Goal: Transaction & Acquisition: Purchase product/service

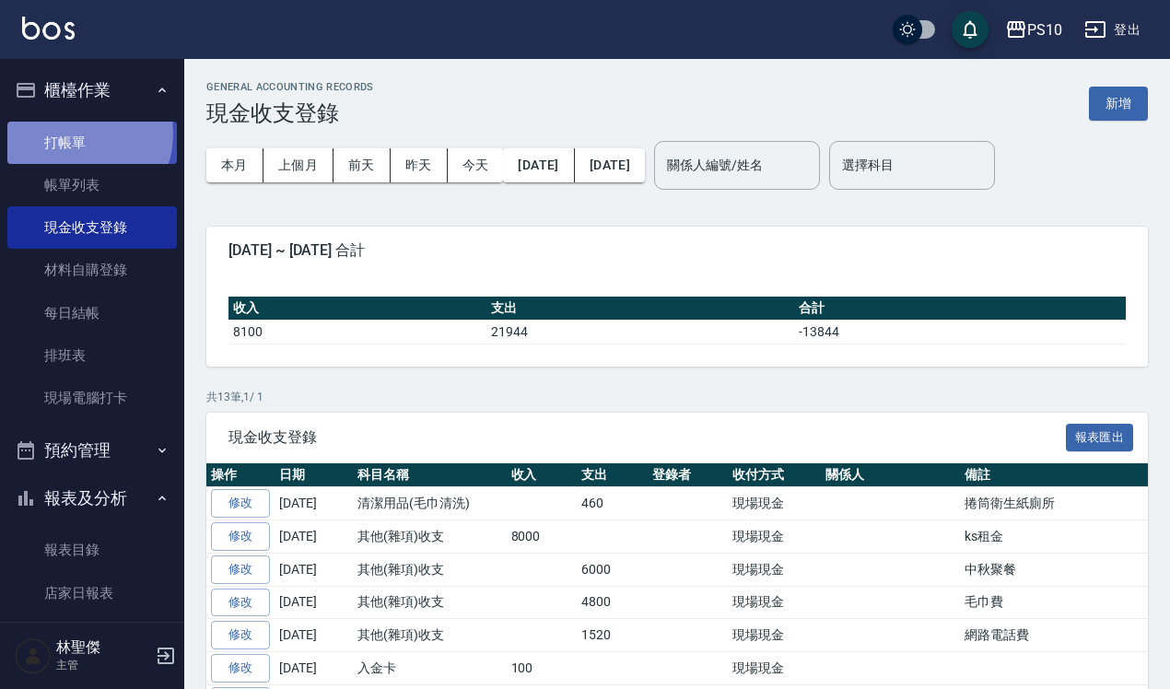
click at [78, 134] on link "打帳單" at bounding box center [92, 143] width 170 height 42
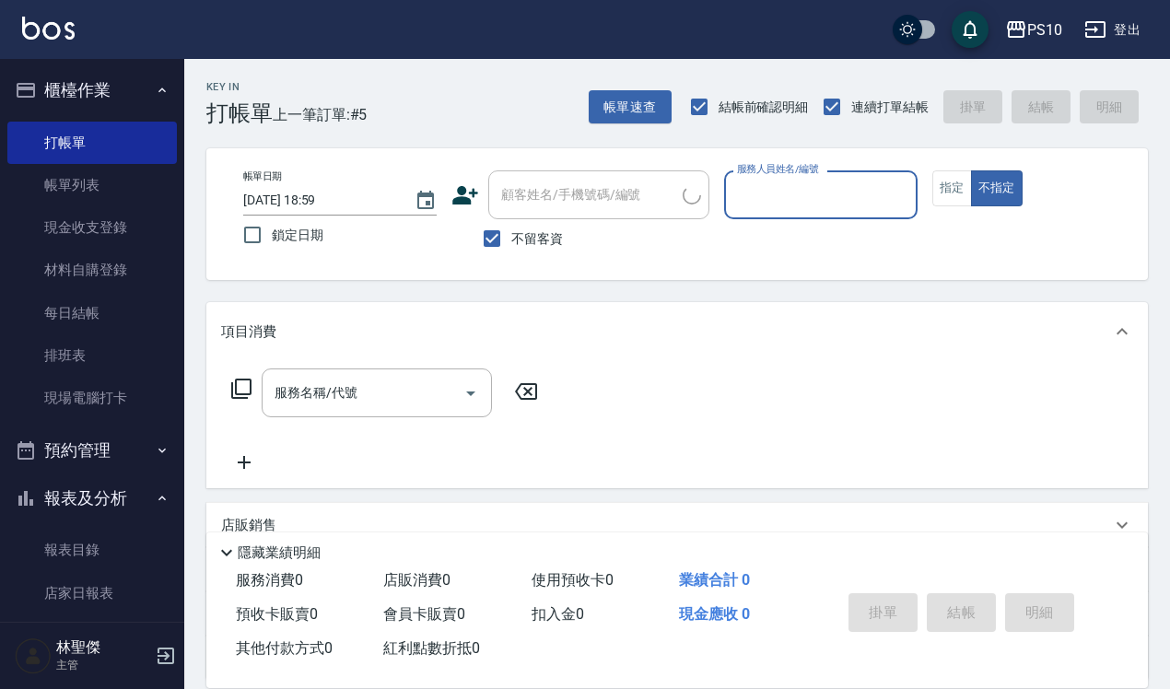
click at [757, 191] on input "服務人員姓名/編號" at bounding box center [821, 195] width 177 height 32
type input "MeiMei-10"
type button "false"
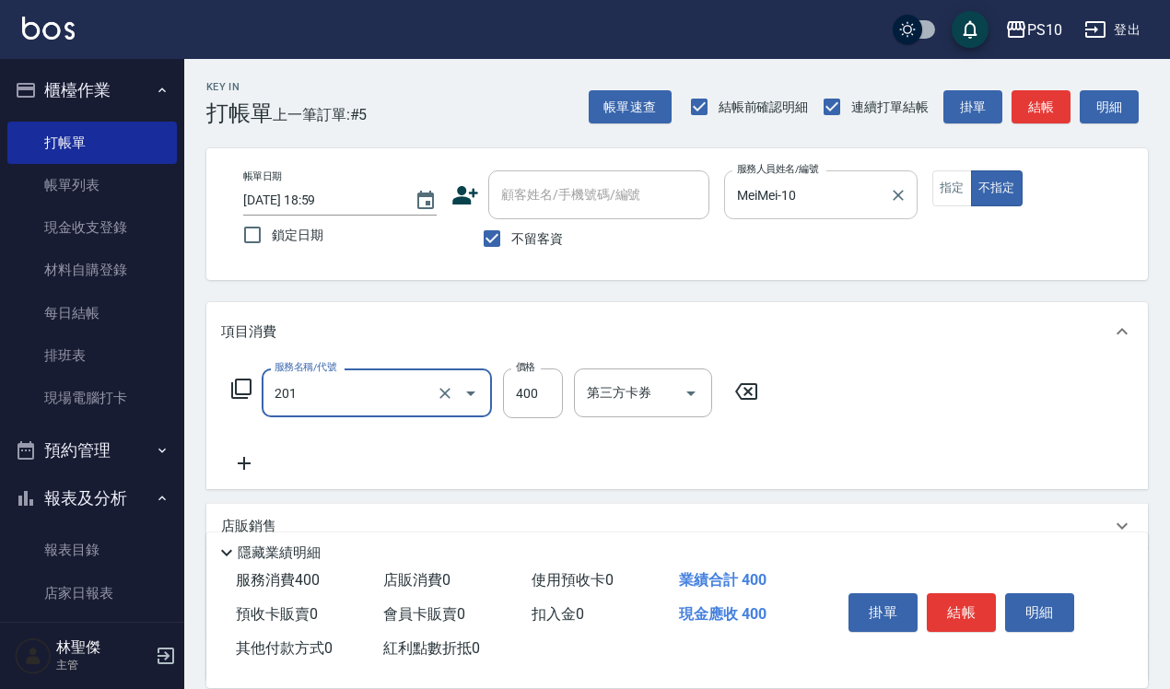
type input "剪髮(201)"
type input "350"
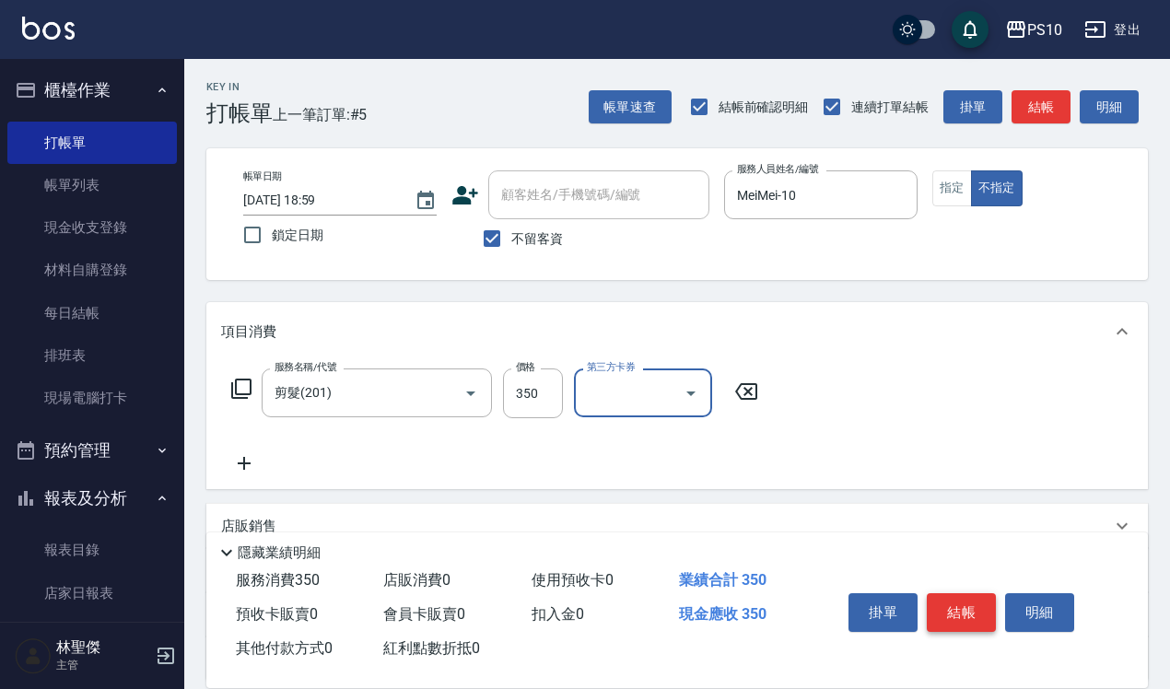
click at [959, 602] on button "結帳" at bounding box center [961, 612] width 69 height 39
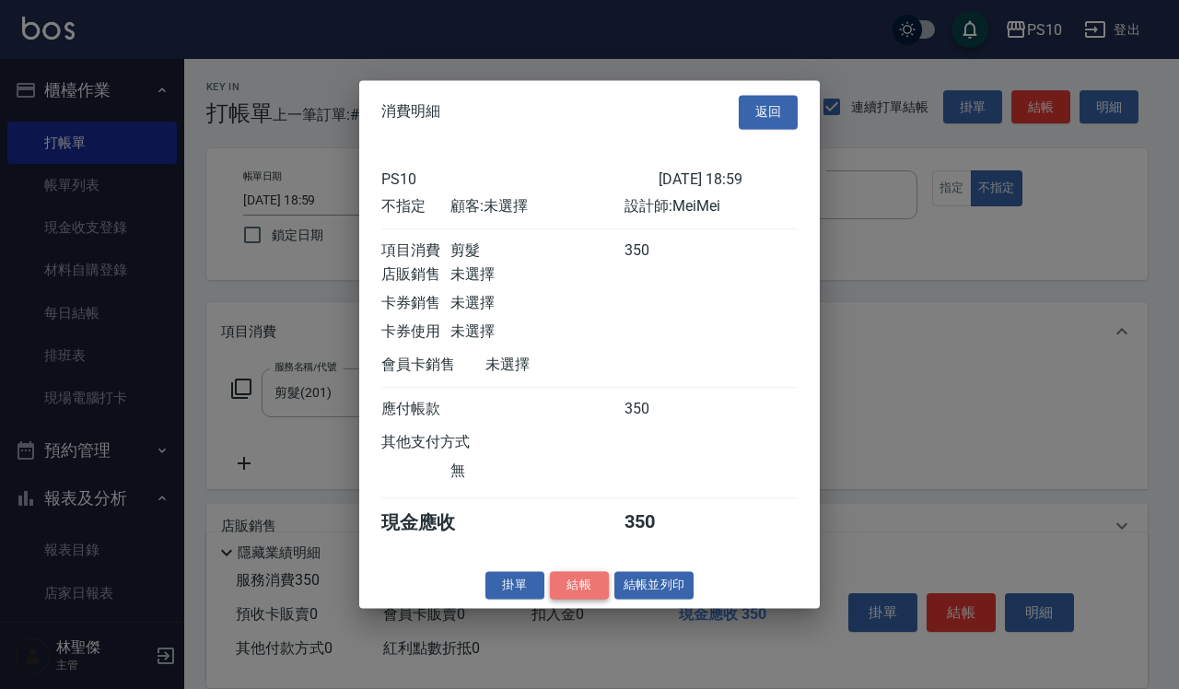
click at [582, 592] on button "結帳" at bounding box center [579, 585] width 59 height 29
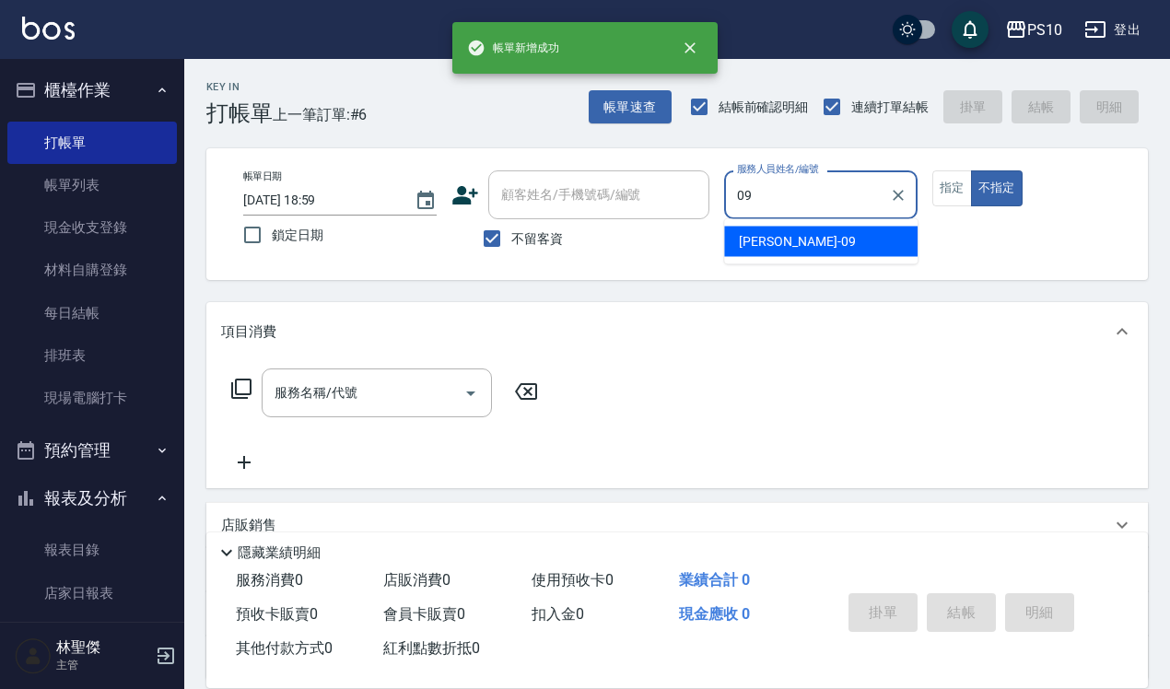
type input "Lisa-09"
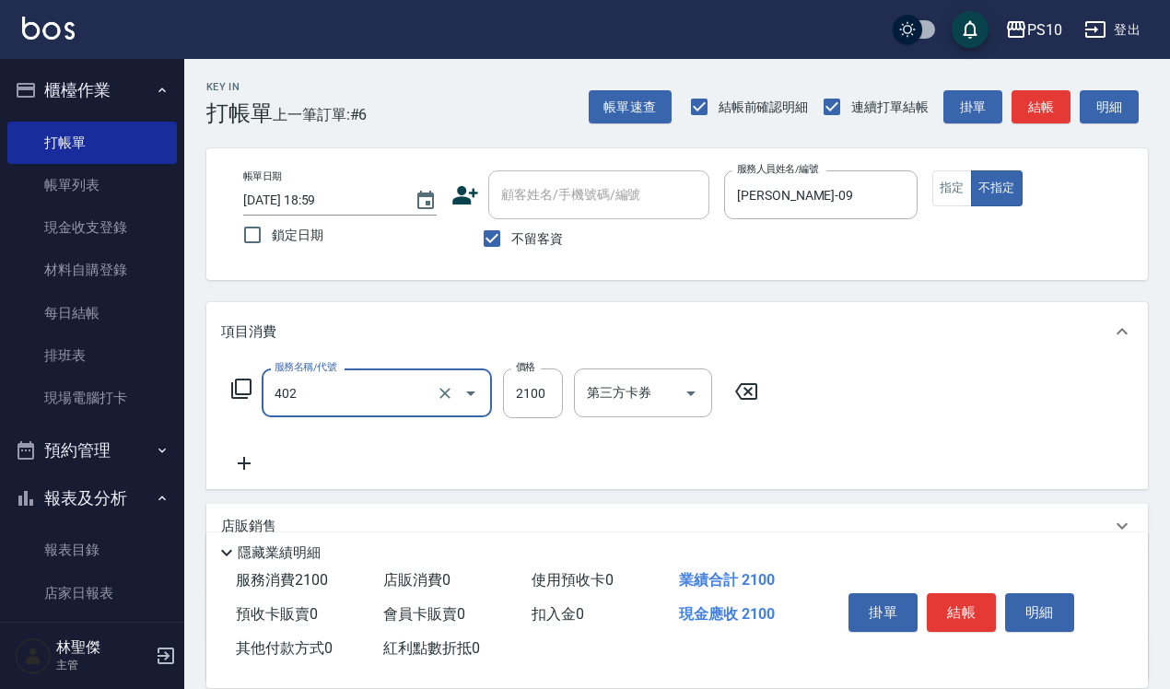
type input "染髮中髮(402)"
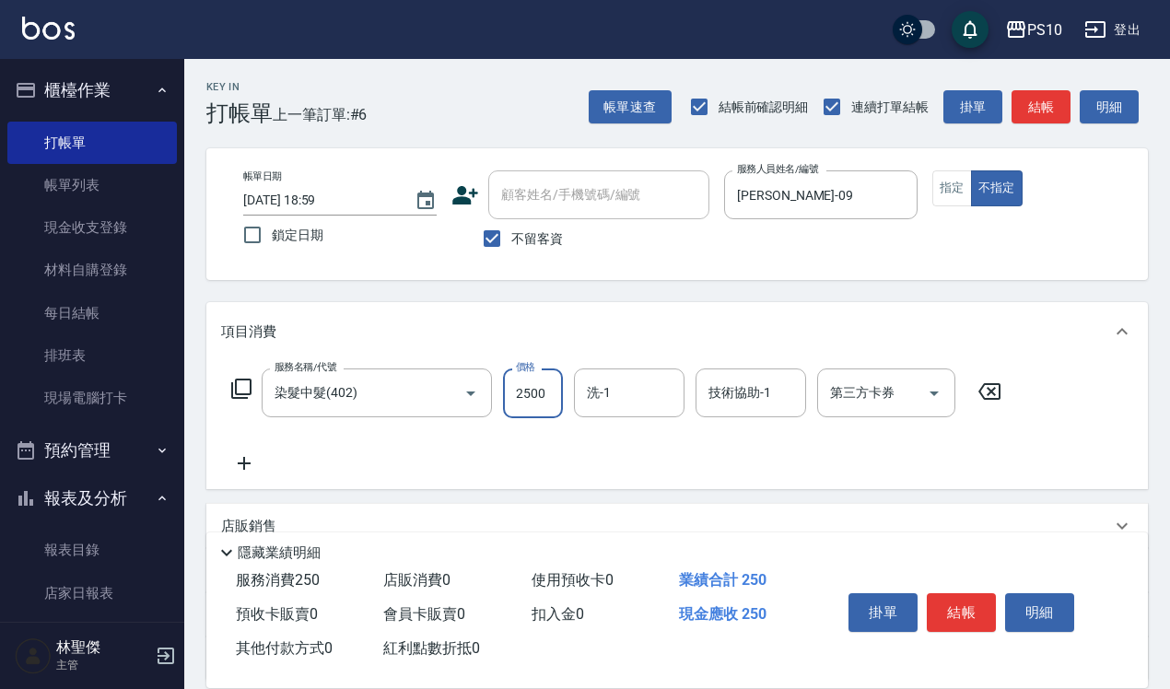
type input "2500"
click at [965, 194] on button "指定" at bounding box center [953, 188] width 40 height 36
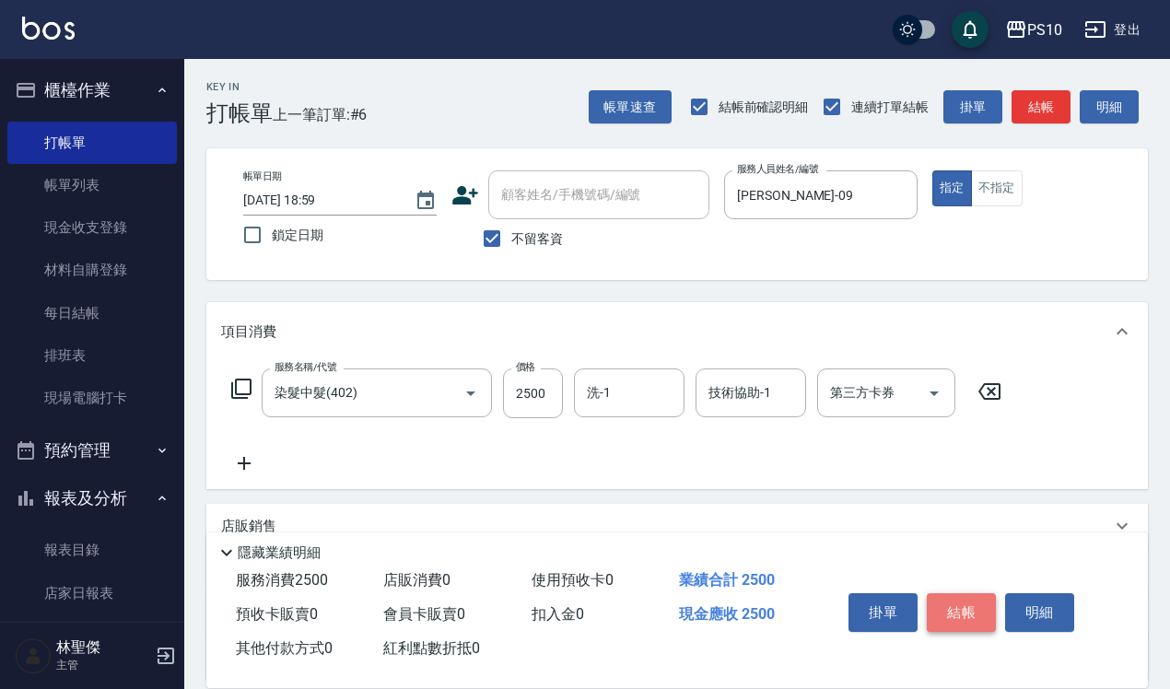
click at [974, 599] on button "結帳" at bounding box center [961, 612] width 69 height 39
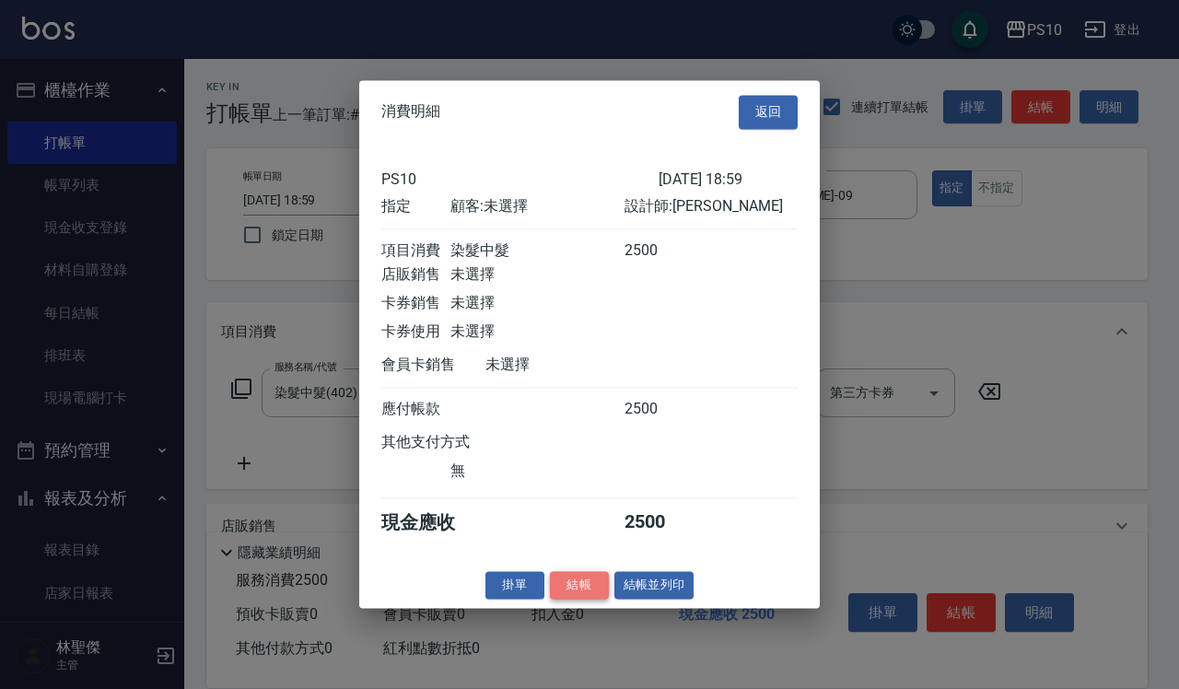
click at [574, 600] on button "結帳" at bounding box center [579, 585] width 59 height 29
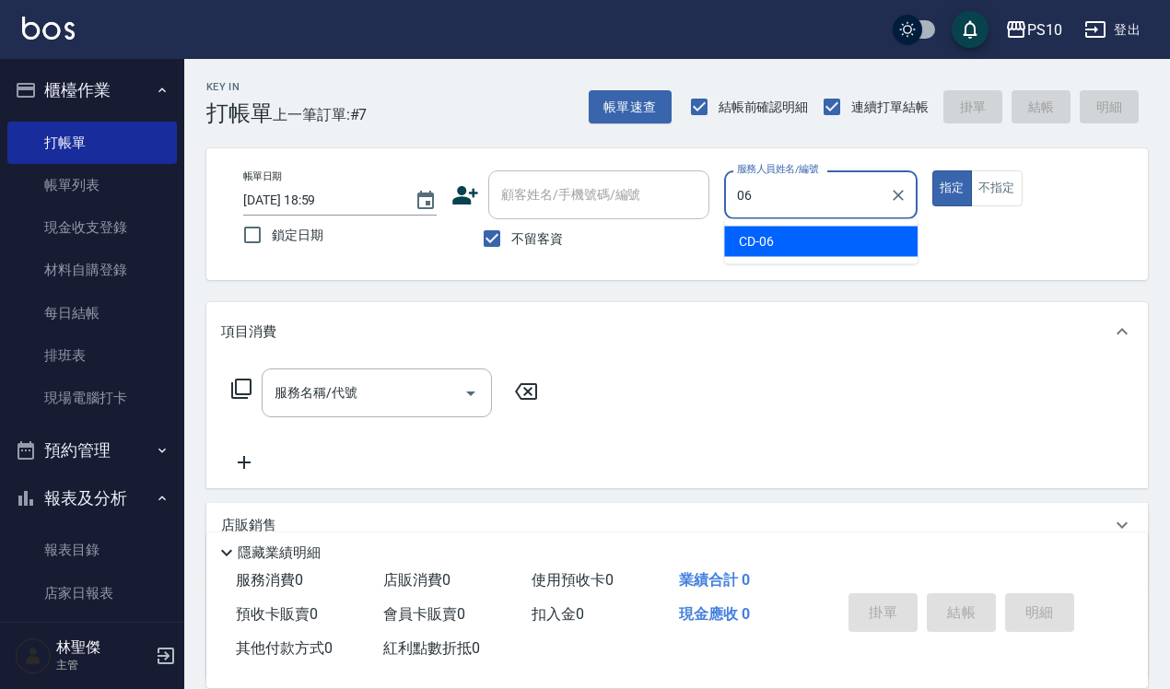
type input "CD-06"
type button "true"
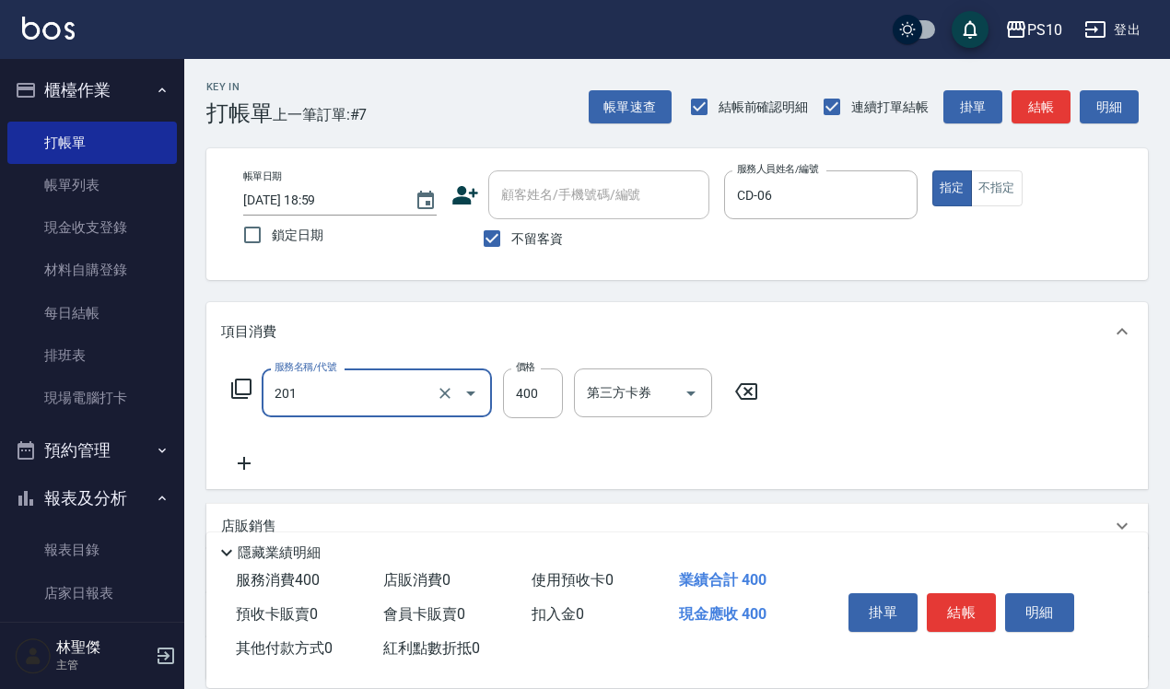
type input "剪髮(201)"
type input "680"
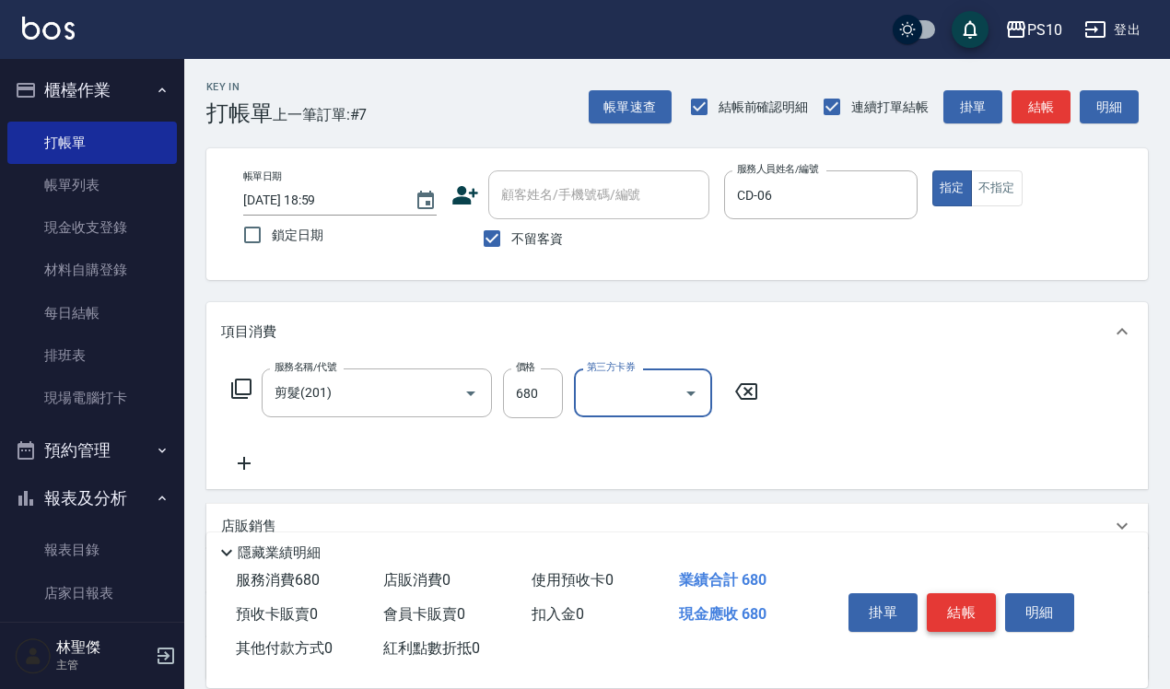
click at [970, 601] on button "結帳" at bounding box center [961, 612] width 69 height 39
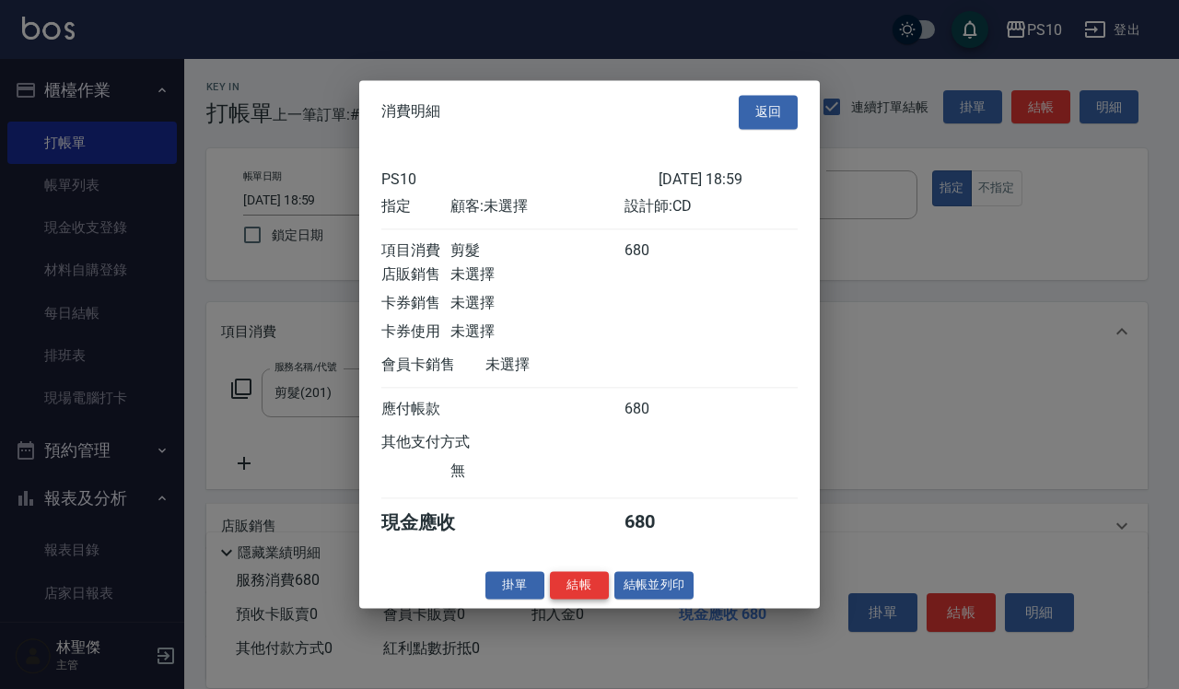
click at [577, 593] on button "結帳" at bounding box center [579, 585] width 59 height 29
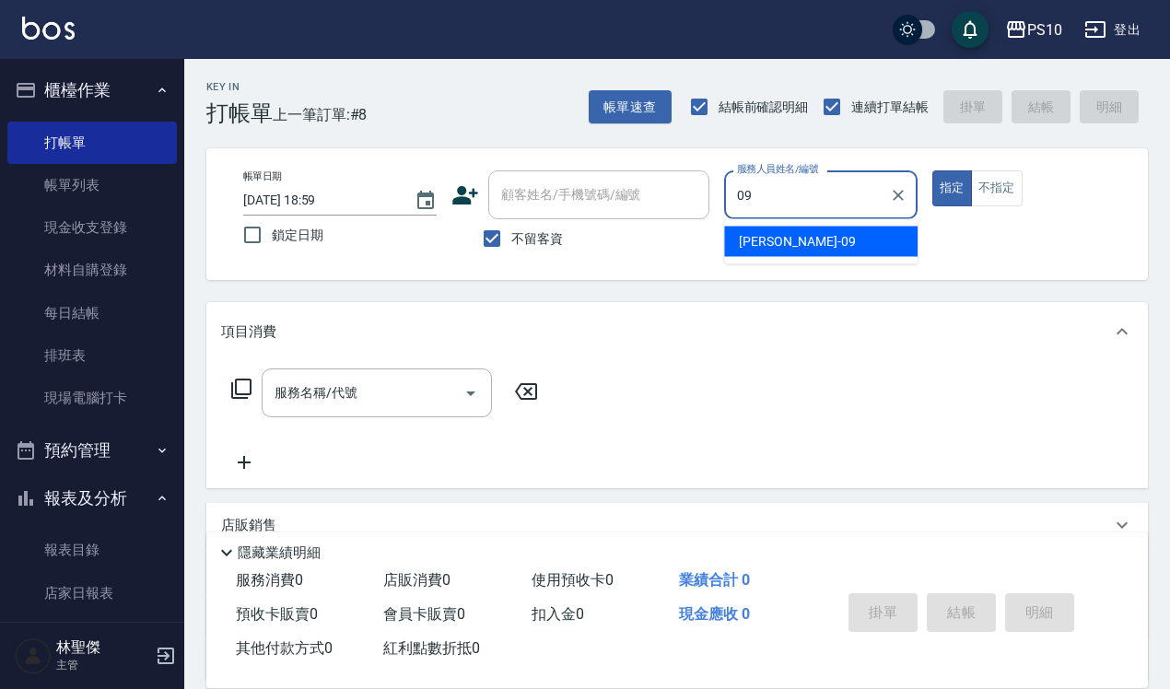
type input "Lisa-09"
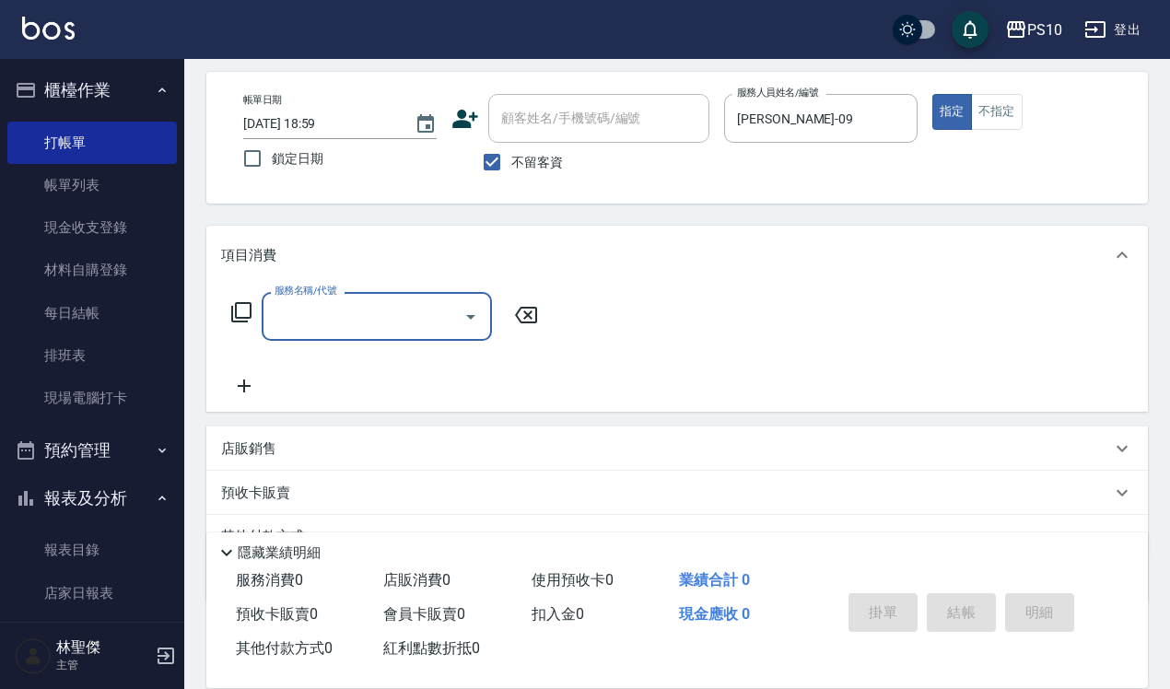
scroll to position [166, 0]
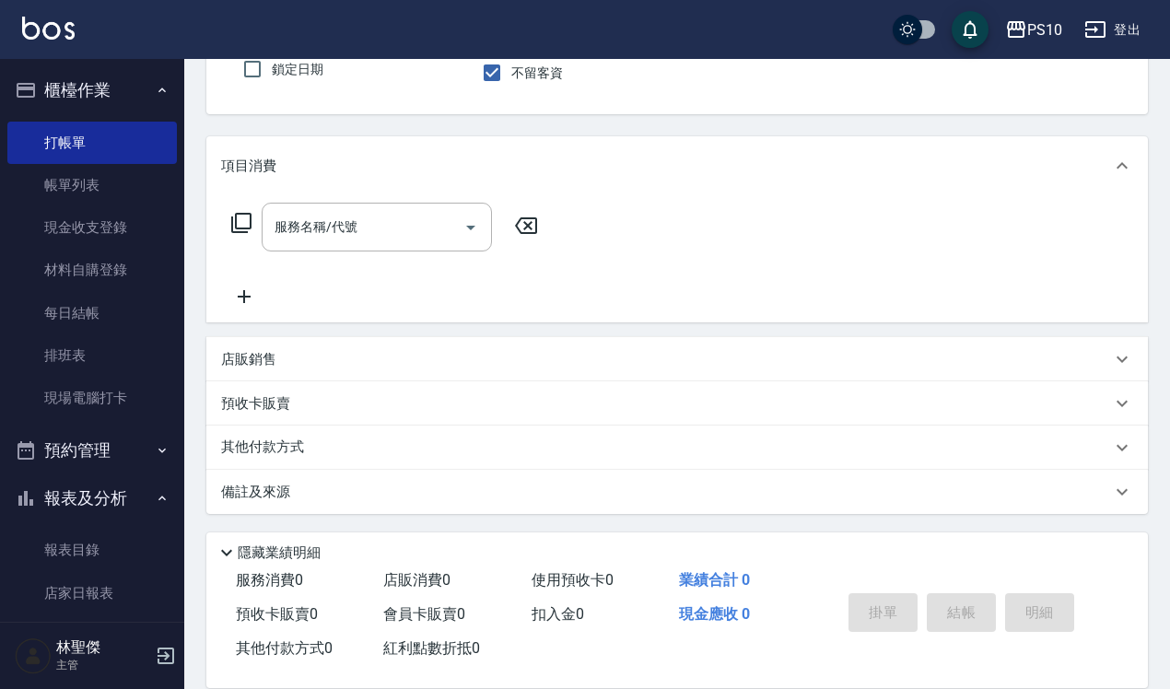
click at [288, 360] on div "店販銷售" at bounding box center [666, 359] width 890 height 19
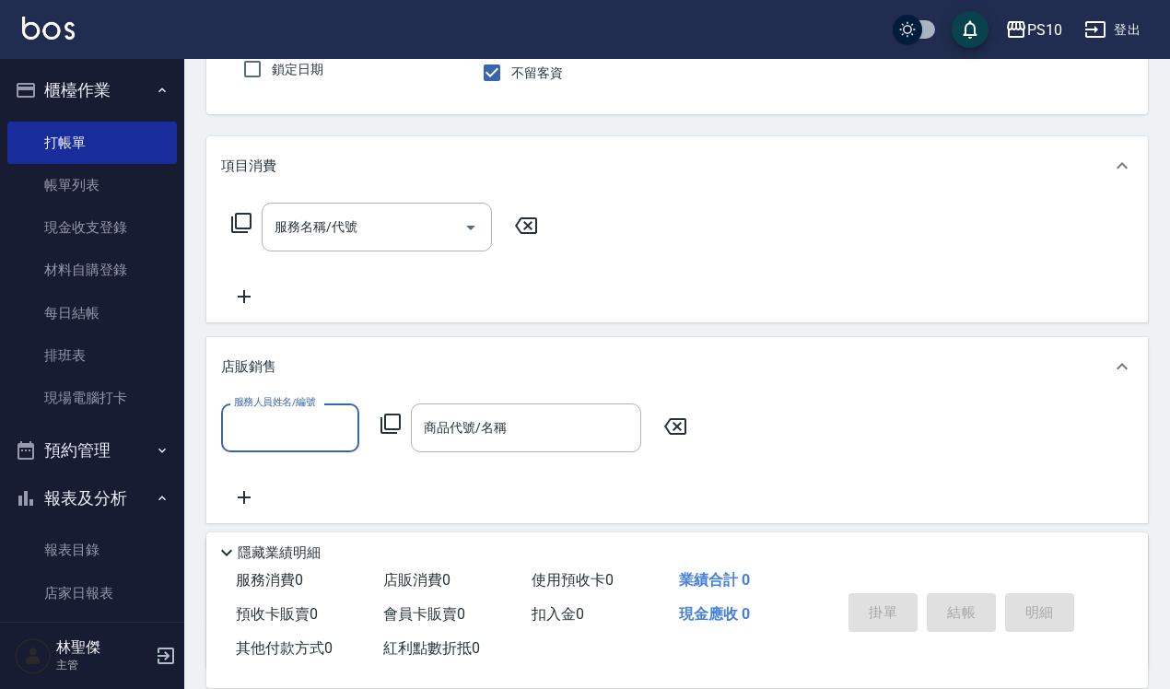
scroll to position [0, 0]
click at [295, 436] on input "服務人員姓名/編號" at bounding box center [290, 428] width 122 height 32
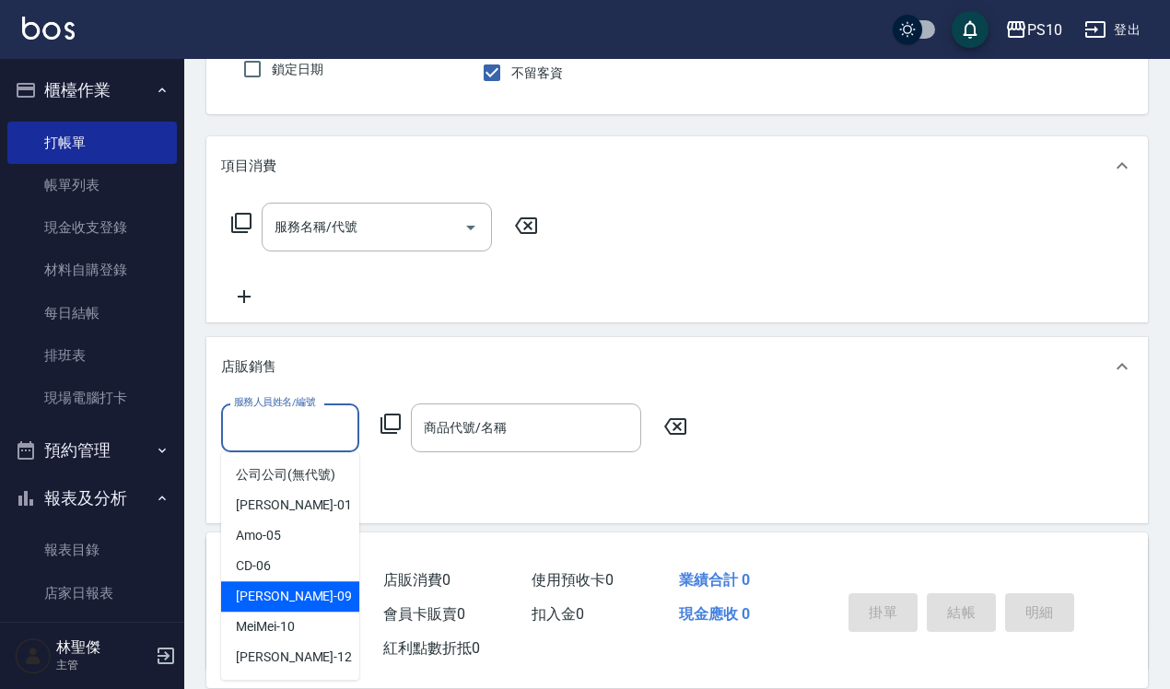
click at [299, 591] on div "Lisa -09" at bounding box center [290, 596] width 138 height 30
type input "Lisa-09"
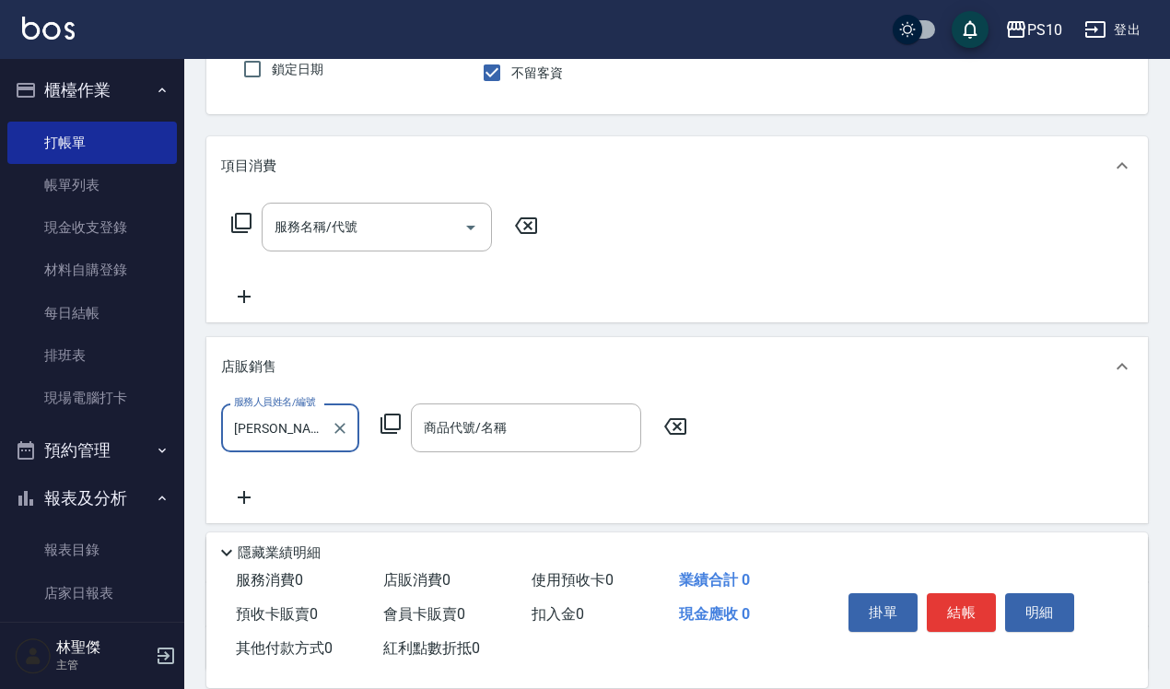
click at [399, 421] on icon at bounding box center [391, 424] width 20 height 20
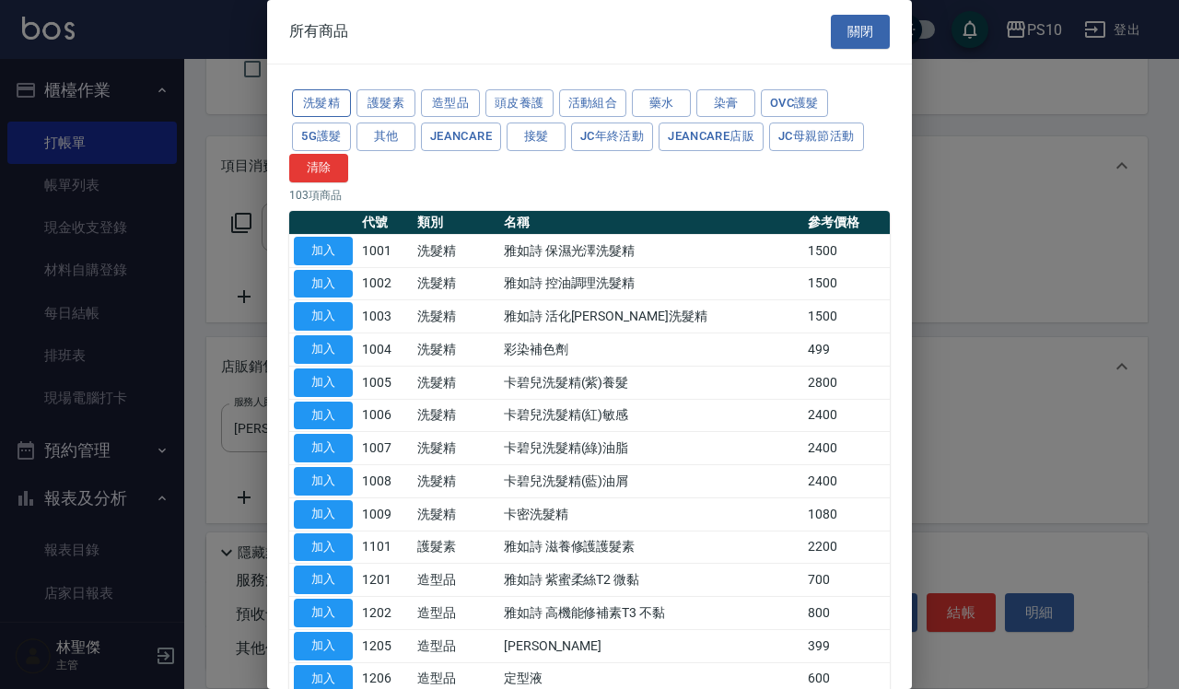
click at [334, 108] on button "洗髮精" at bounding box center [321, 103] width 59 height 29
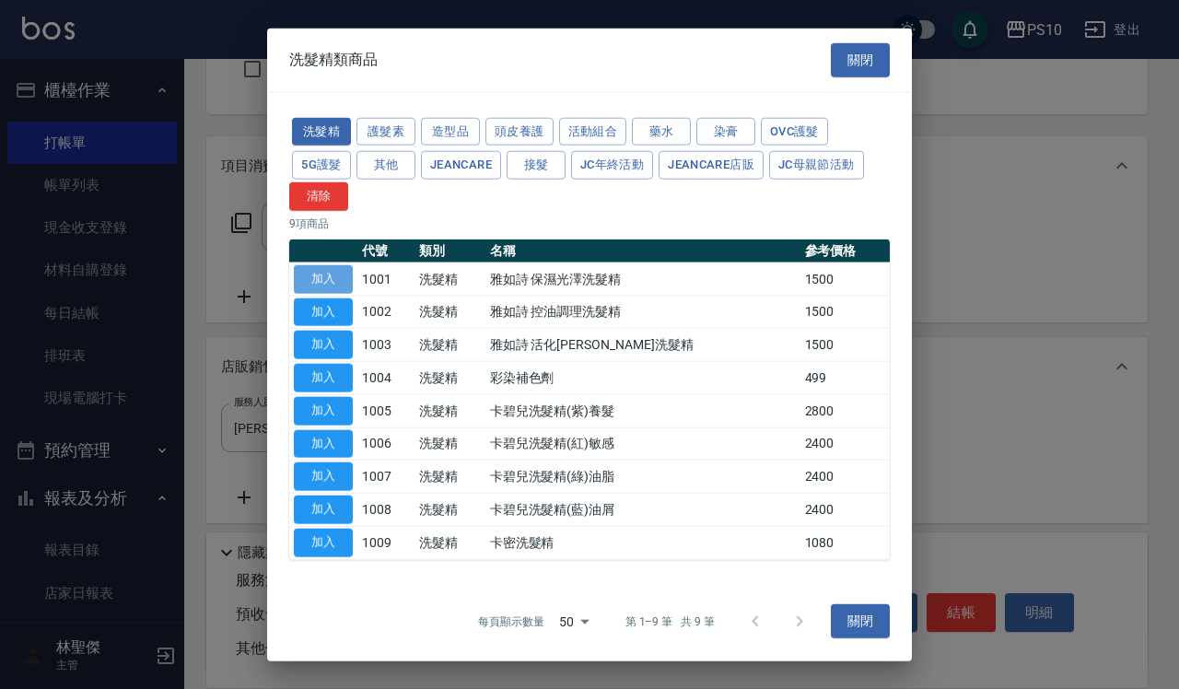
click at [344, 277] on button "加入" at bounding box center [323, 278] width 59 height 29
type input "雅如詩 保濕光澤洗髮精"
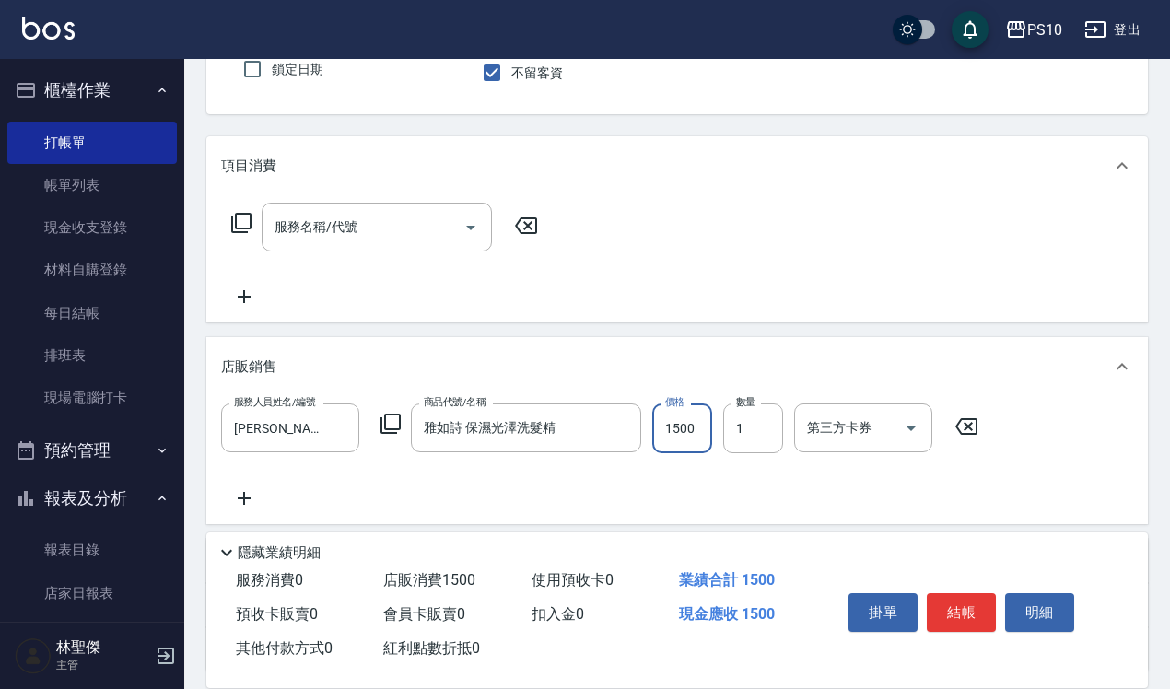
click at [663, 413] on input "1500" at bounding box center [682, 429] width 60 height 50
type input "1350"
click at [965, 593] on button "結帳" at bounding box center [961, 612] width 69 height 39
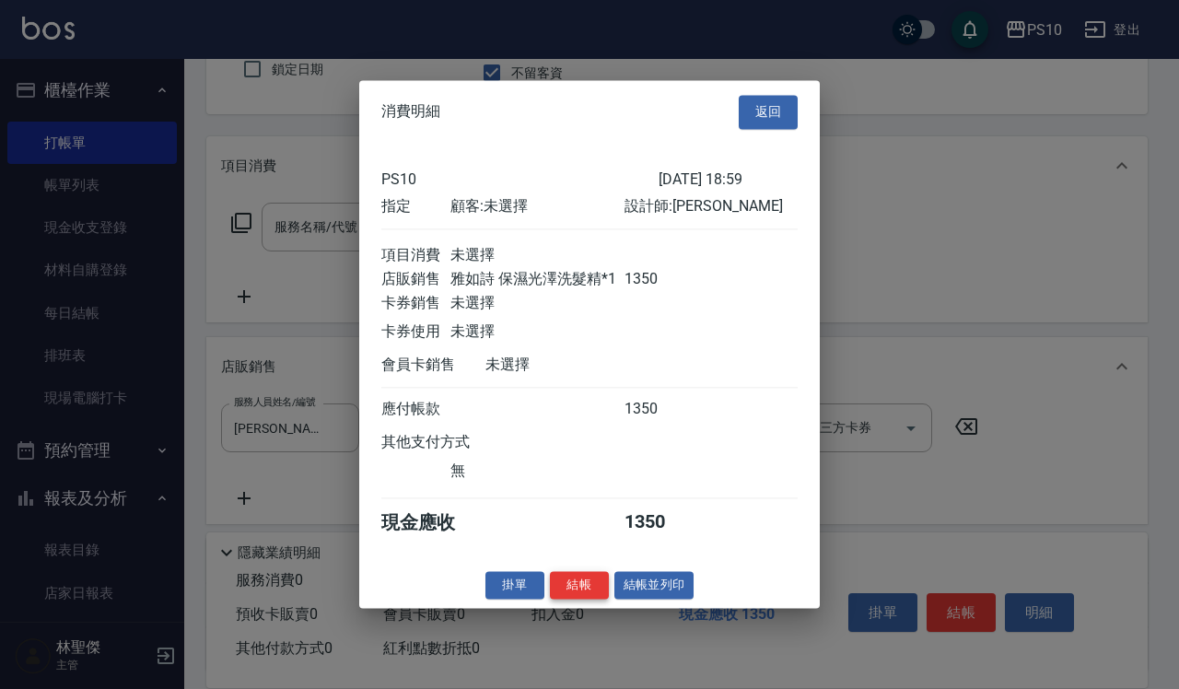
click at [590, 590] on button "結帳" at bounding box center [579, 585] width 59 height 29
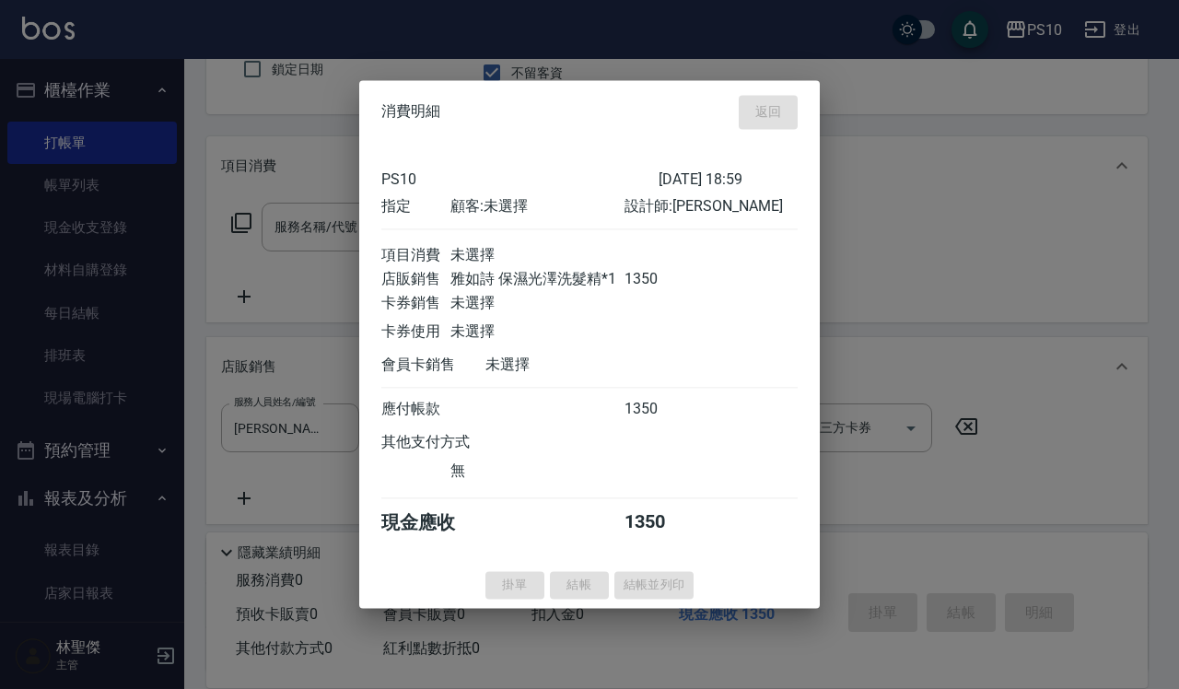
type input "2025/10/09 19:00"
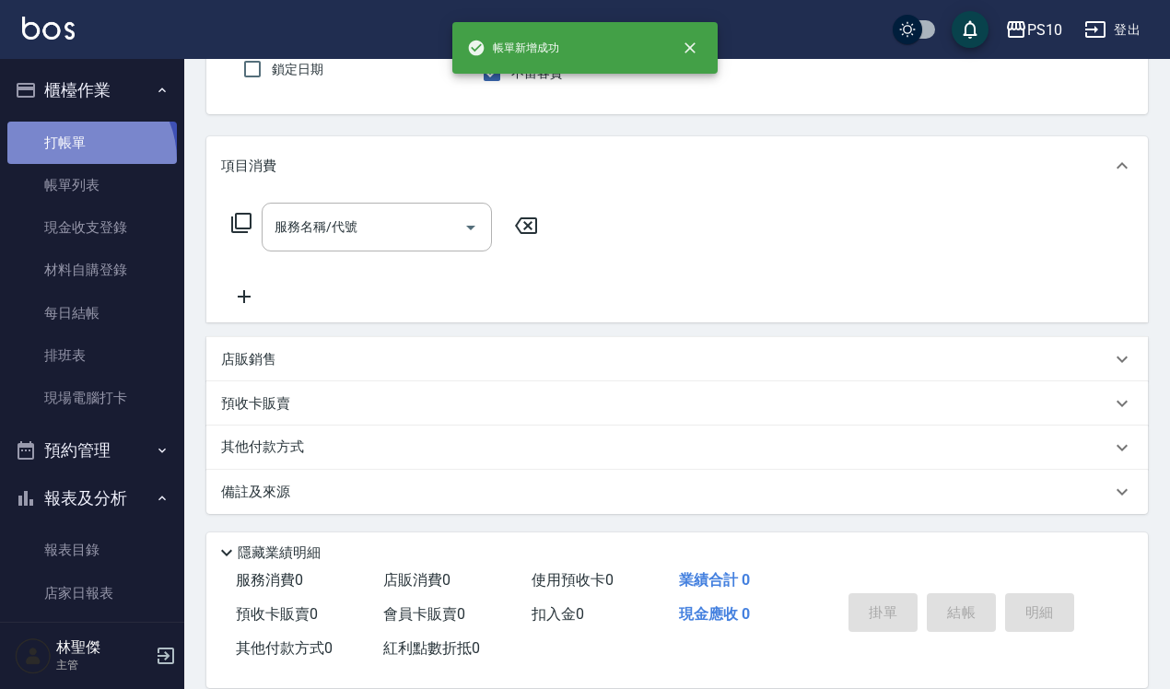
click at [76, 159] on link "打帳單" at bounding box center [92, 143] width 170 height 42
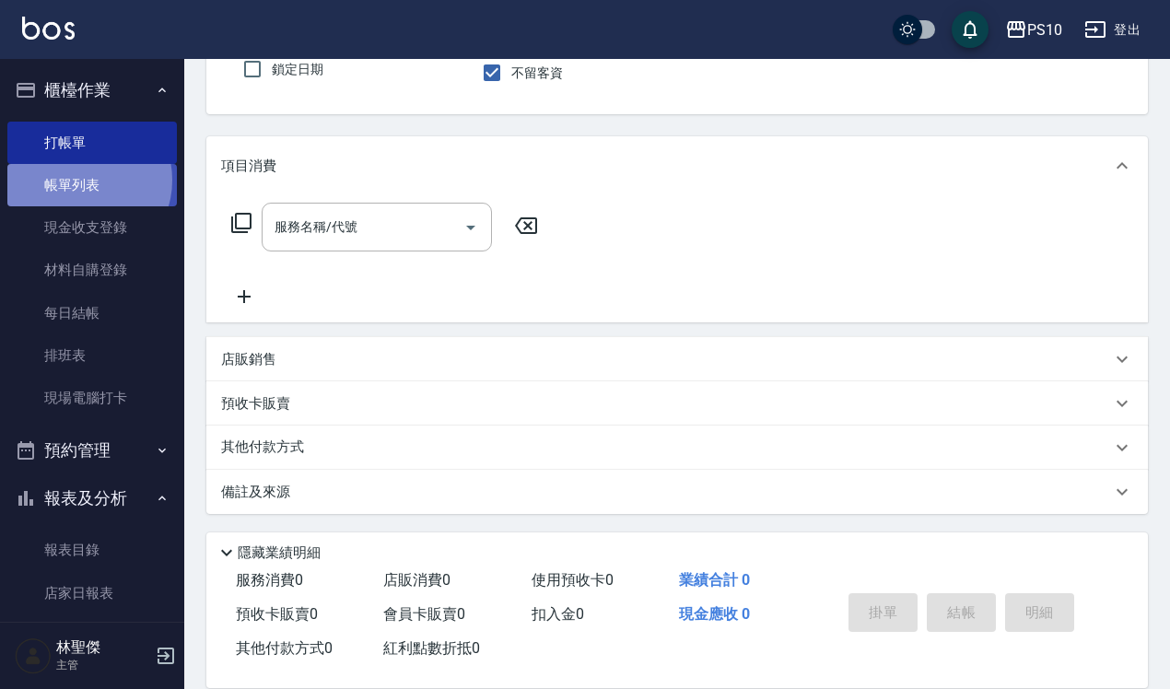
click at [83, 181] on link "帳單列表" at bounding box center [92, 185] width 170 height 42
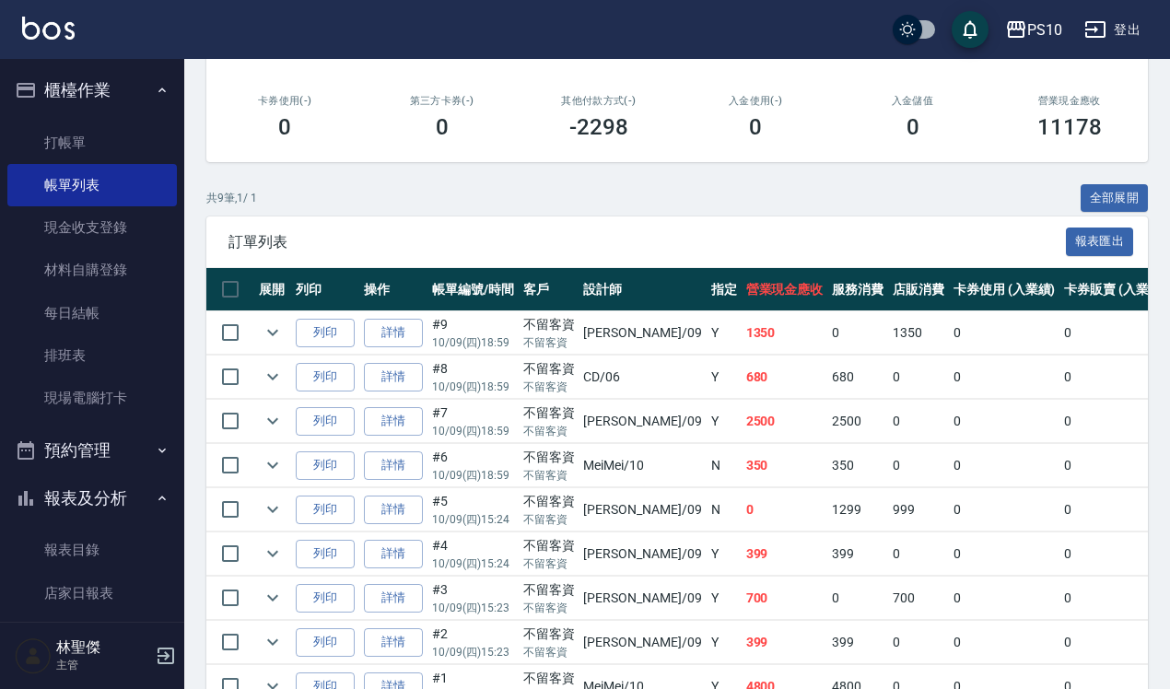
scroll to position [413, 0]
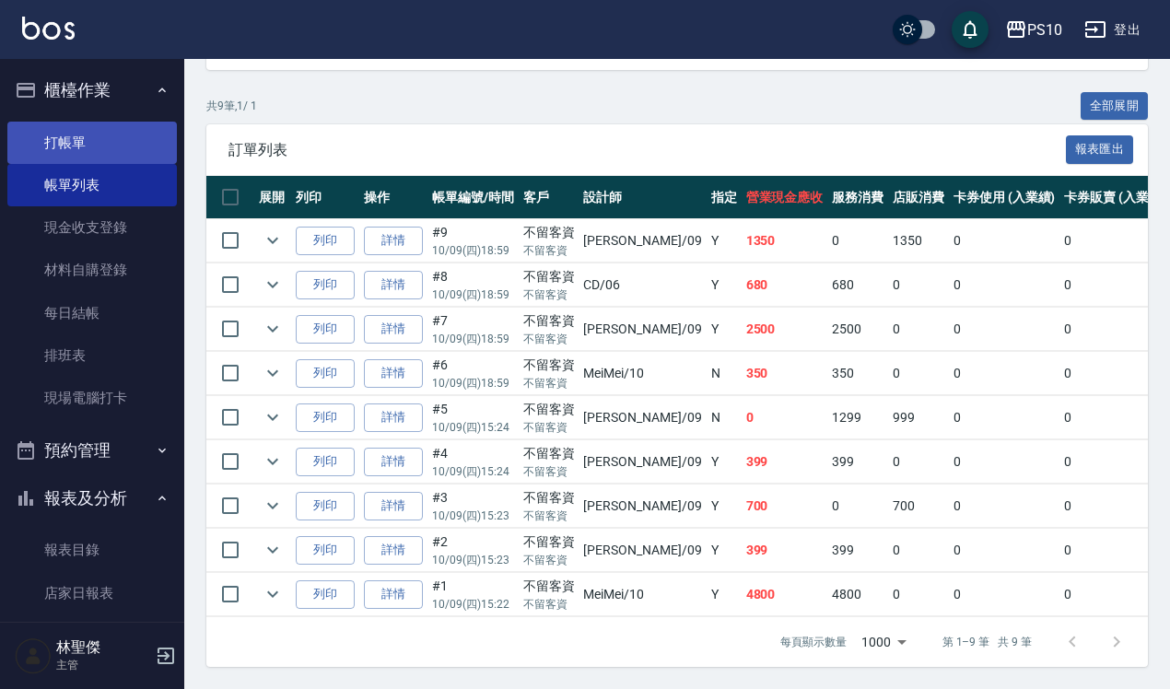
click at [69, 141] on link "打帳單" at bounding box center [92, 143] width 170 height 42
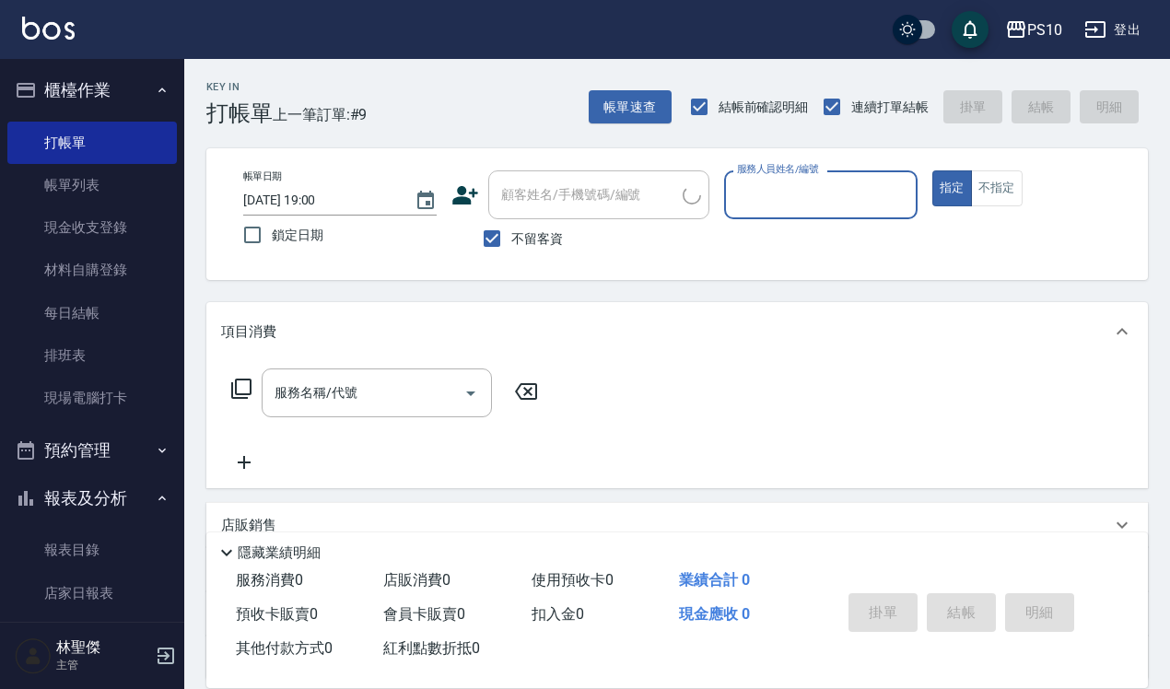
click at [809, 205] on input "服務人員姓名/編號" at bounding box center [821, 195] width 177 height 32
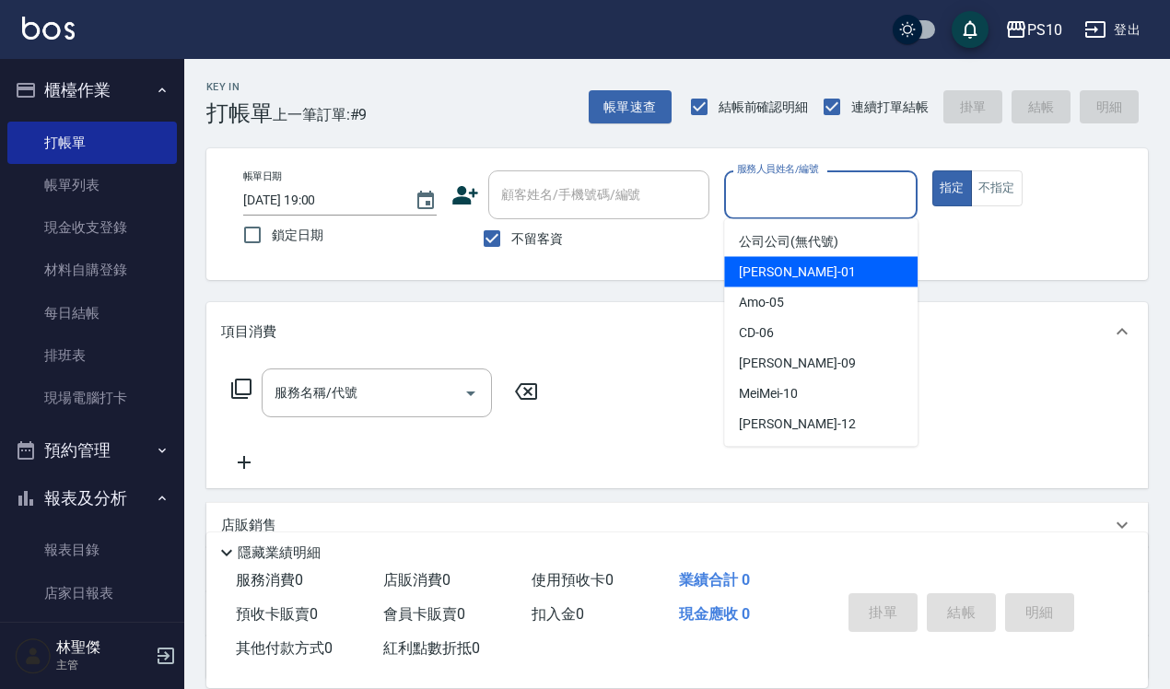
click at [785, 263] on span "John -01" at bounding box center [797, 272] width 116 height 19
type input "[PERSON_NAME]-01"
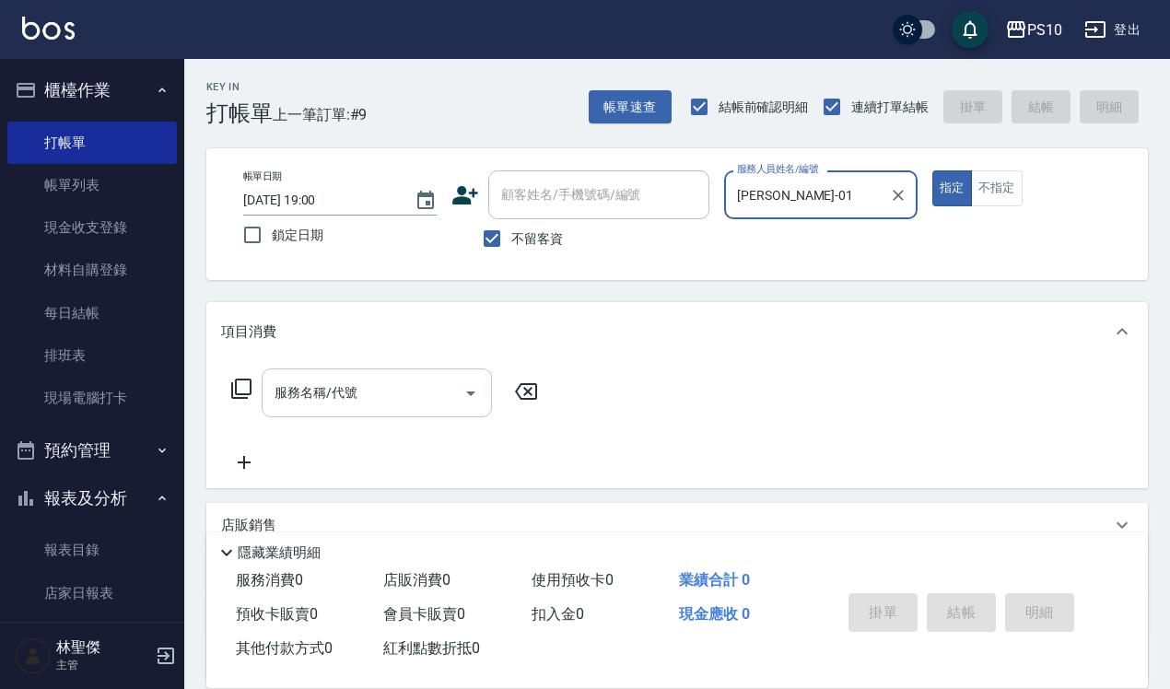
click at [420, 397] on input "服務名稱/代號" at bounding box center [363, 393] width 186 height 32
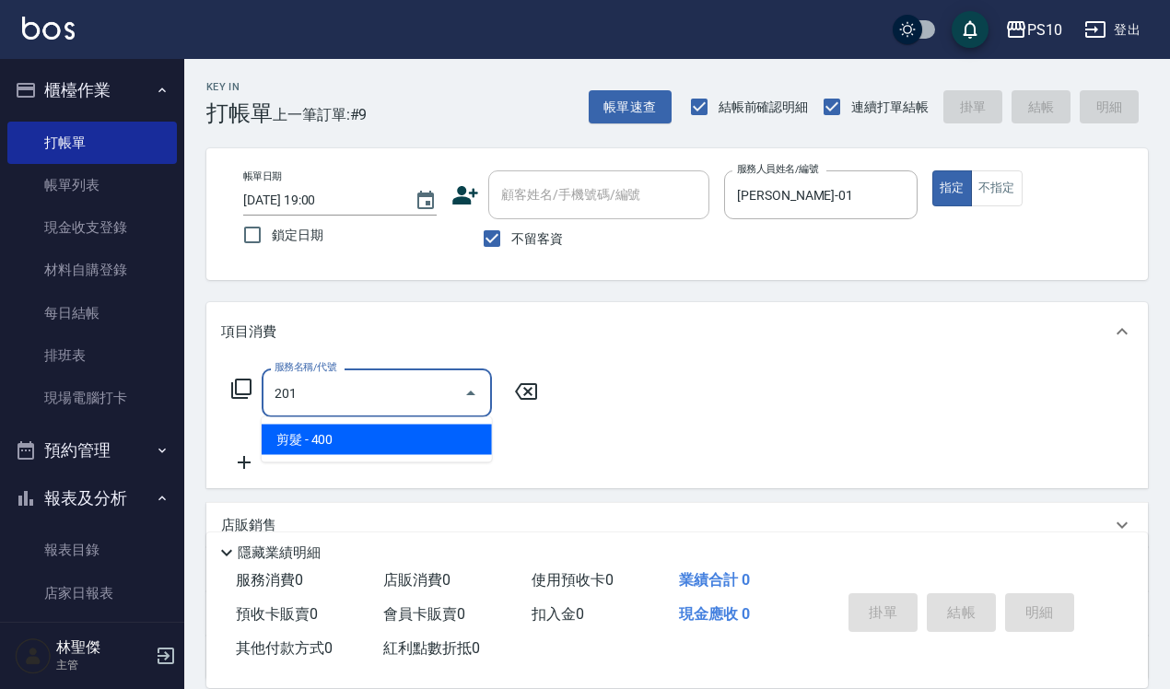
type input "剪髮(201)"
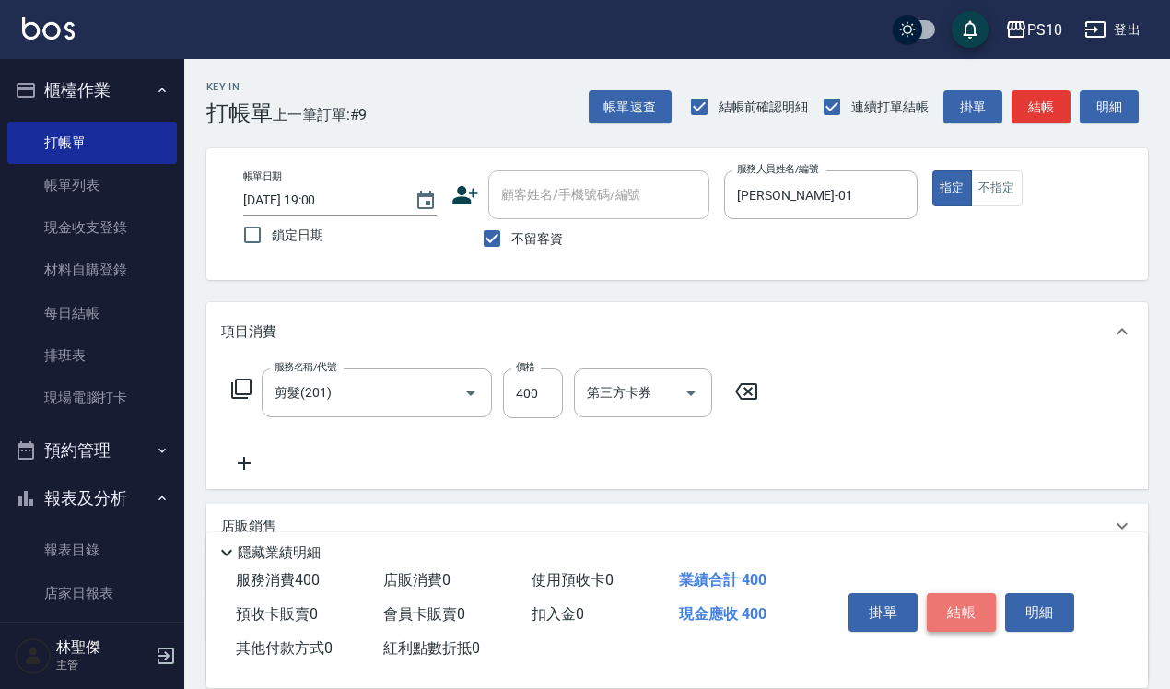
click at [946, 602] on button "結帳" at bounding box center [961, 612] width 69 height 39
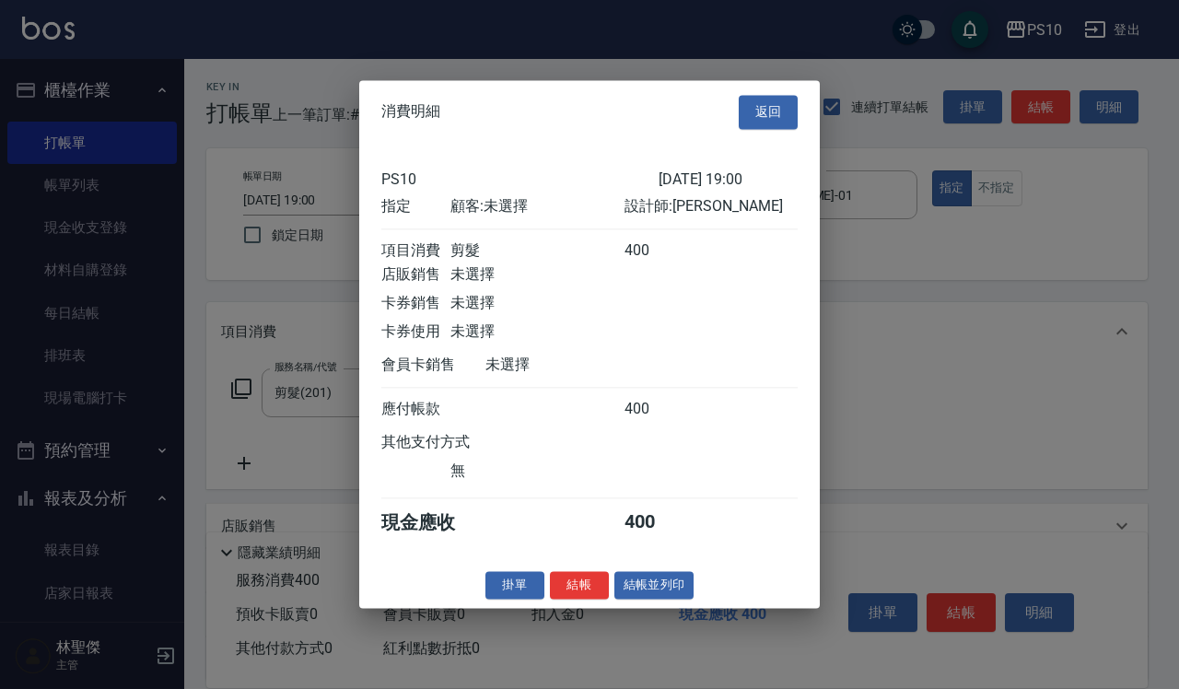
click at [582, 581] on div "消費明細 返回 PS10 2025/10/09 19:00 指定 顧客: 未選擇 設計師: John 項目消費 剪髮 400 店販銷售 未選擇 卡券銷售 未選…" at bounding box center [589, 344] width 461 height 528
click at [576, 592] on button "結帳" at bounding box center [579, 585] width 59 height 29
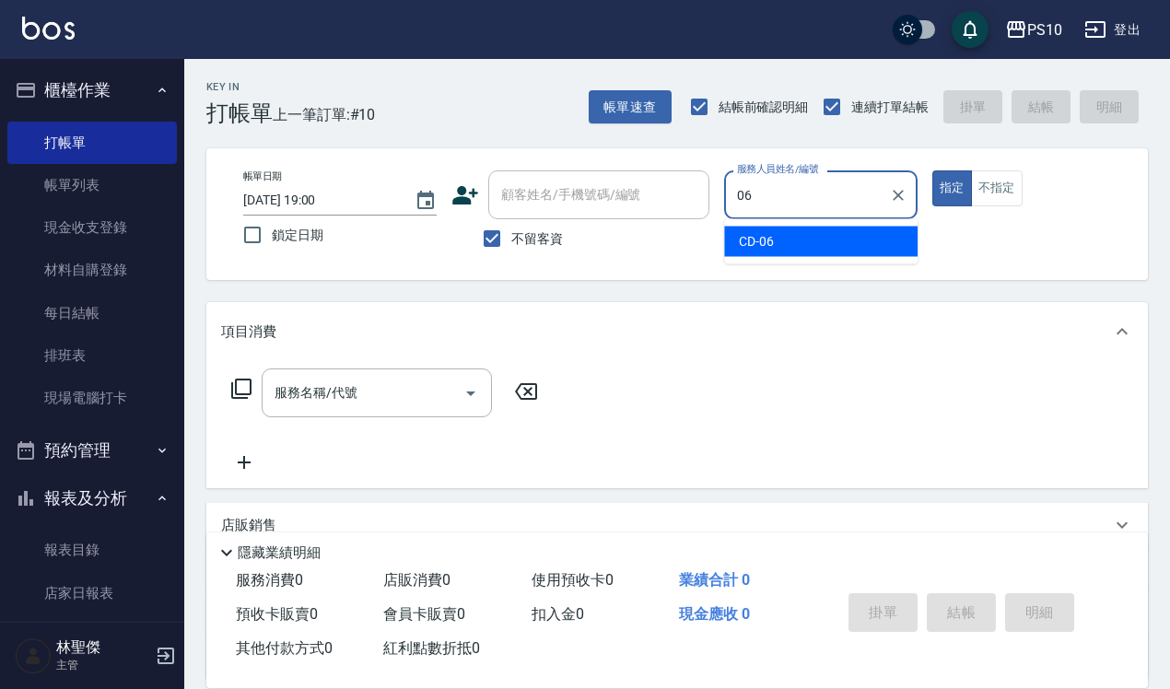
type input "CD-06"
type button "true"
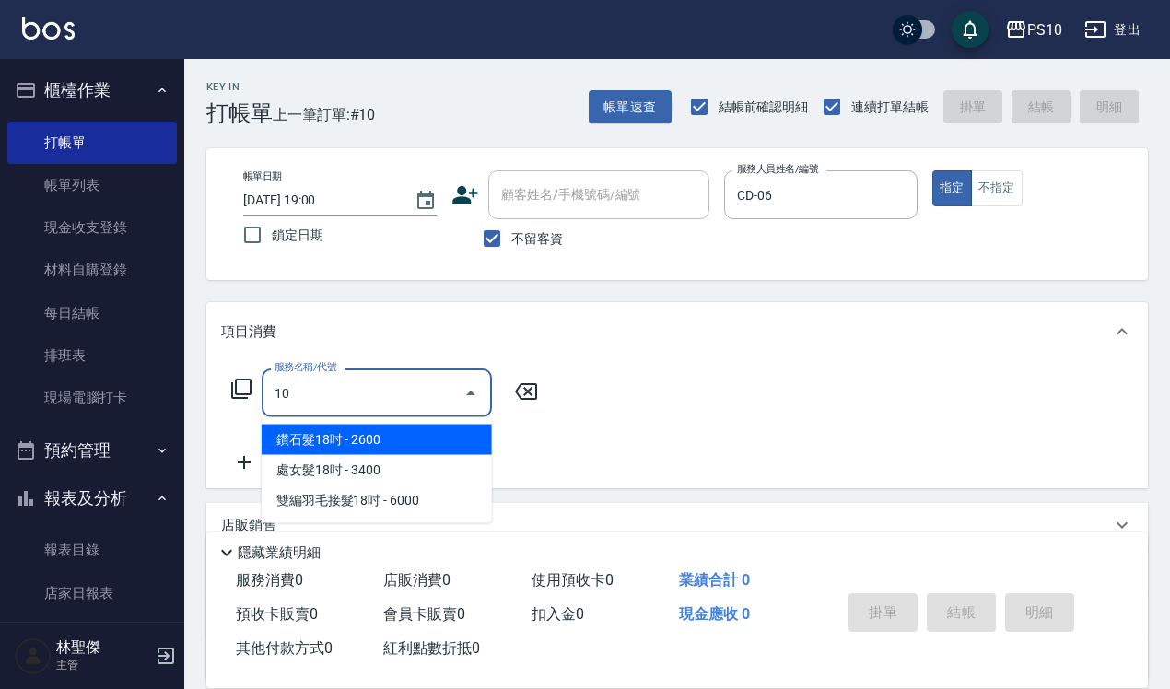
type input "102"
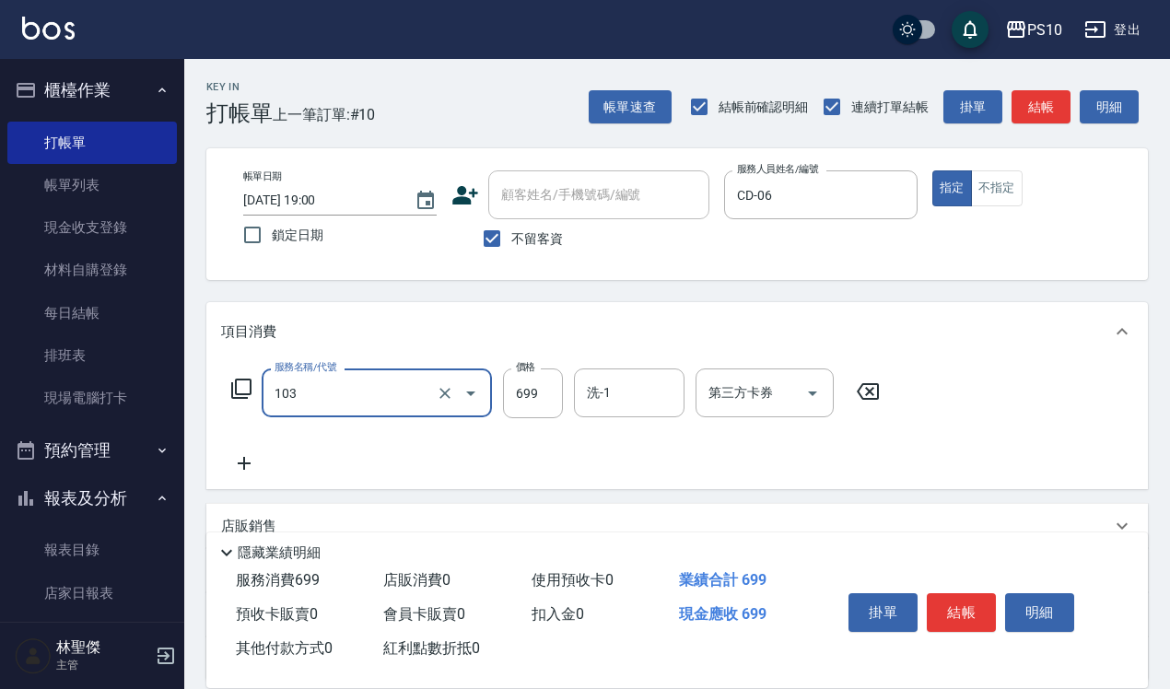
type input "SPA洗髮699(103)"
click at [1004, 190] on button "不指定" at bounding box center [997, 188] width 52 height 36
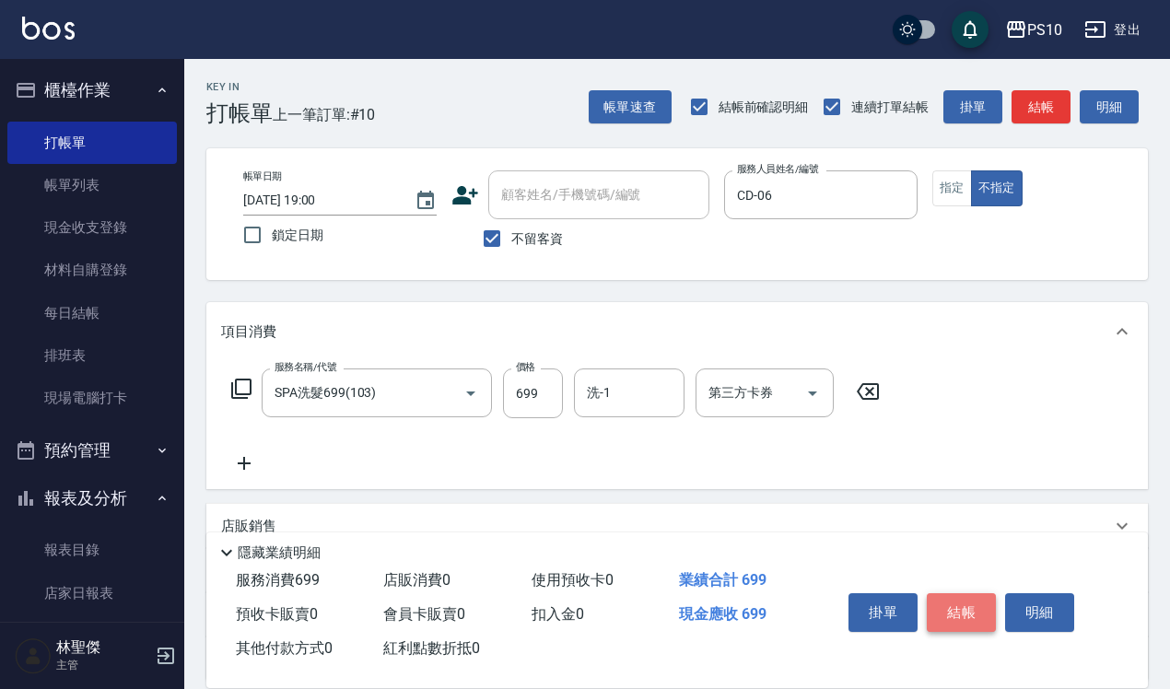
click at [958, 613] on button "結帳" at bounding box center [961, 612] width 69 height 39
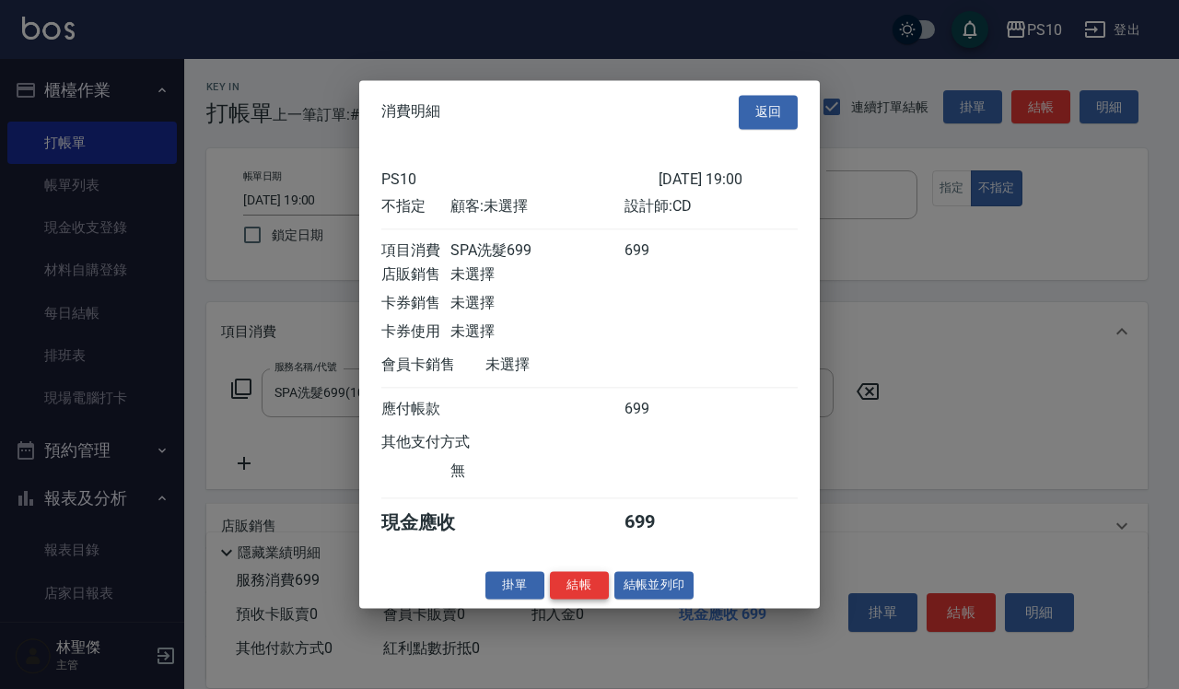
click at [593, 588] on button "結帳" at bounding box center [579, 585] width 59 height 29
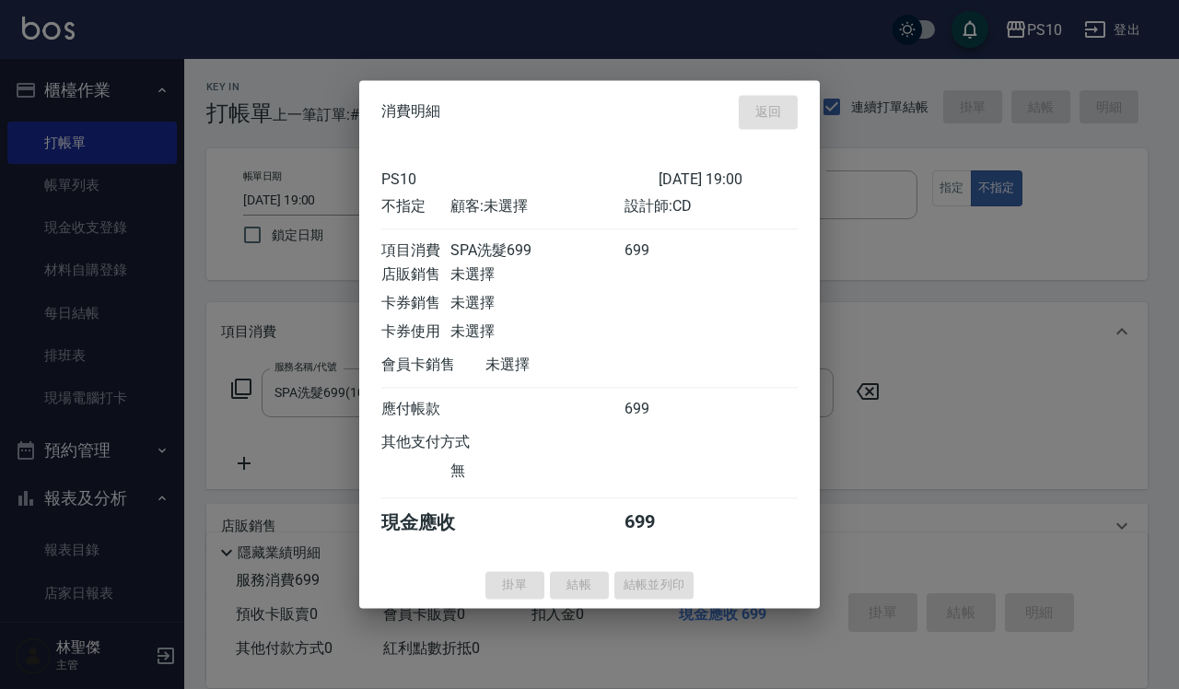
type input "2025/10/09 19:31"
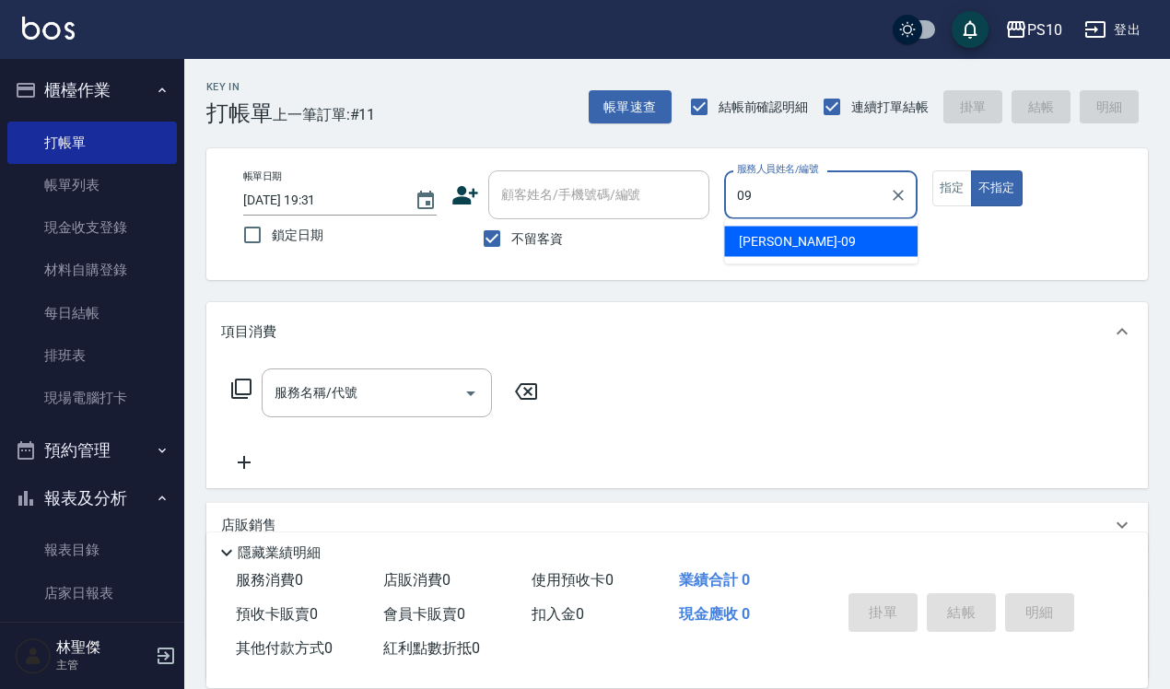
type input "09"
type button "false"
type input "Lisa-09"
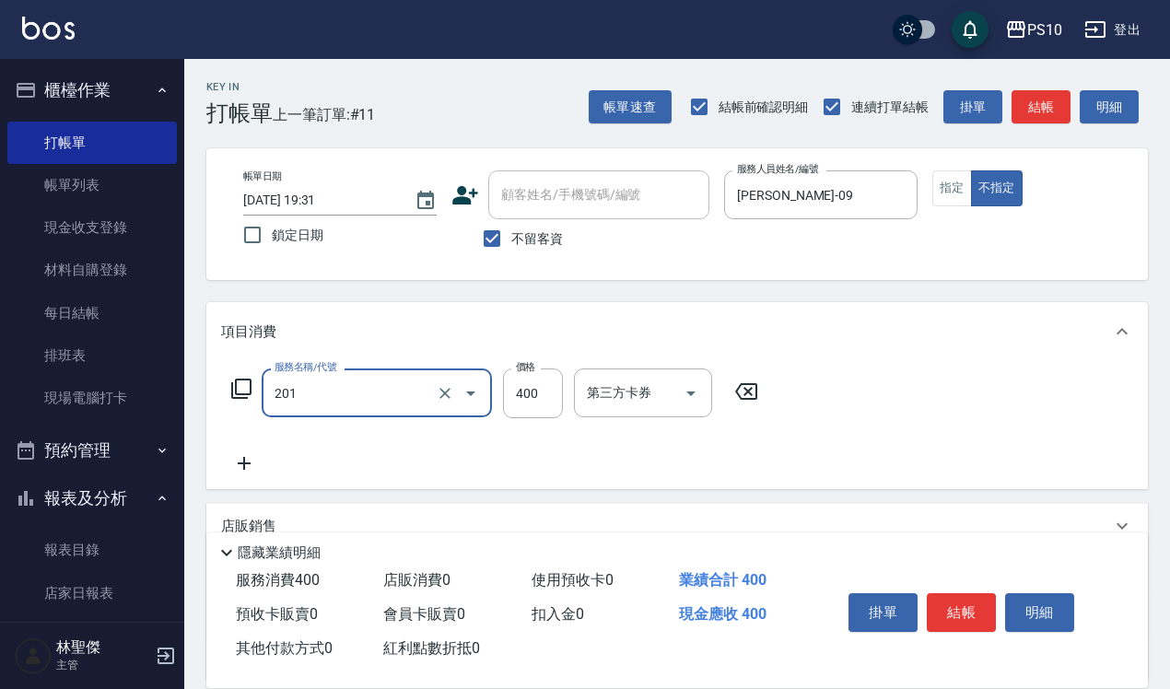
type input "剪髮(201)"
type input "200"
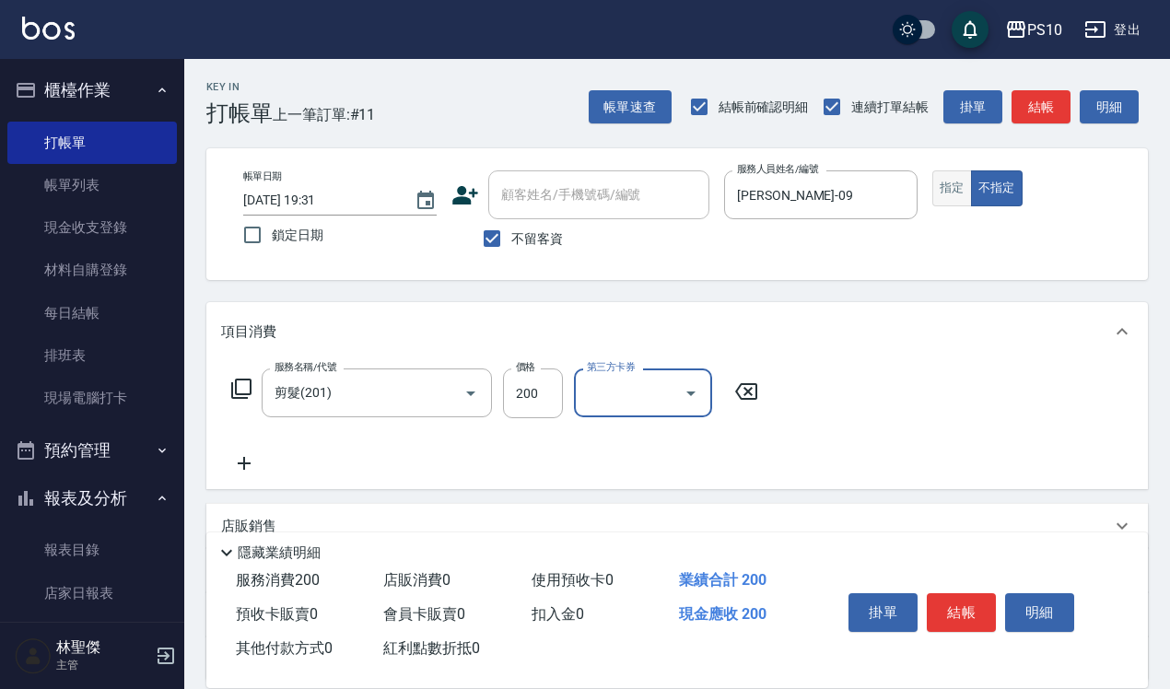
click at [946, 186] on button "指定" at bounding box center [953, 188] width 40 height 36
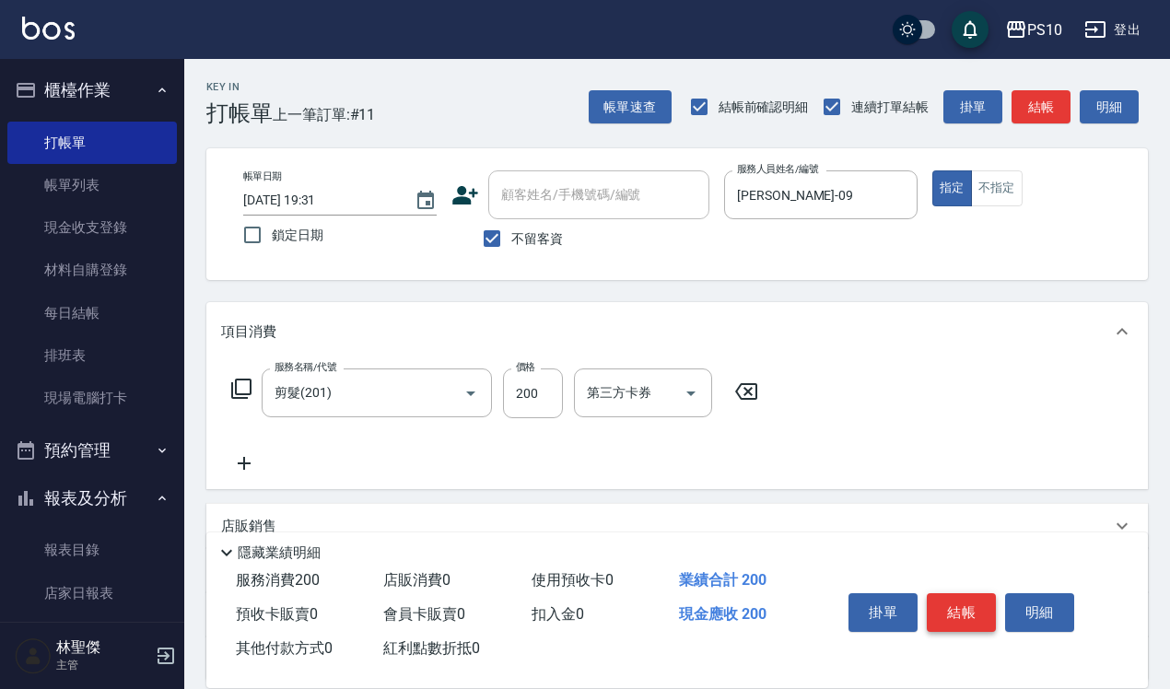
click at [970, 605] on button "結帳" at bounding box center [961, 612] width 69 height 39
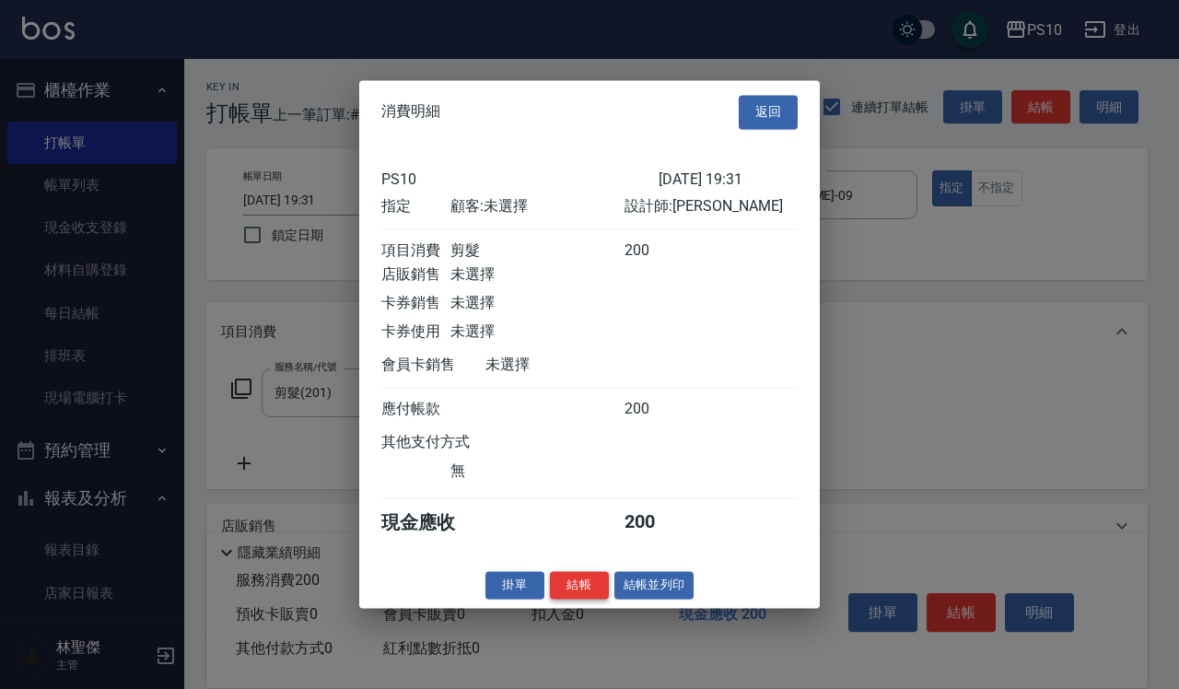
click at [579, 595] on button "結帳" at bounding box center [579, 585] width 59 height 29
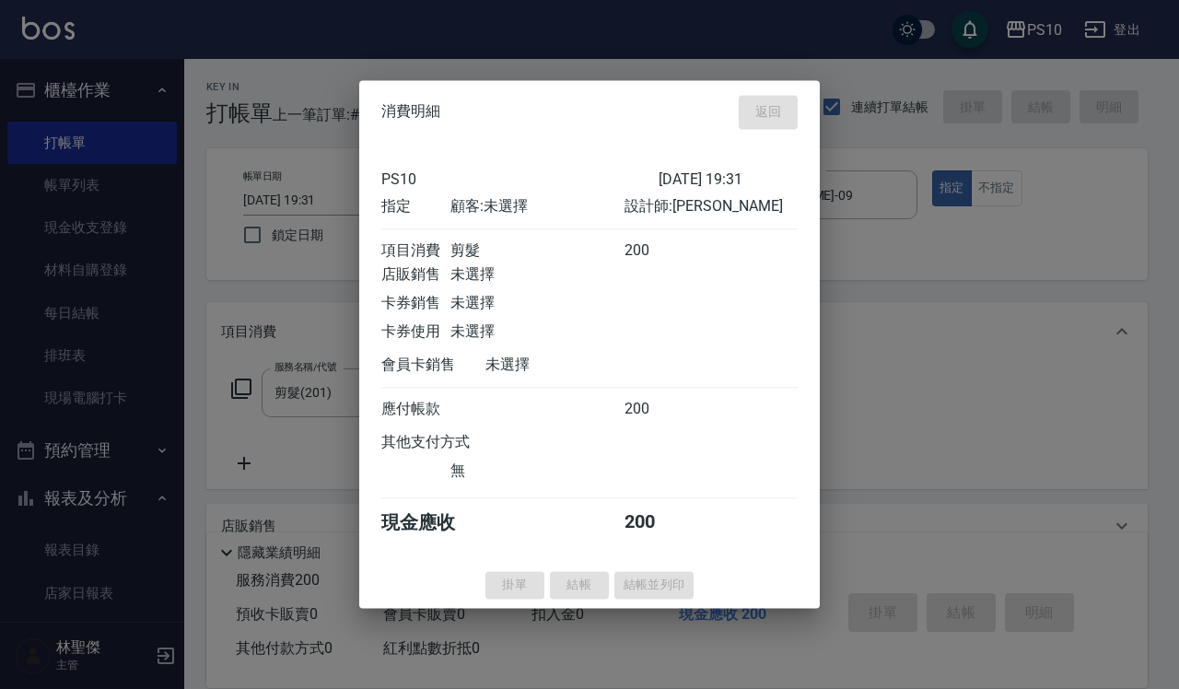
type input "2025/10/09 20:18"
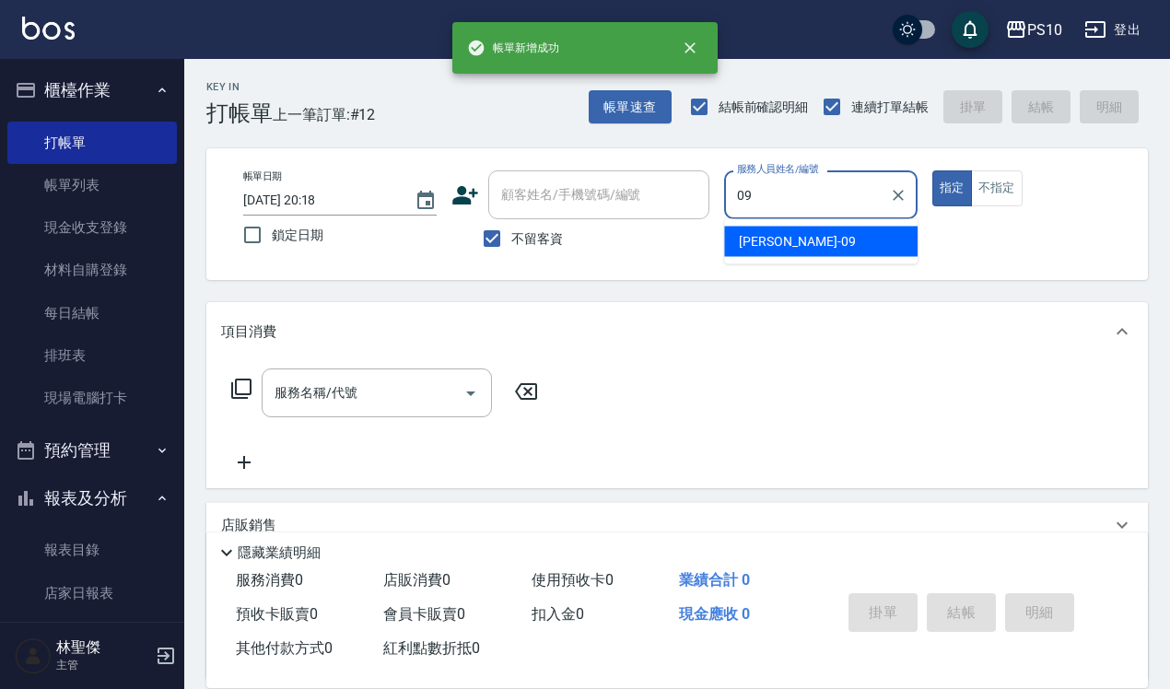
type input "Lisa-09"
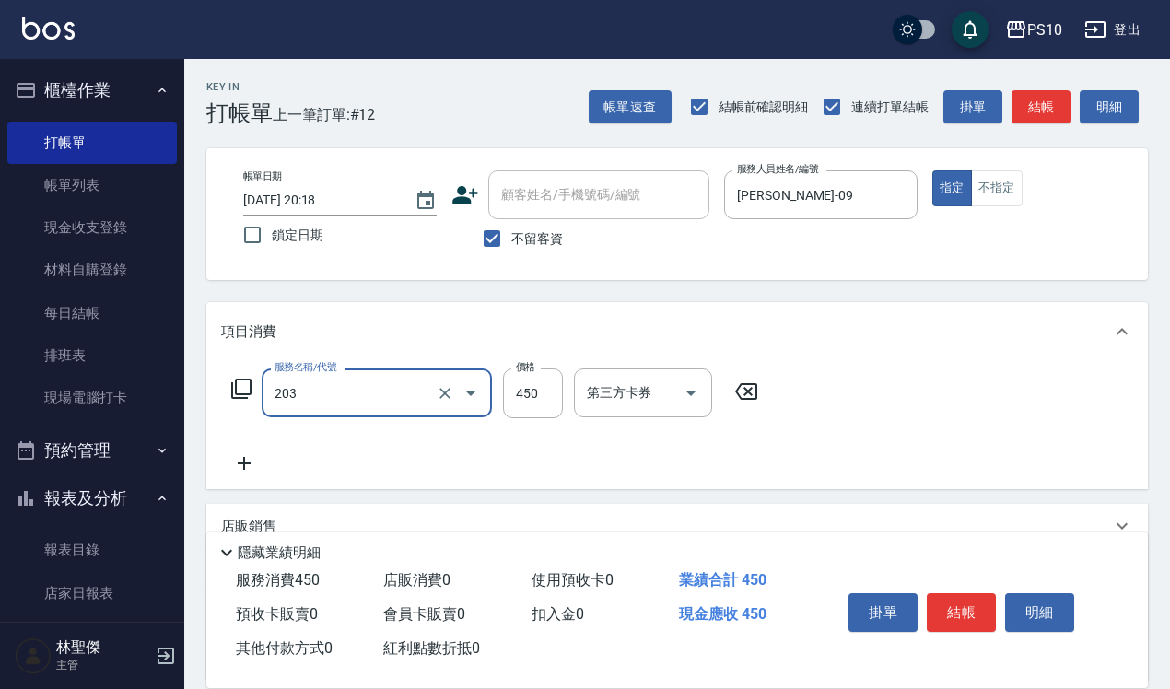
type input "剪+洗(203)"
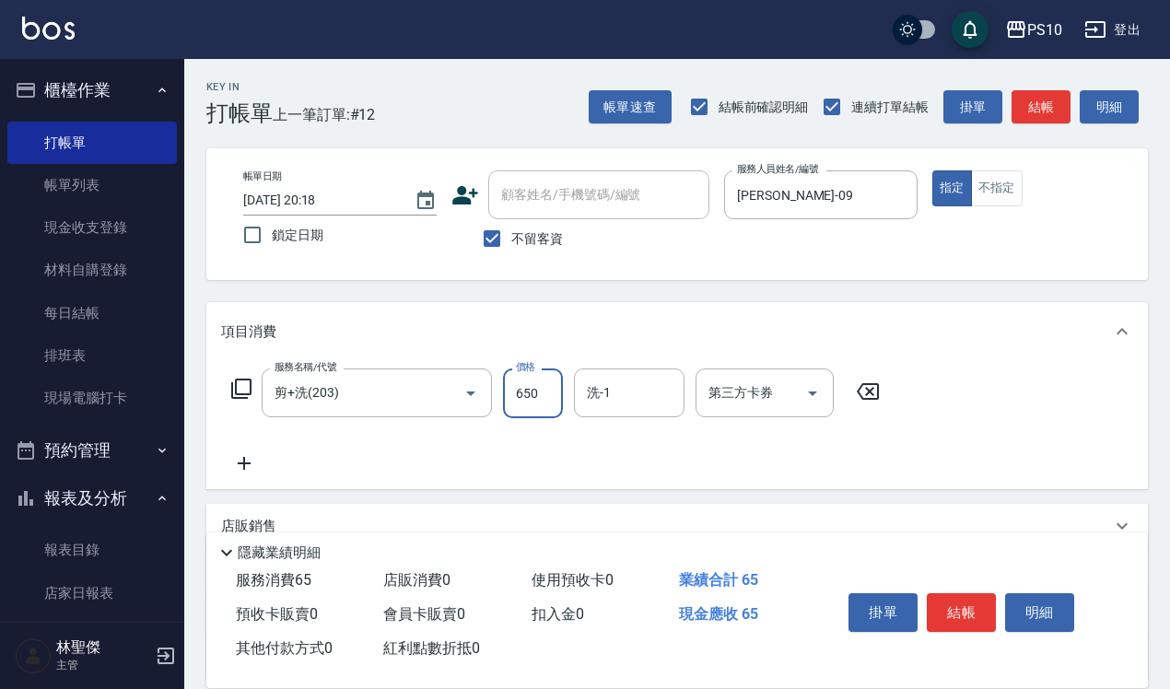
type input "650"
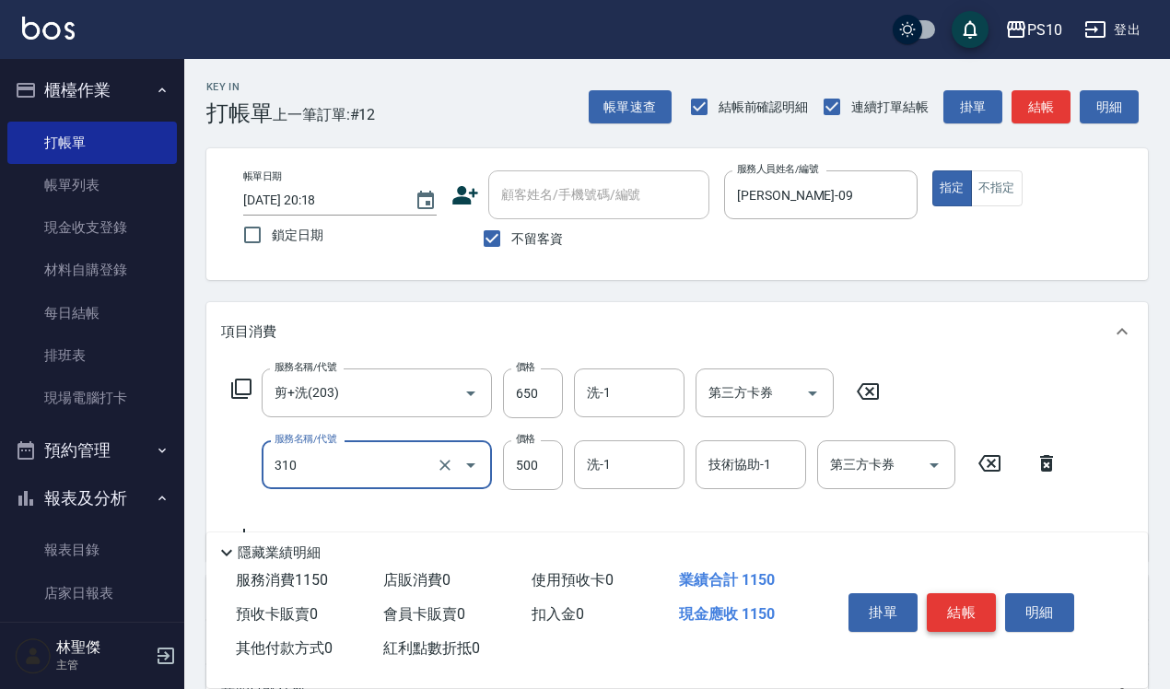
type input "單燙瀏海 (310)"
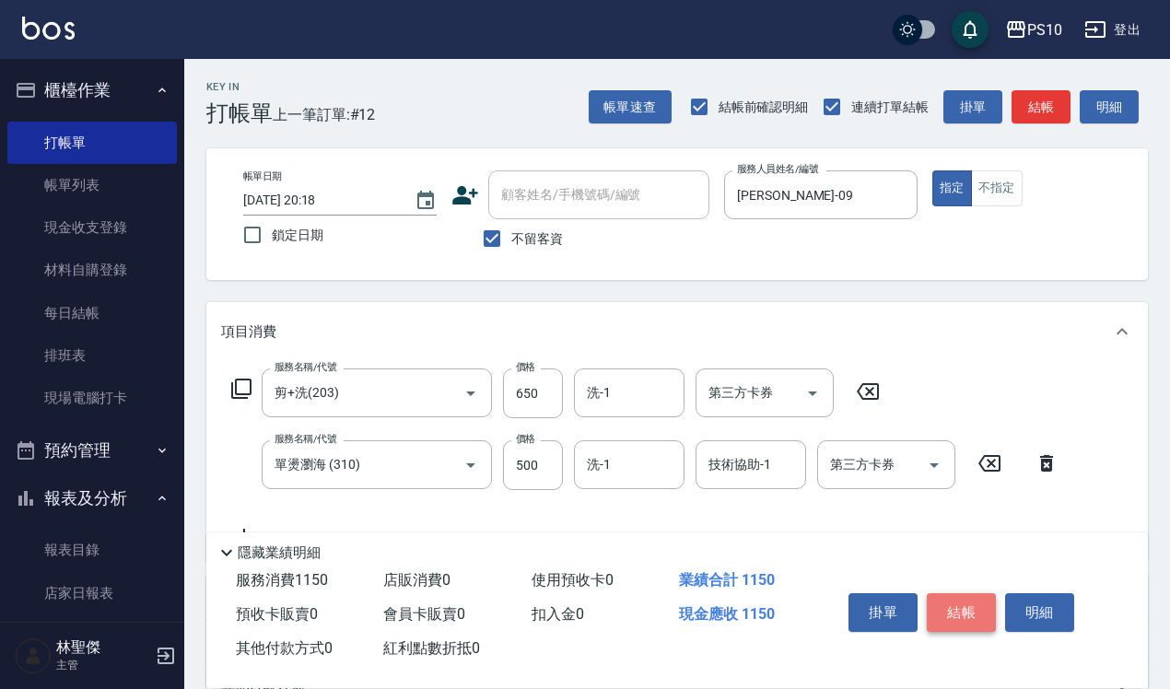
click at [970, 613] on button "結帳" at bounding box center [961, 612] width 69 height 39
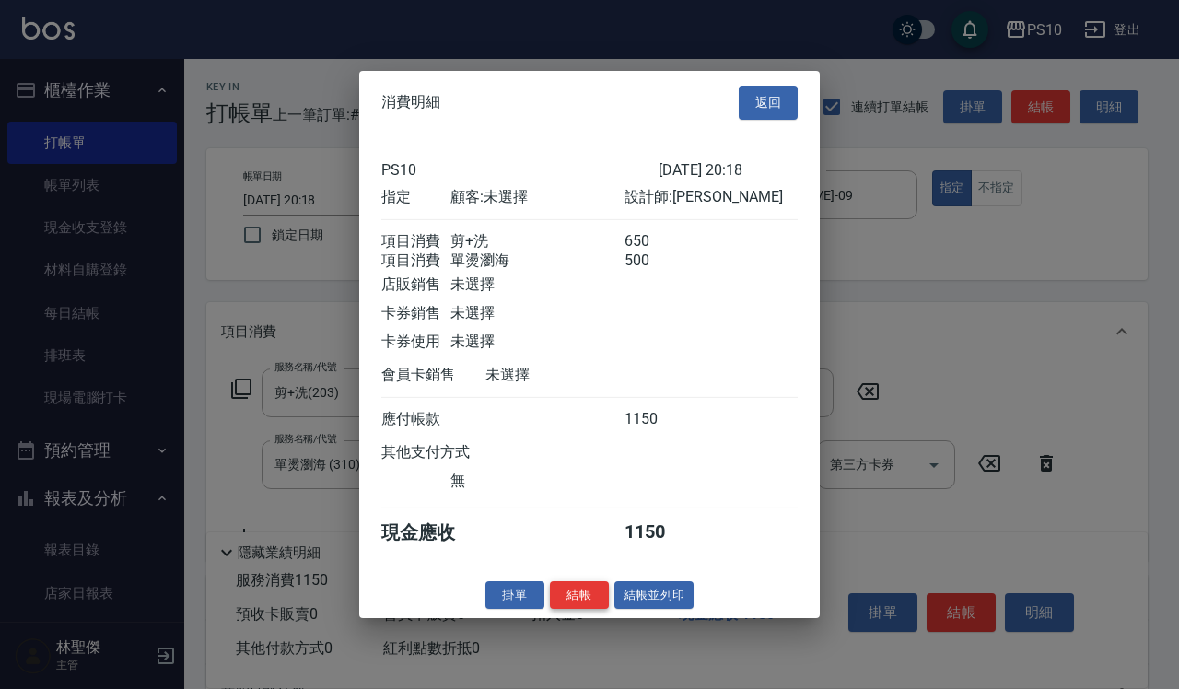
click at [590, 609] on button "結帳" at bounding box center [579, 595] width 59 height 29
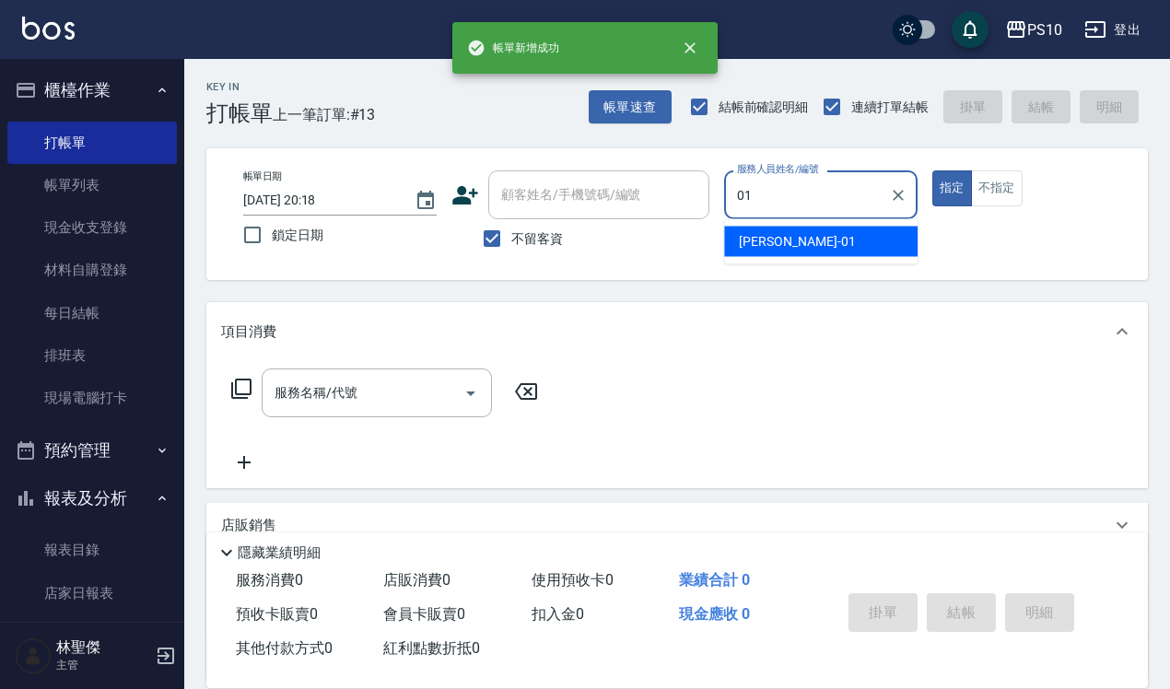
type input "[PERSON_NAME]-01"
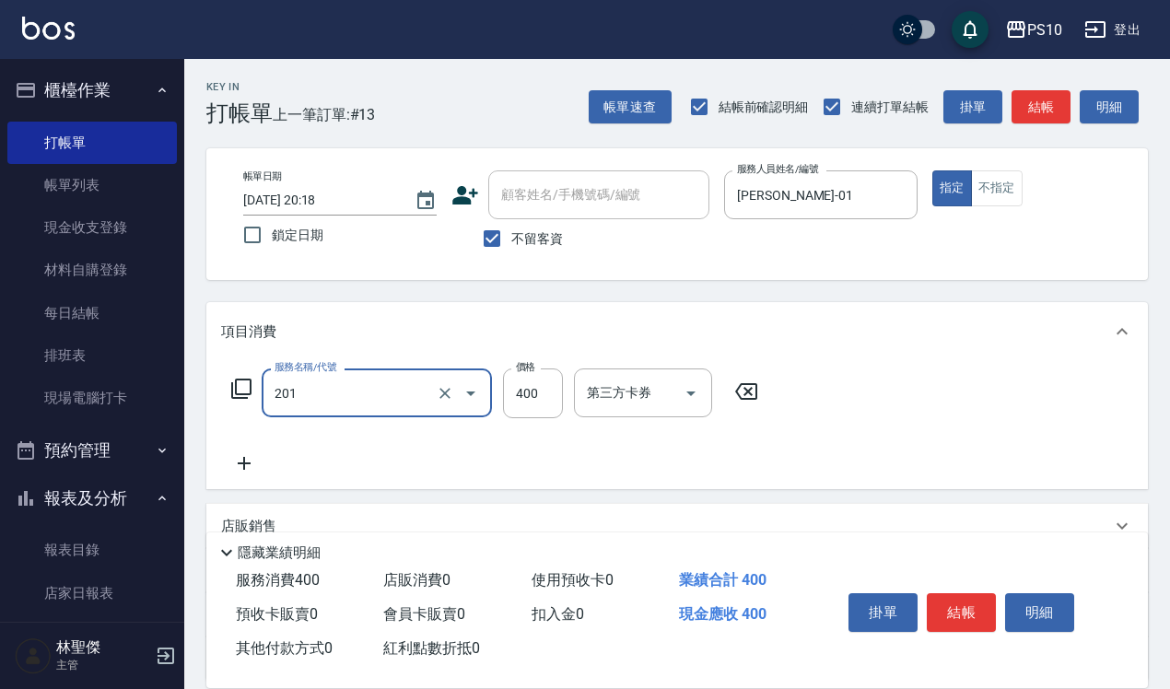
type input "剪髮(201)"
type input "350"
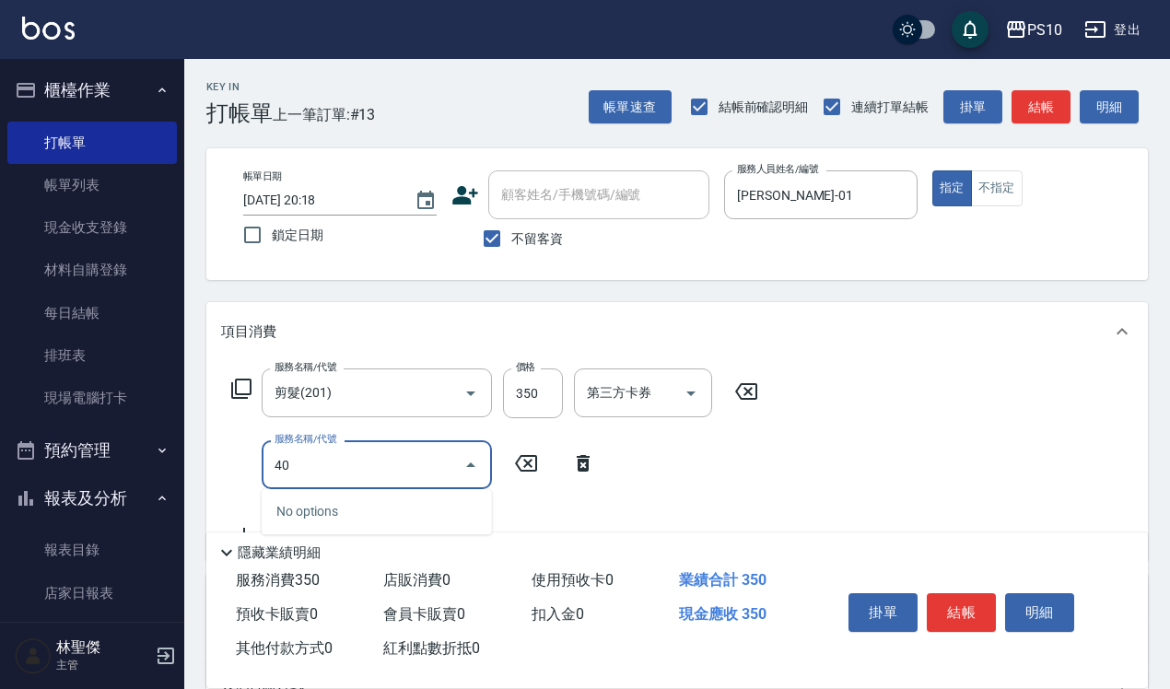
type input "402"
type input "染髮短髮(401)"
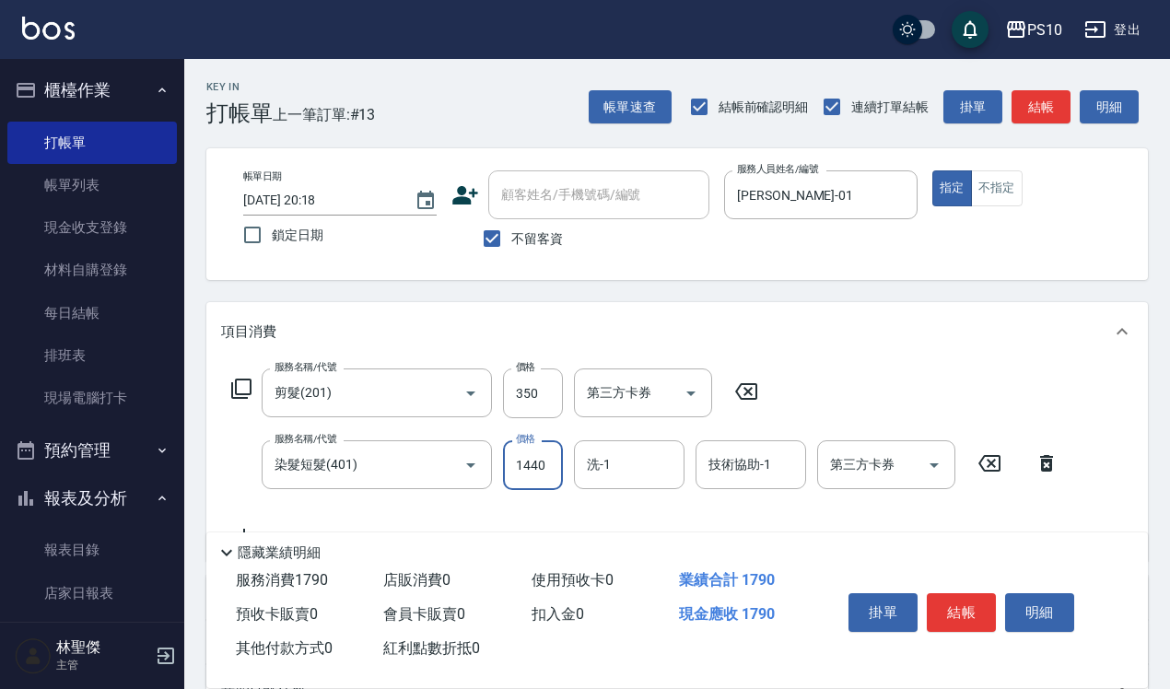
type input "1440"
type input "洋甘菊護髮(502)"
type input "800"
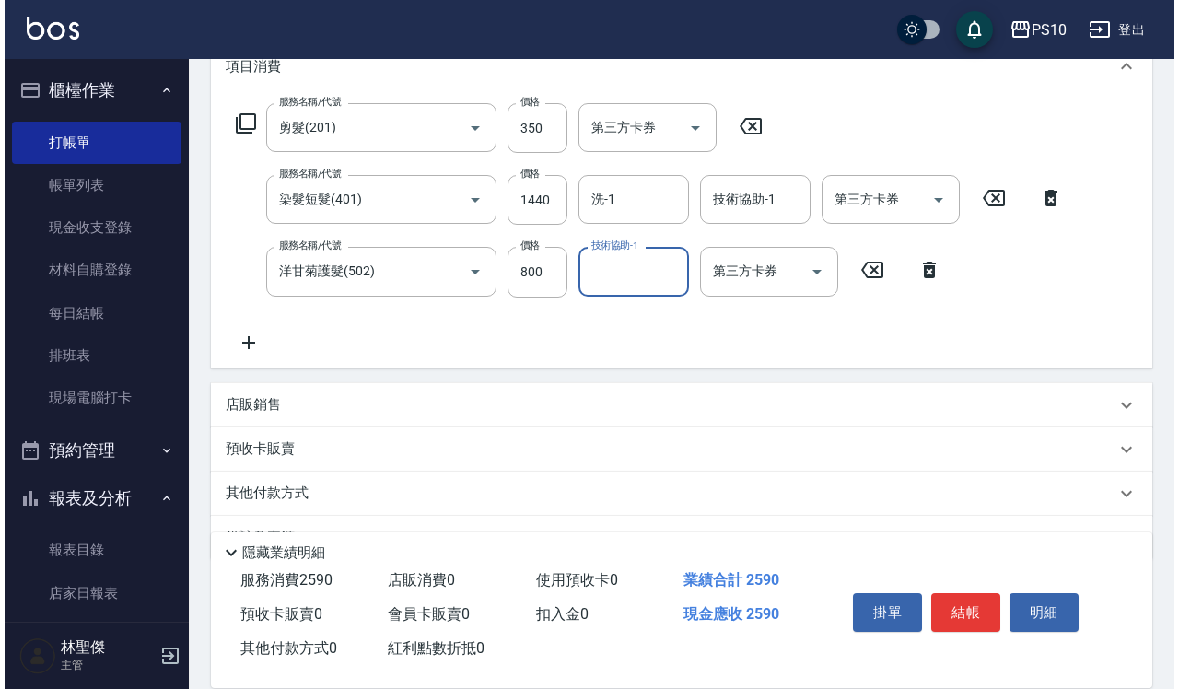
scroll to position [311, 0]
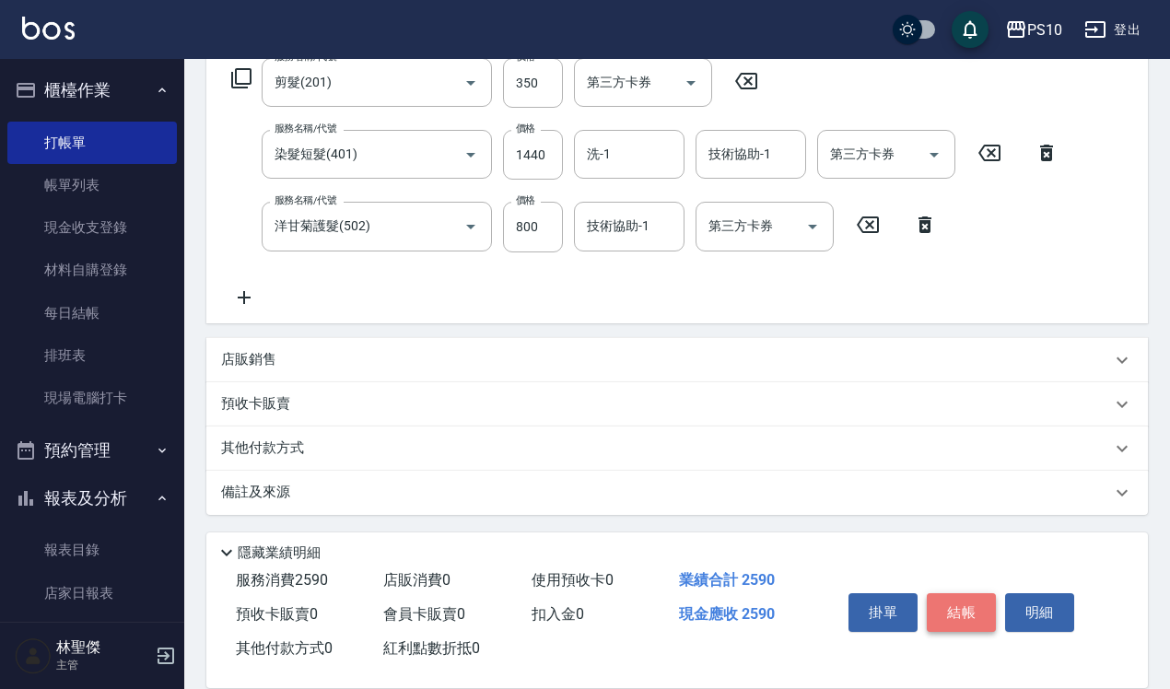
click at [978, 609] on button "結帳" at bounding box center [961, 612] width 69 height 39
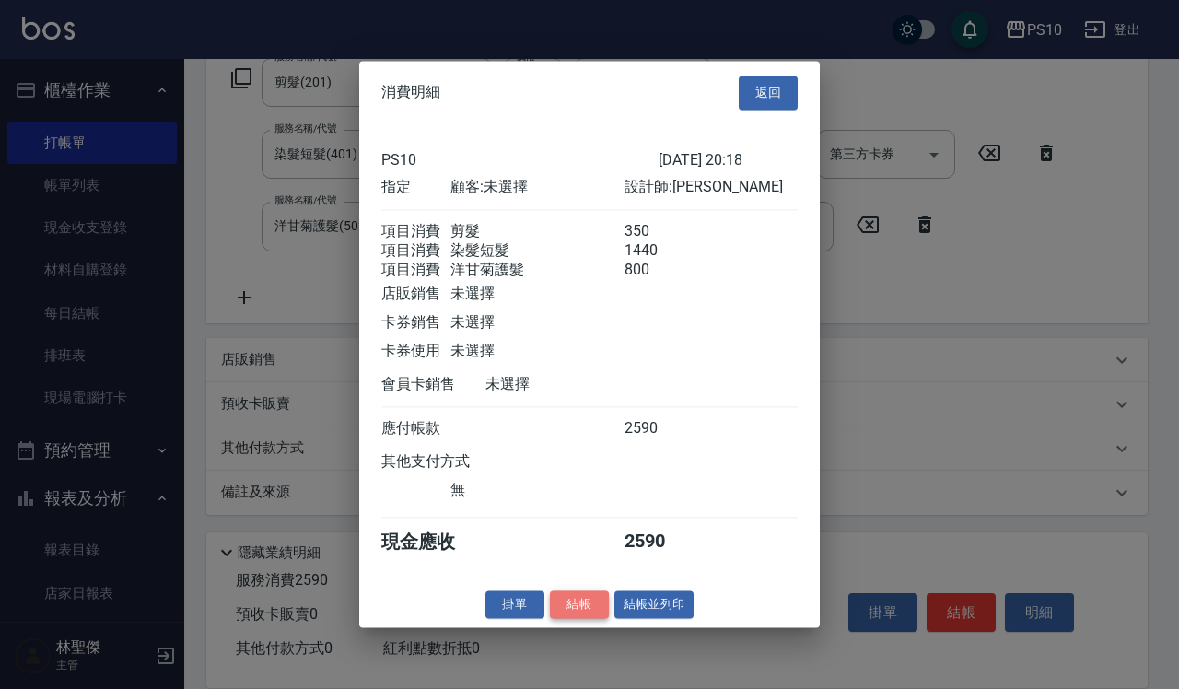
click at [590, 609] on button "結帳" at bounding box center [579, 605] width 59 height 29
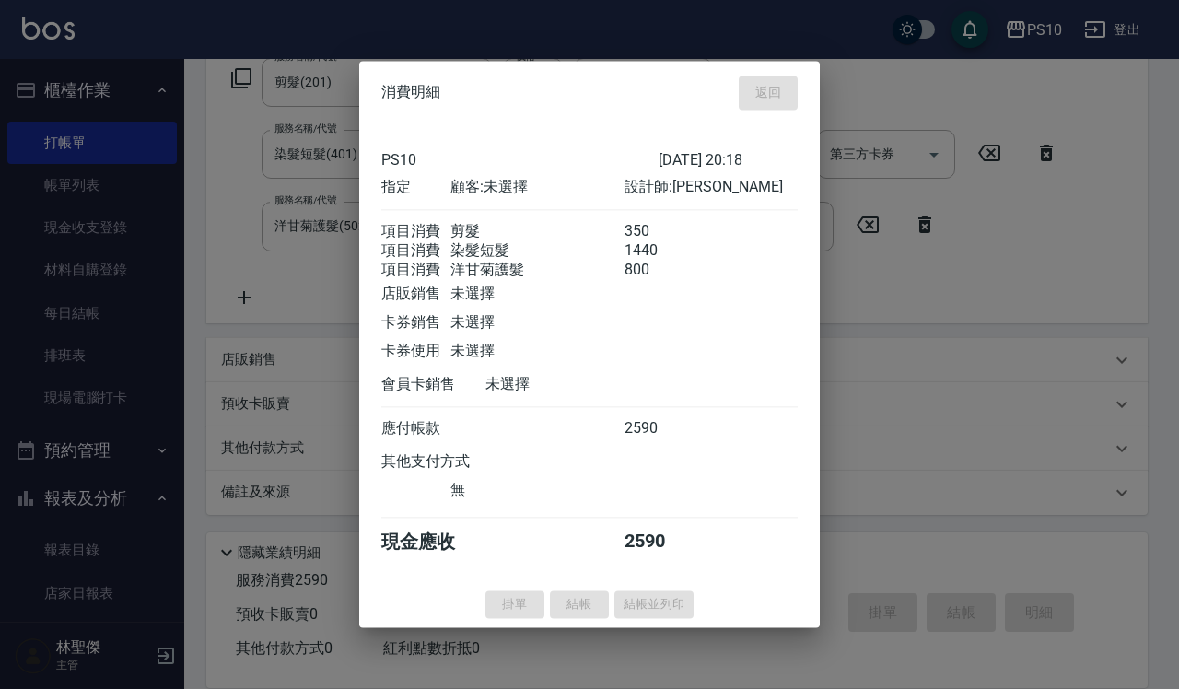
type input "2025/10/09 20:19"
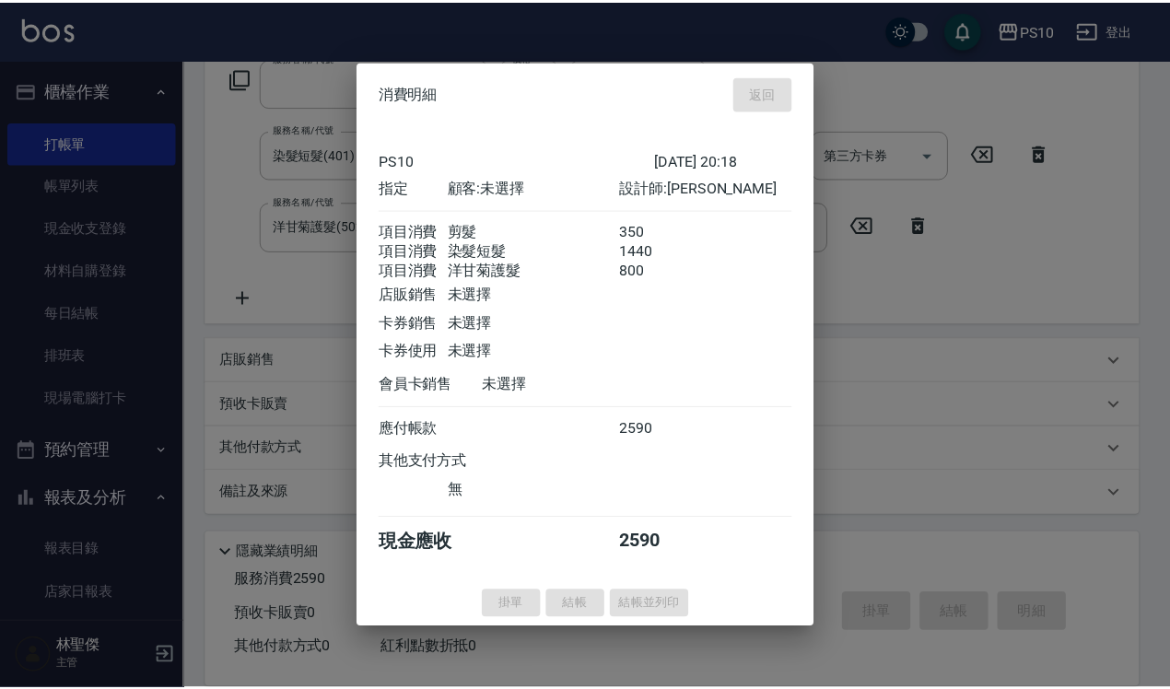
scroll to position [166, 0]
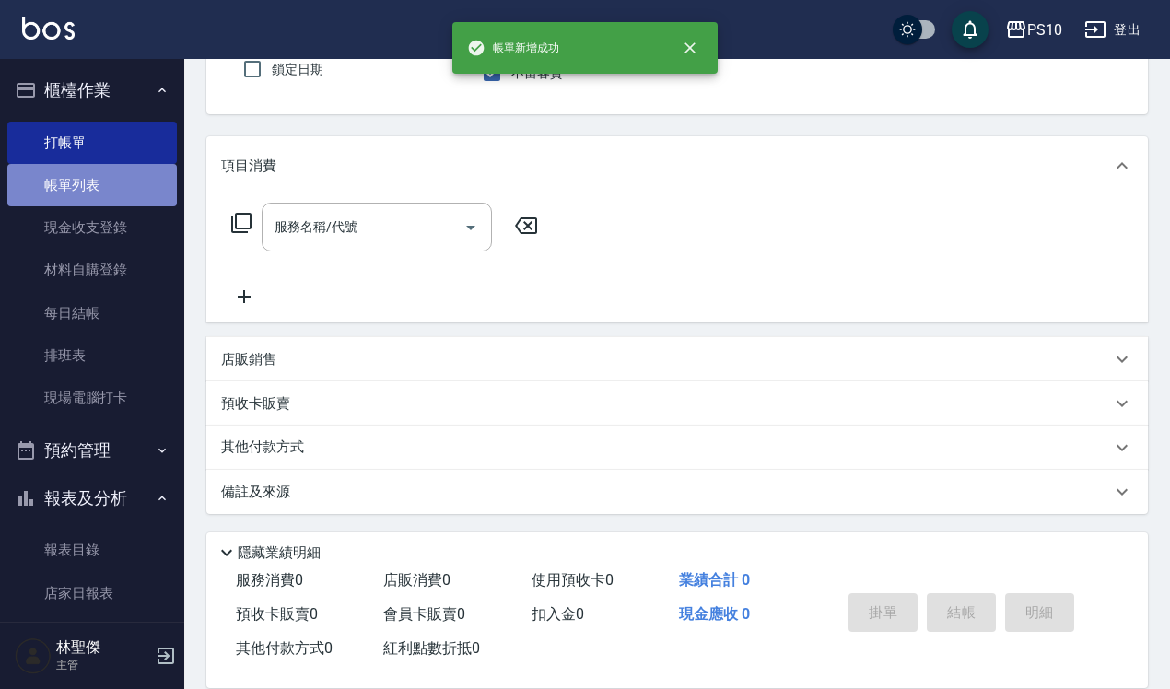
click at [116, 173] on link "帳單列表" at bounding box center [92, 185] width 170 height 42
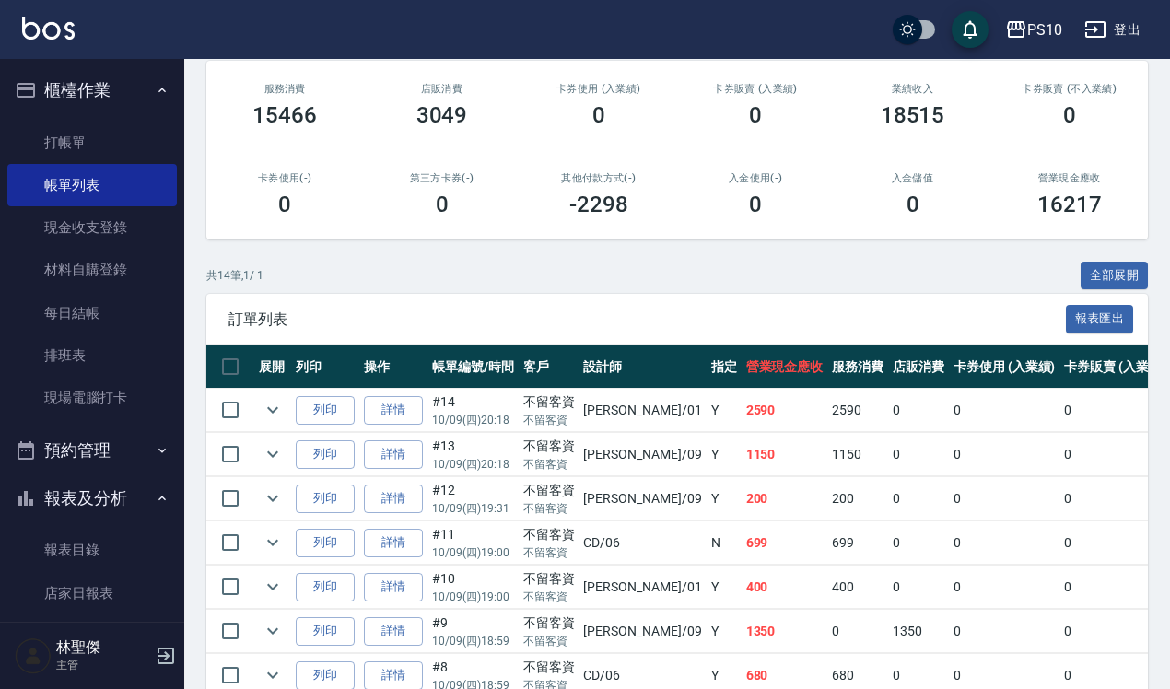
scroll to position [230, 0]
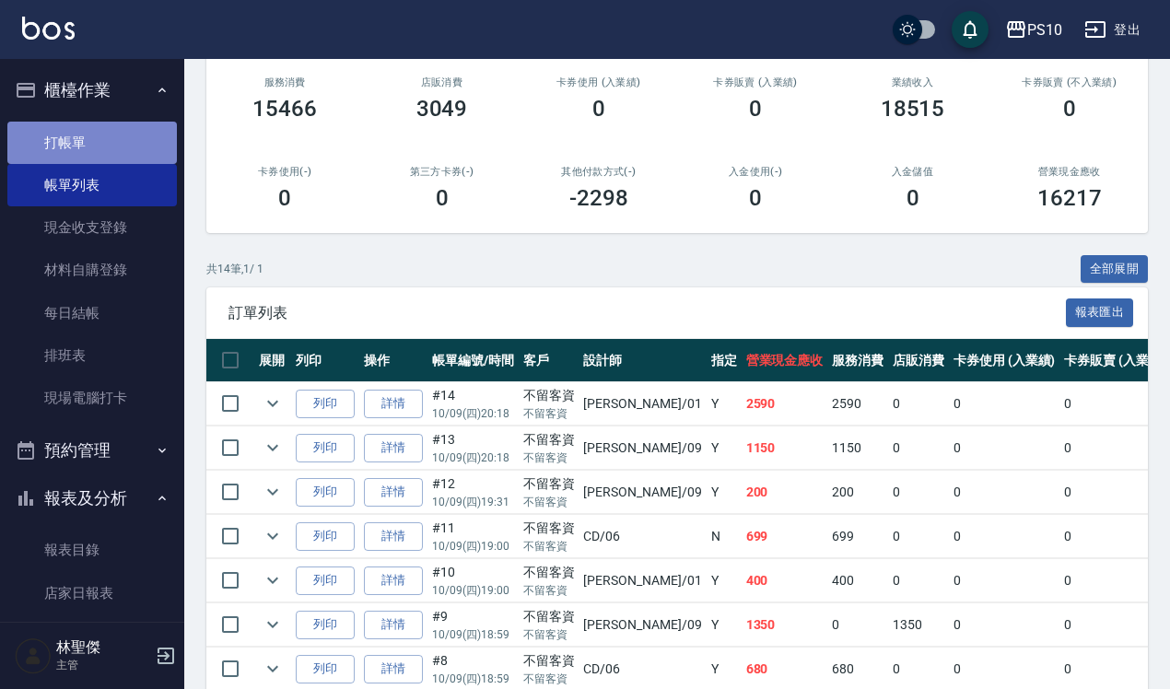
click at [121, 139] on link "打帳單" at bounding box center [92, 143] width 170 height 42
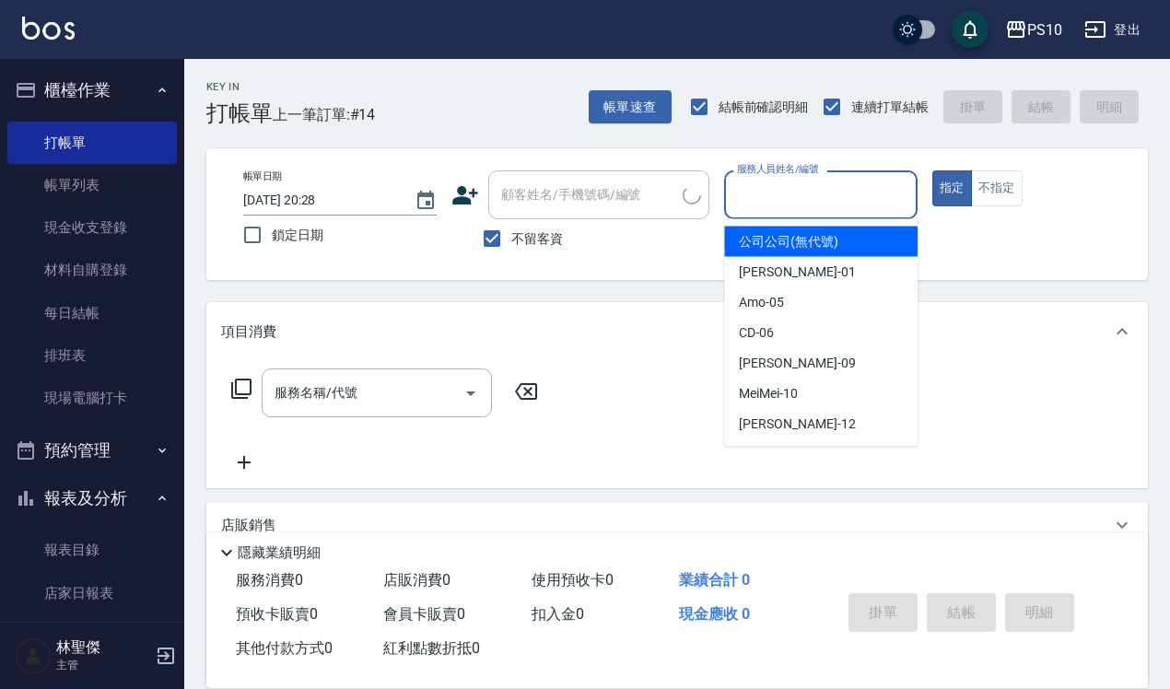
click at [798, 200] on input "服務人員姓名/編號" at bounding box center [821, 195] width 177 height 32
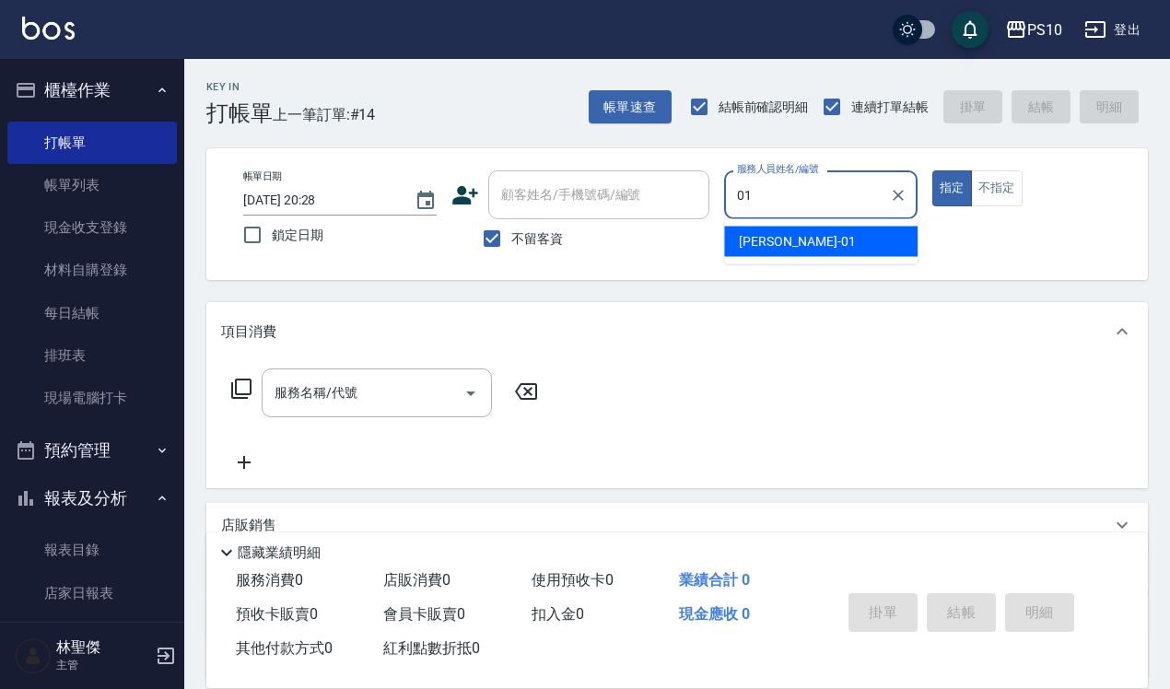
type input "[PERSON_NAME]-01"
type button "true"
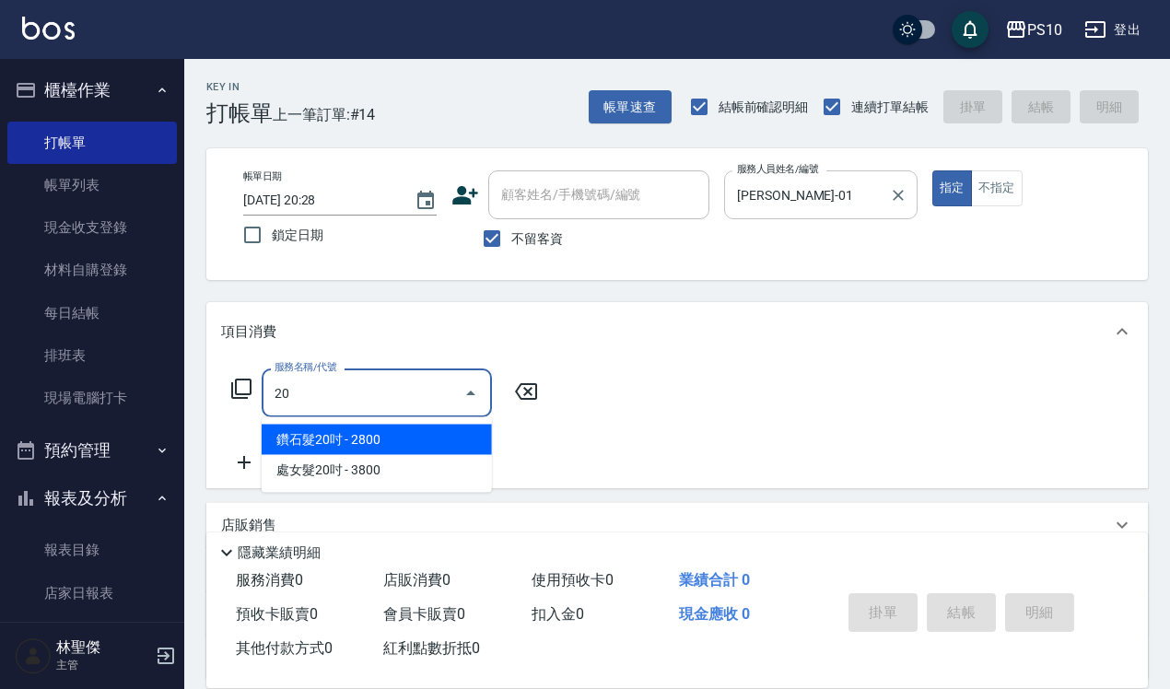
type input "2"
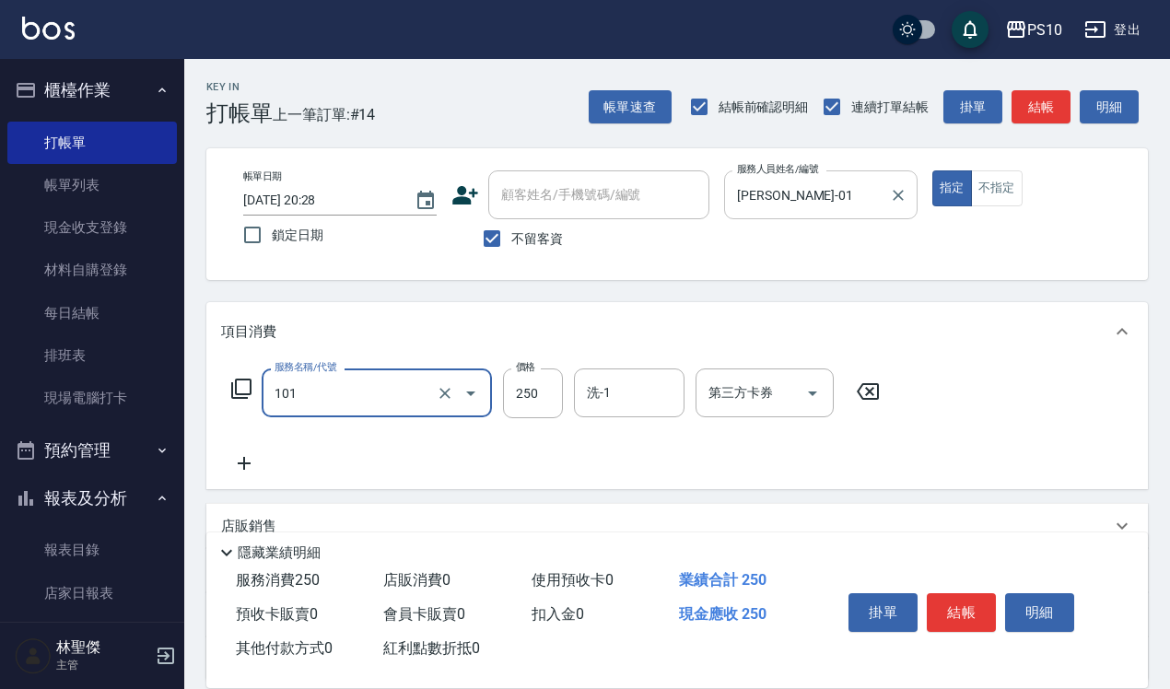
type input "洗髮(101)"
type input "280"
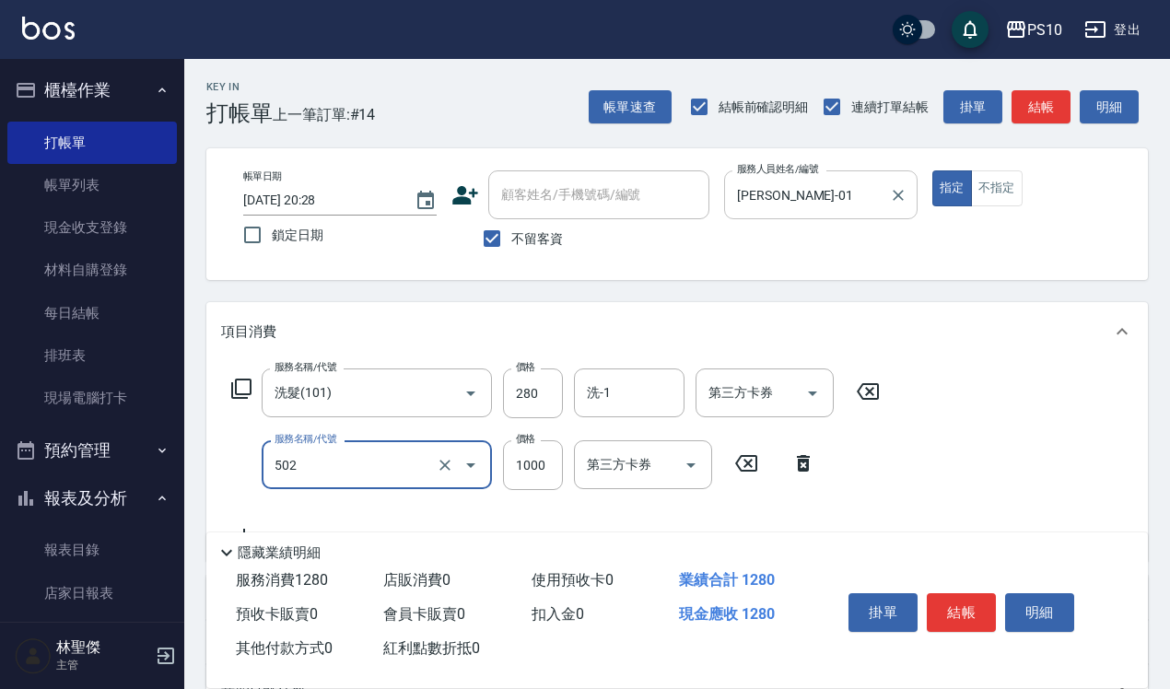
type input "洋甘菊護髮(502)"
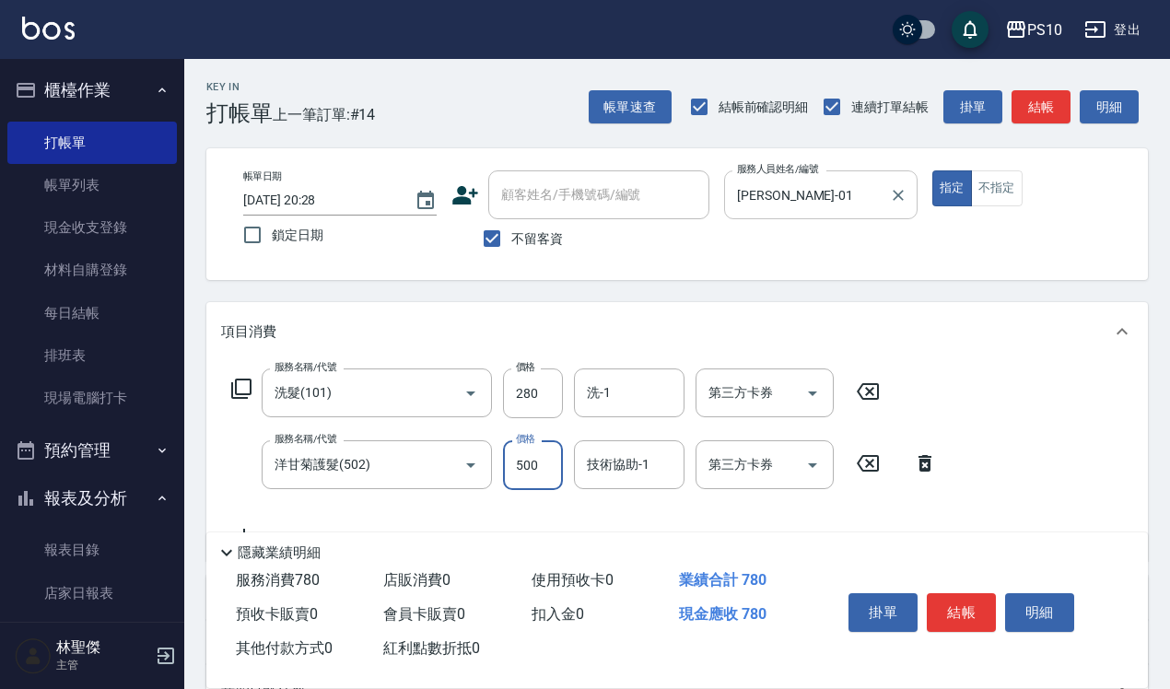
type input "500"
click at [964, 593] on button "結帳" at bounding box center [961, 612] width 69 height 39
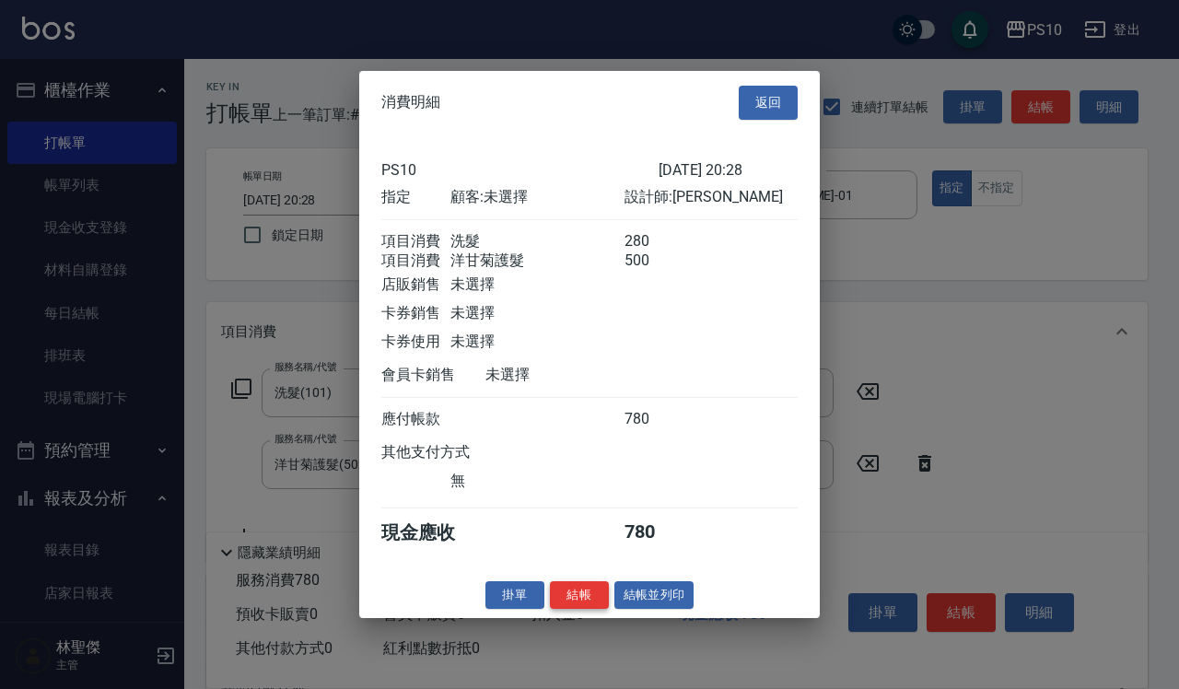
click at [581, 604] on button "結帳" at bounding box center [579, 595] width 59 height 29
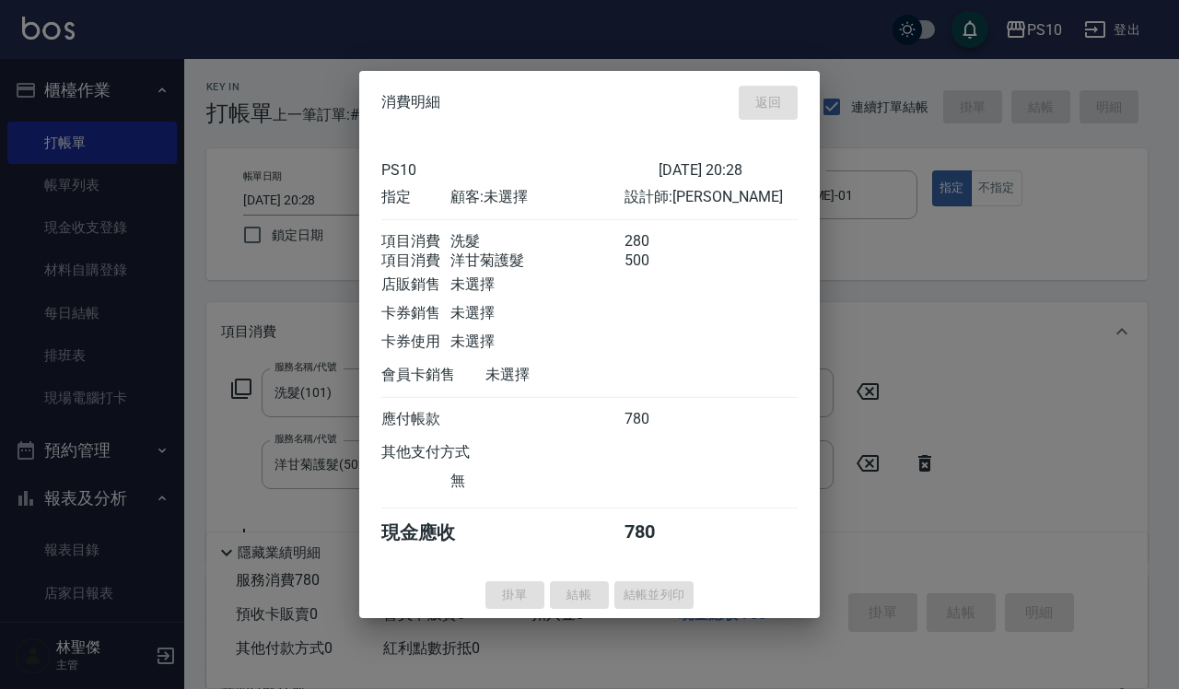
type input "[DATE] 20:29"
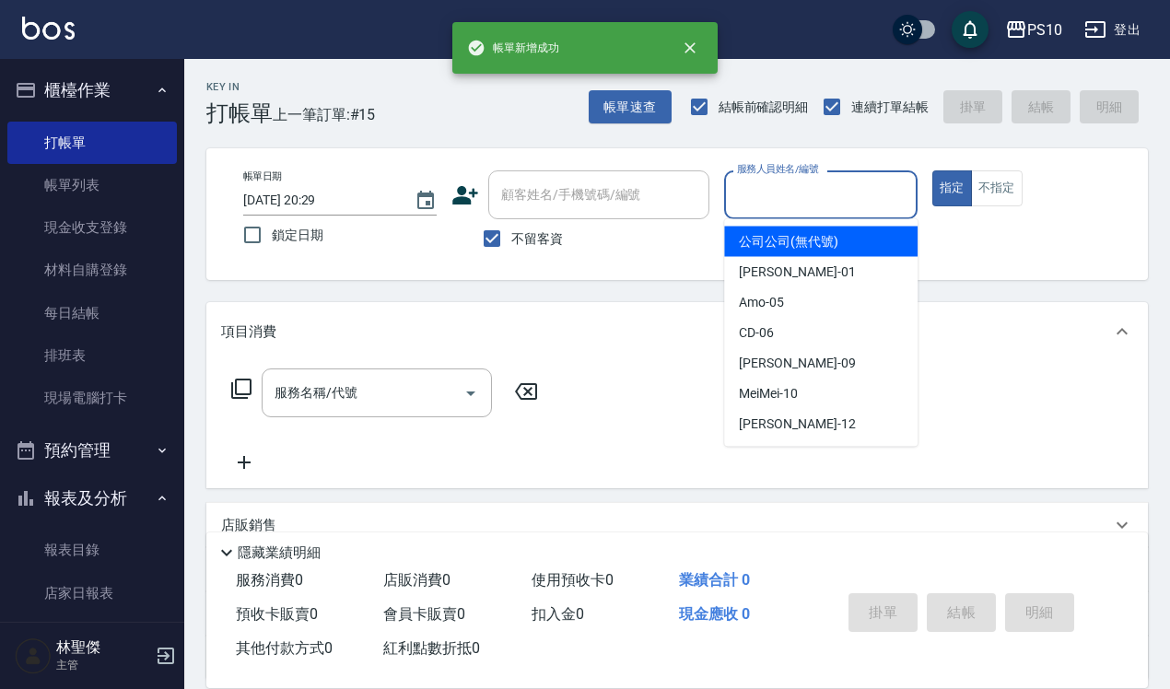
click at [831, 194] on input "服務人員姓名/編號" at bounding box center [821, 195] width 177 height 32
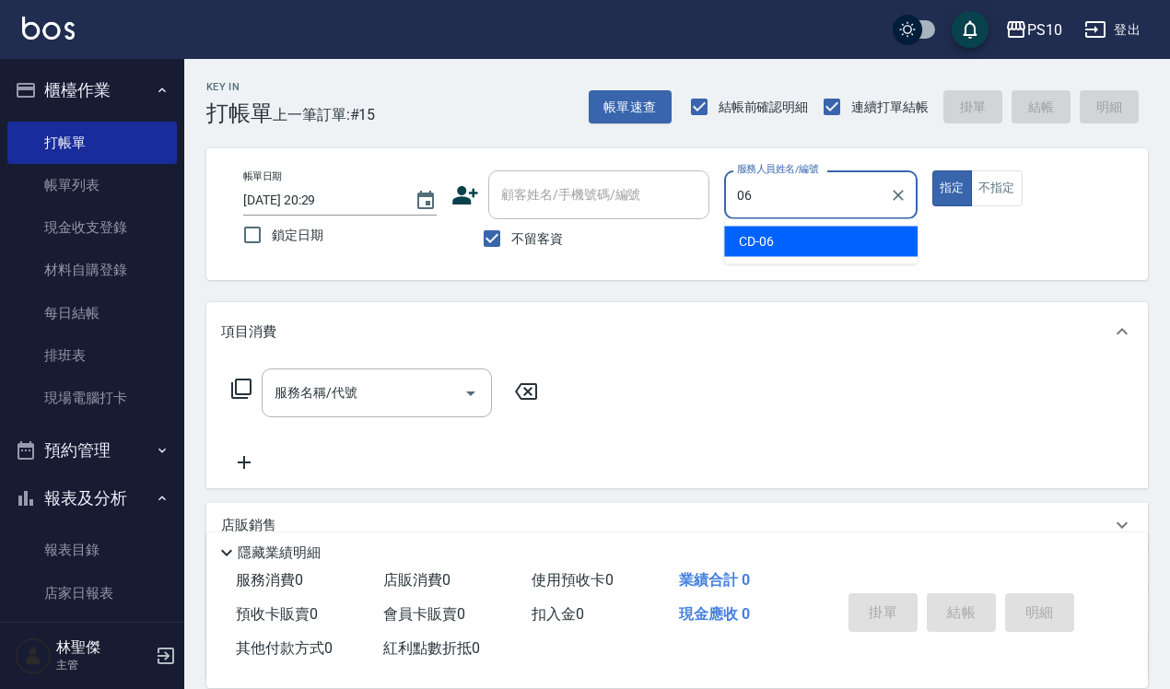
type input "CD-06"
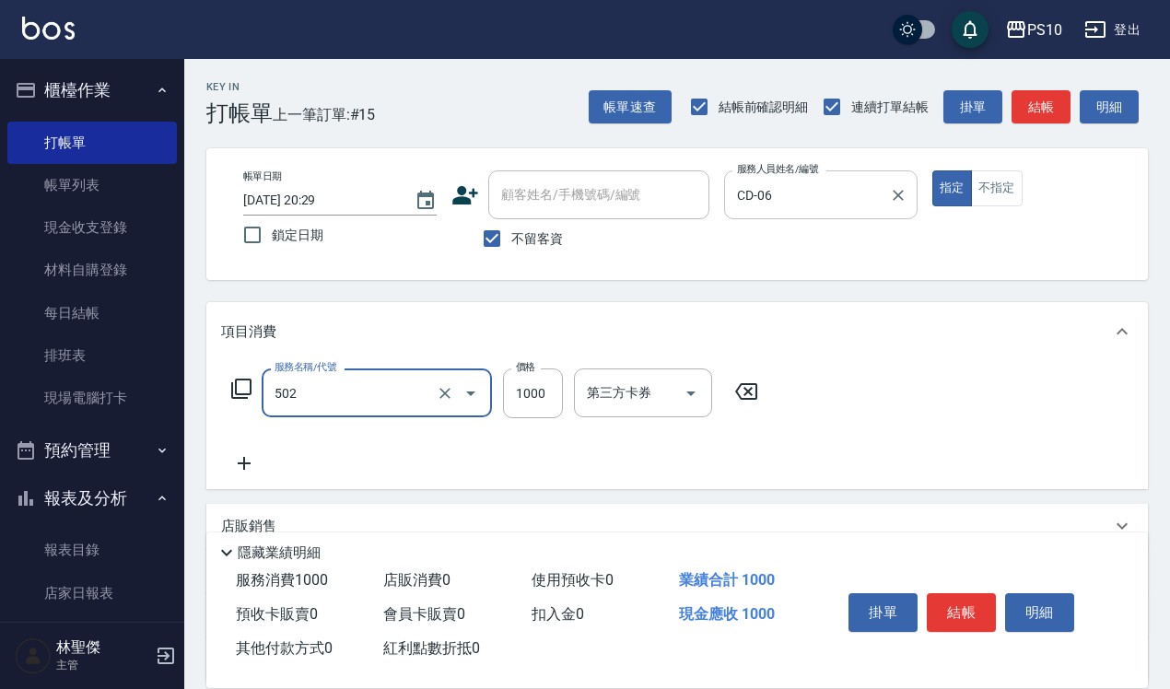
type input "洋甘菊護髮(502)"
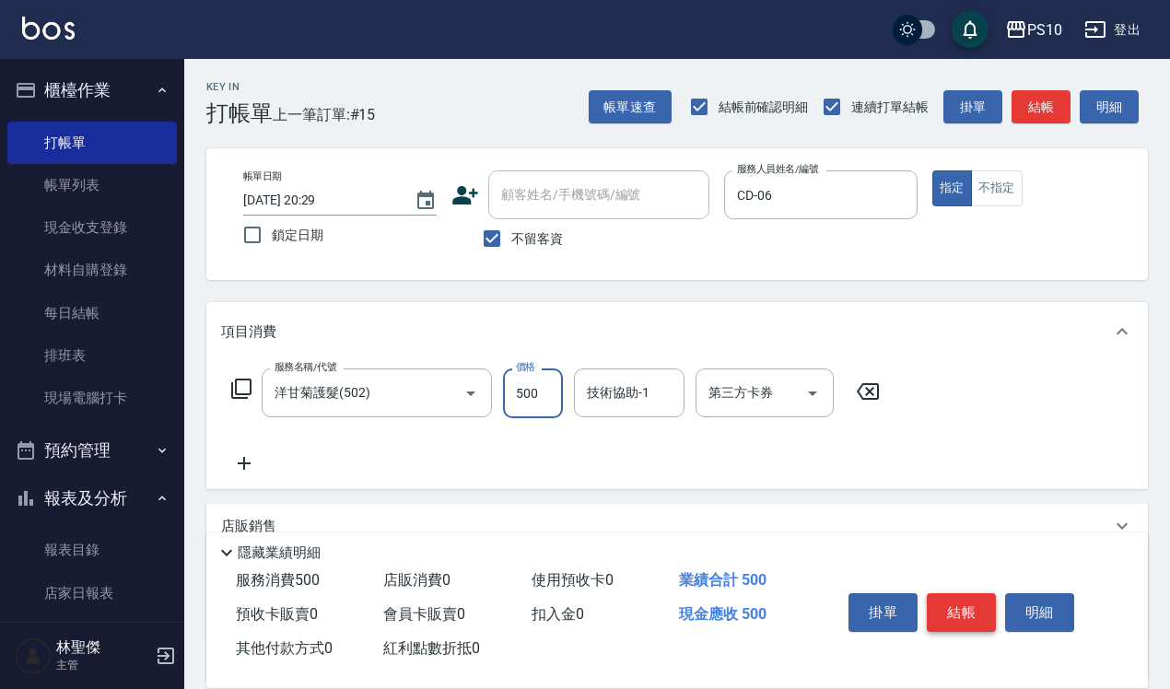
type input "500"
click at [965, 602] on button "結帳" at bounding box center [961, 612] width 69 height 39
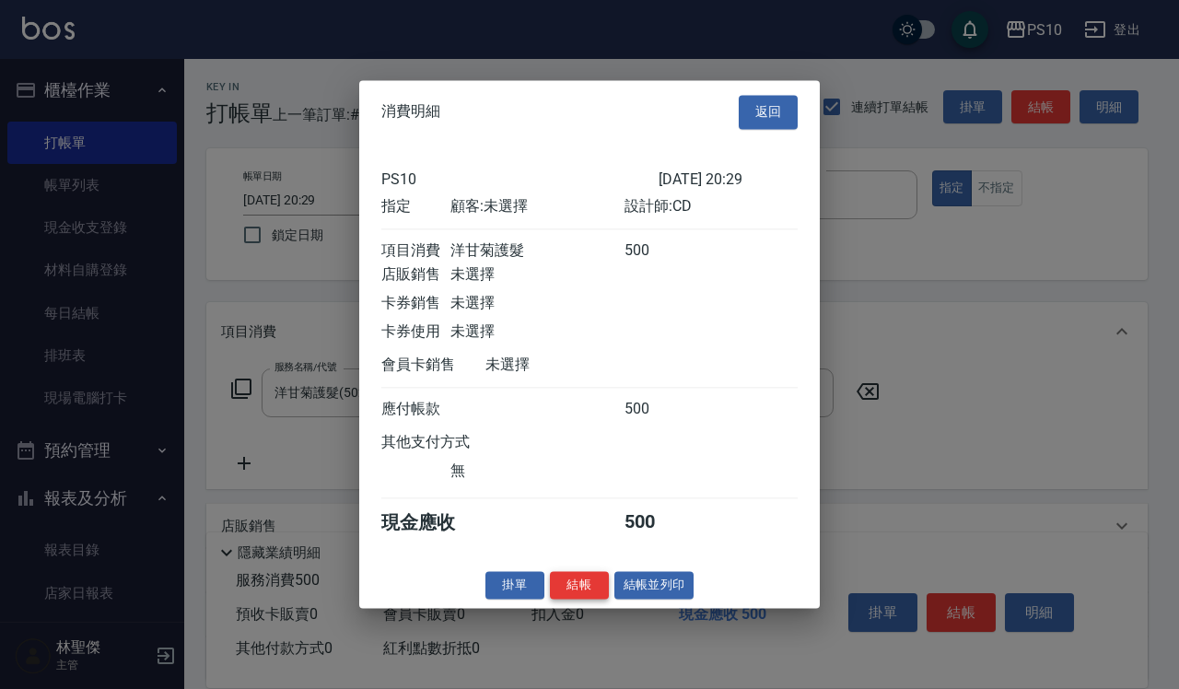
click at [574, 588] on button "結帳" at bounding box center [579, 585] width 59 height 29
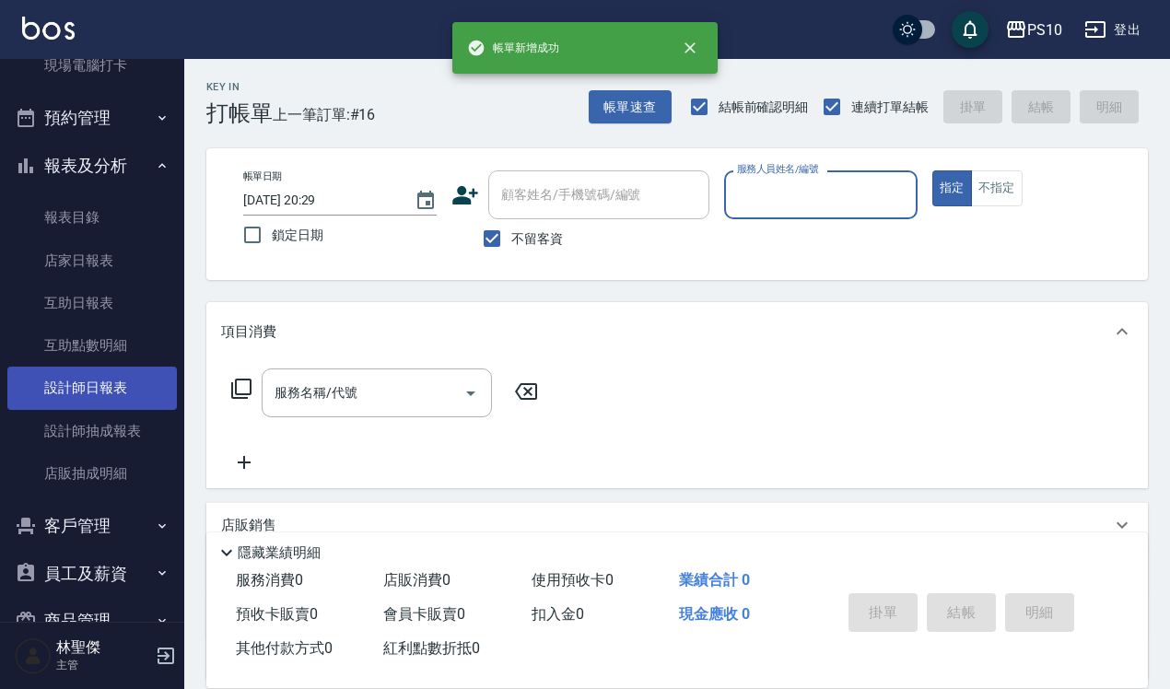
scroll to position [346, 0]
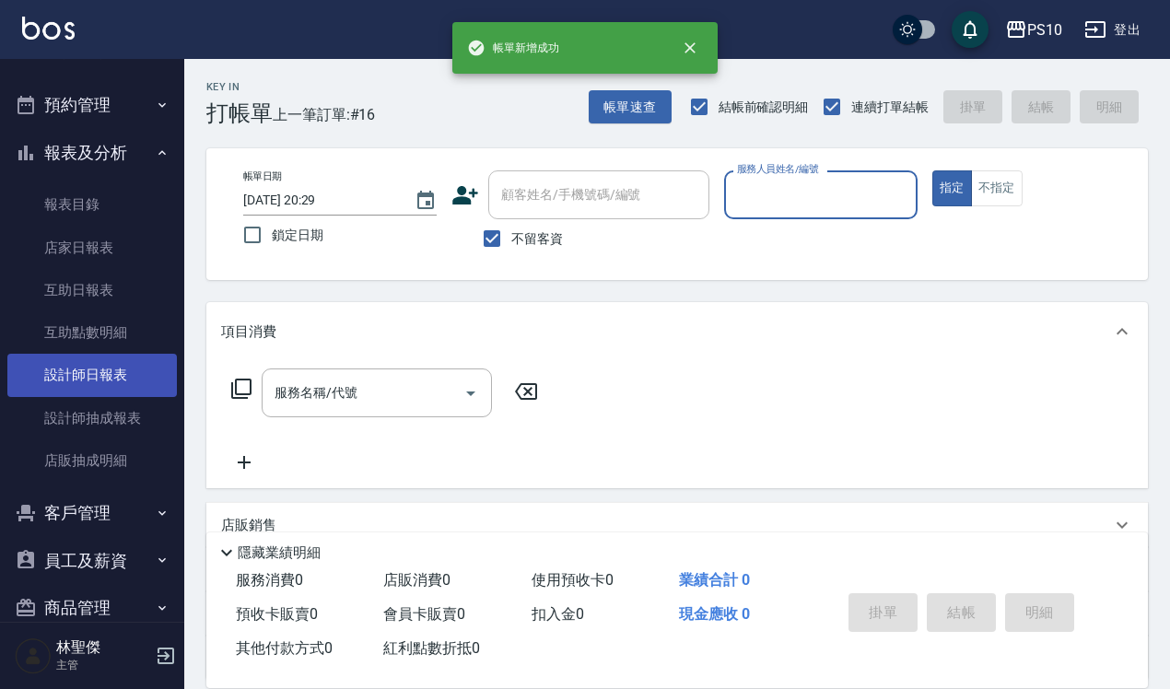
click at [95, 369] on link "設計師日報表" at bounding box center [92, 375] width 170 height 42
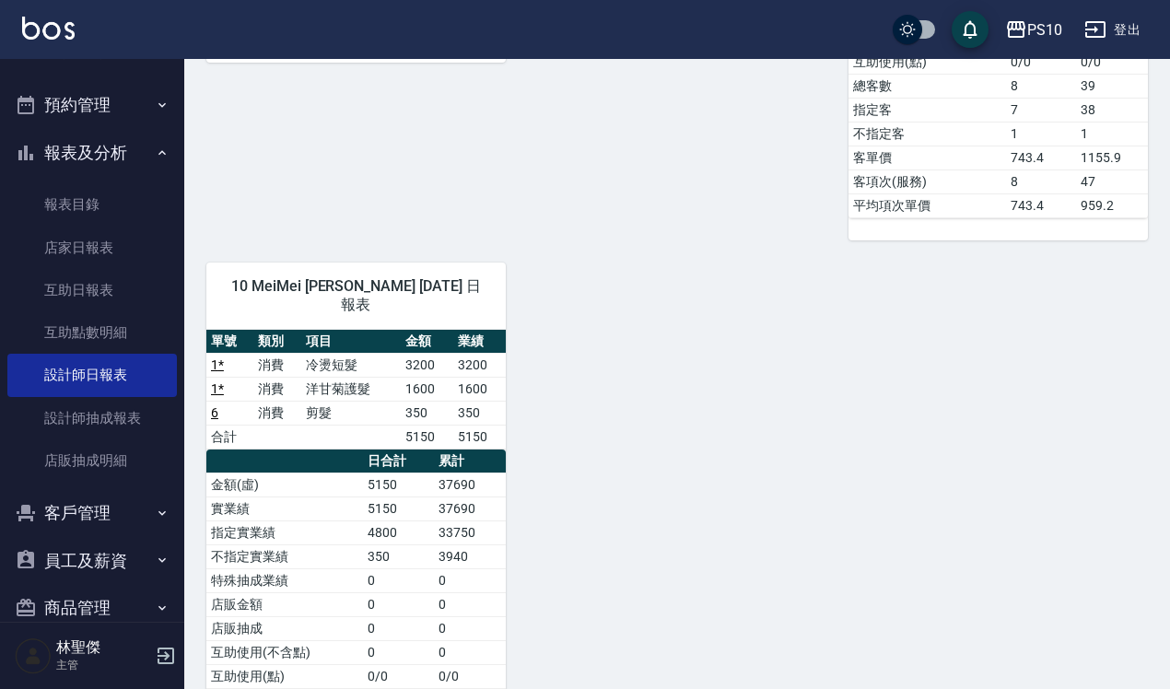
scroll to position [921, 0]
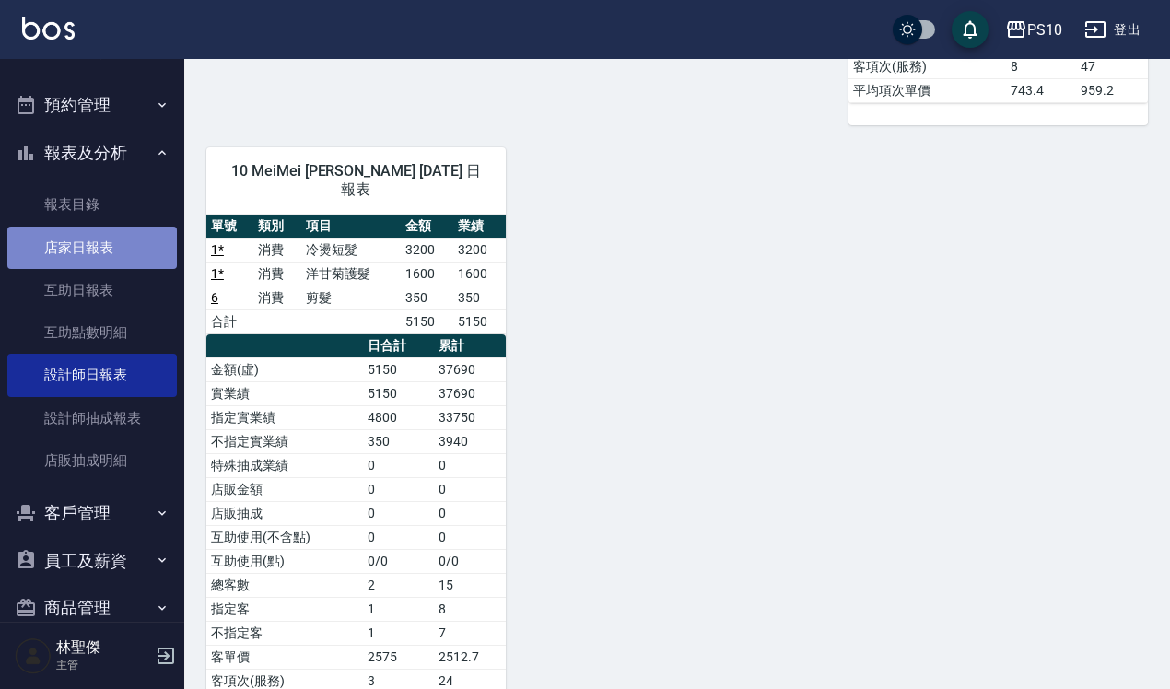
click at [98, 261] on link "店家日報表" at bounding box center [92, 248] width 170 height 42
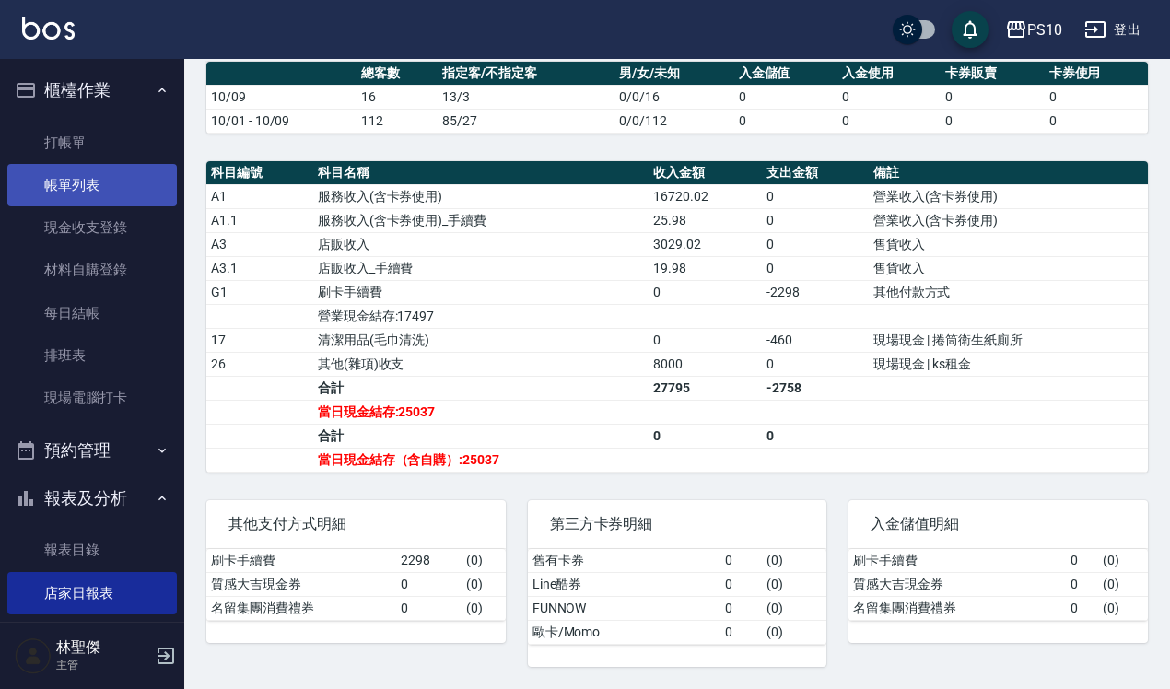
click at [106, 168] on link "帳單列表" at bounding box center [92, 185] width 170 height 42
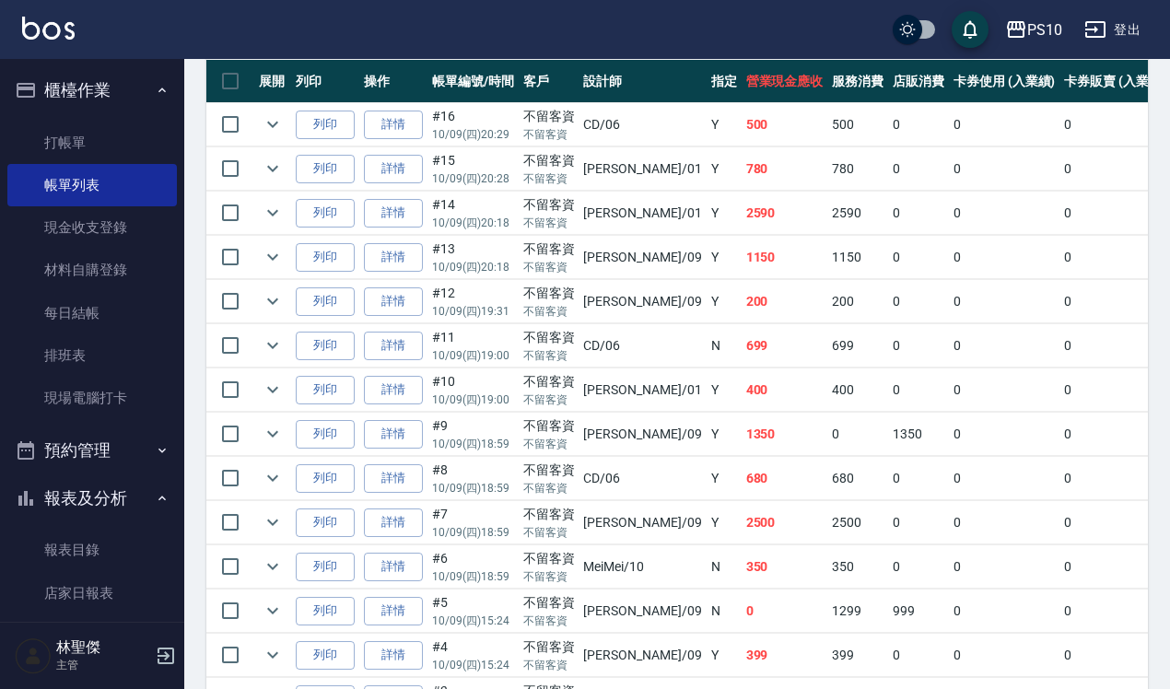
scroll to position [496, 0]
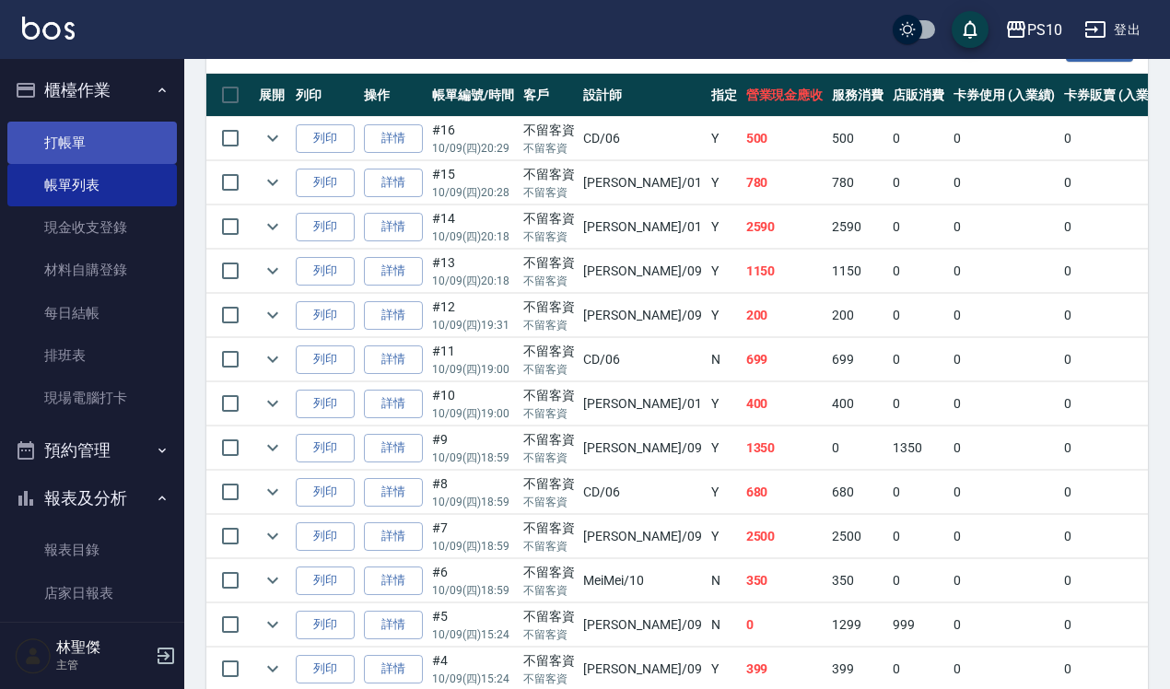
click at [141, 150] on link "打帳單" at bounding box center [92, 143] width 170 height 42
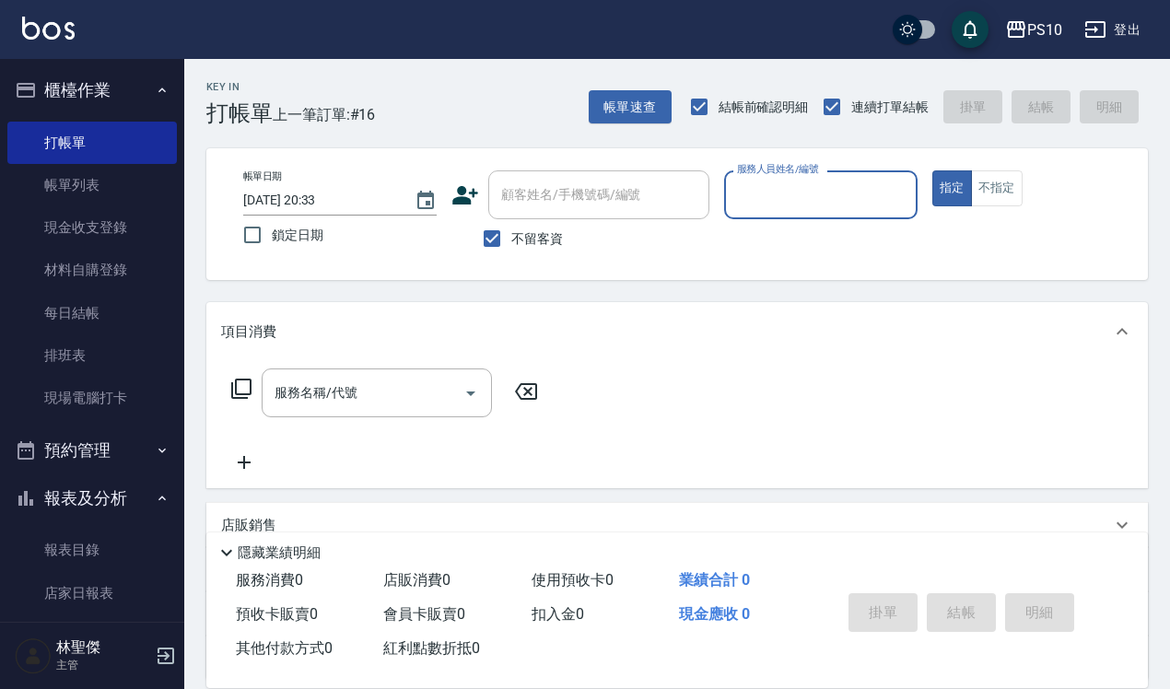
click at [786, 191] on input "服務人員姓名/編號" at bounding box center [821, 195] width 177 height 32
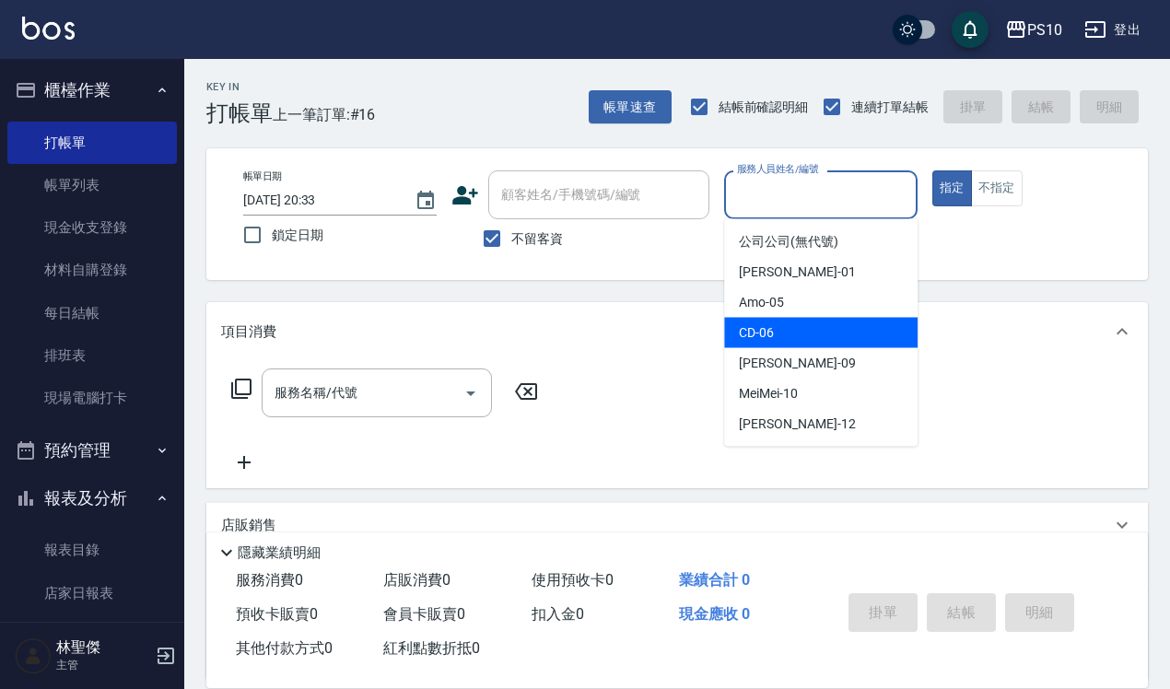
click at [806, 318] on div "CD -06" at bounding box center [821, 333] width 194 height 30
type input "CD-06"
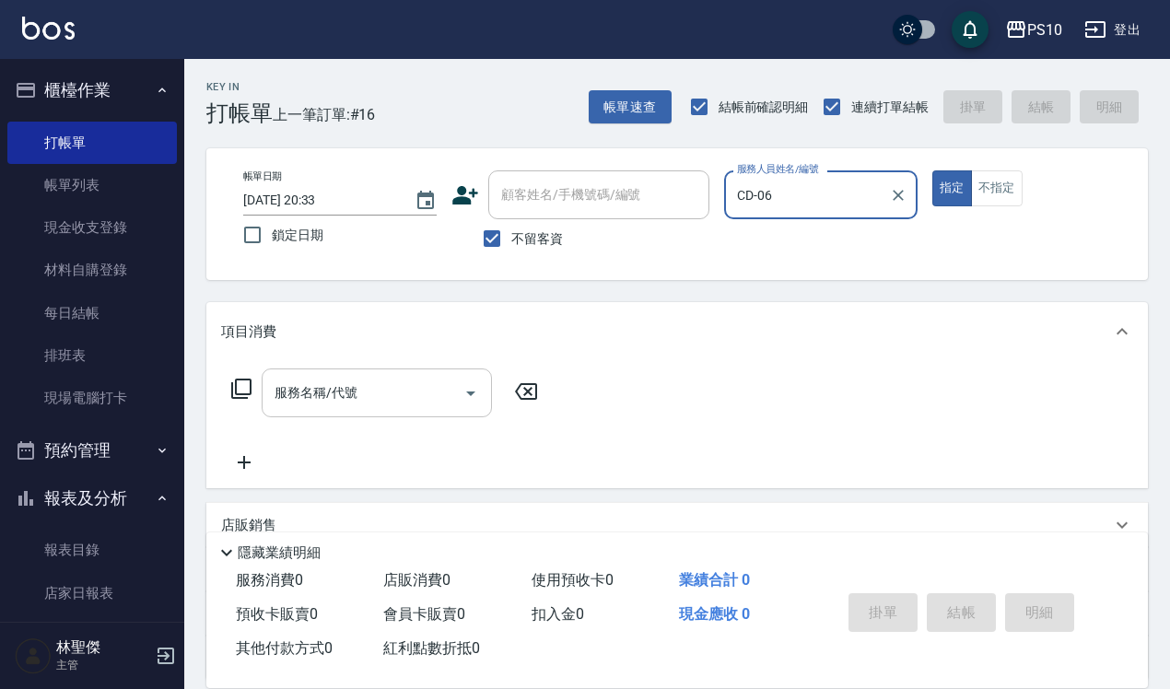
click at [405, 388] on input "服務名稱/代號" at bounding box center [363, 393] width 186 height 32
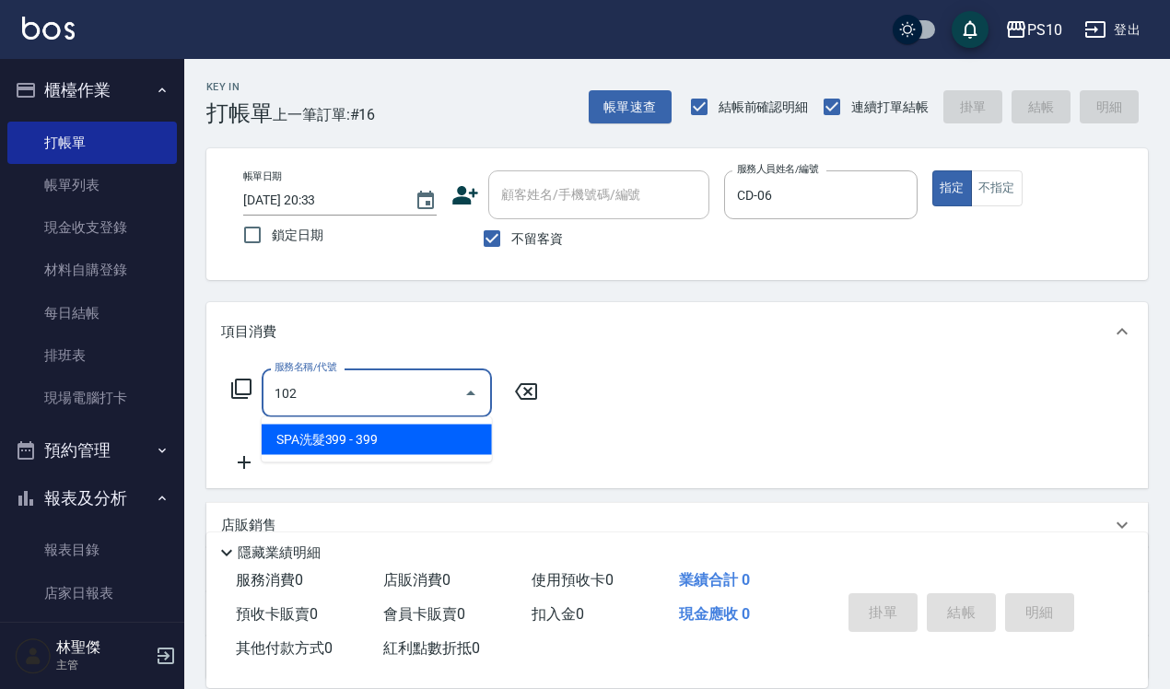
click at [447, 450] on span "SPA洗髮399 - 399" at bounding box center [377, 440] width 230 height 30
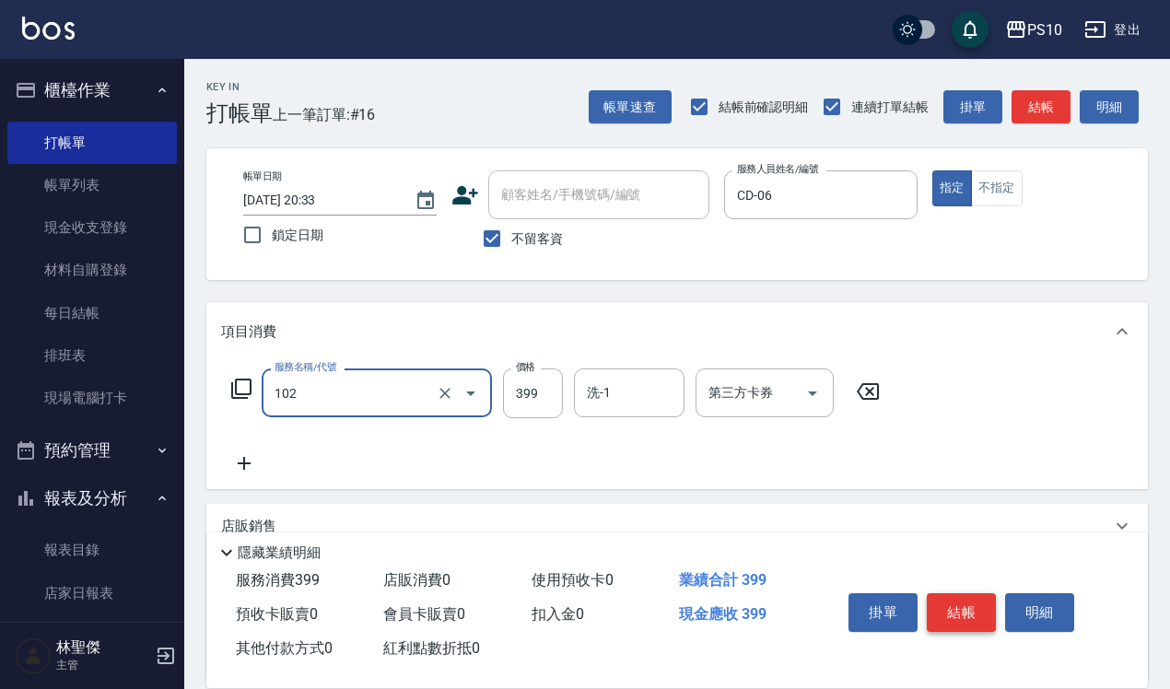
type input "SPA洗髮399(102)"
click at [961, 610] on button "結帳" at bounding box center [961, 612] width 69 height 39
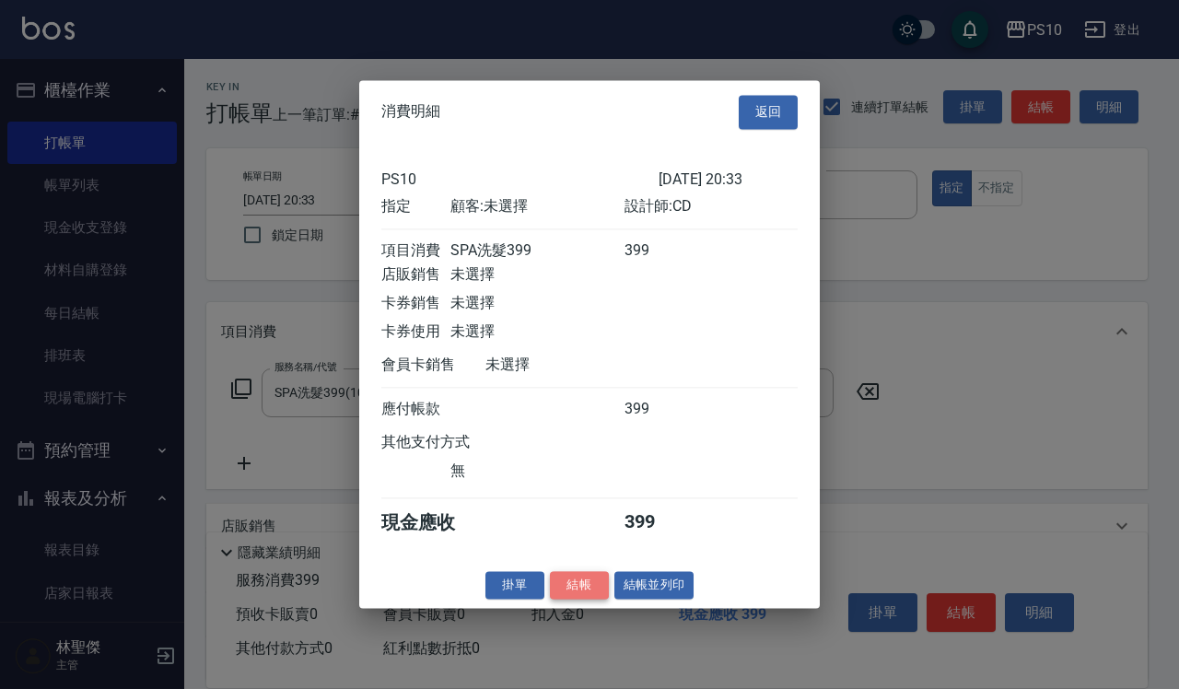
click at [599, 593] on button "結帳" at bounding box center [579, 585] width 59 height 29
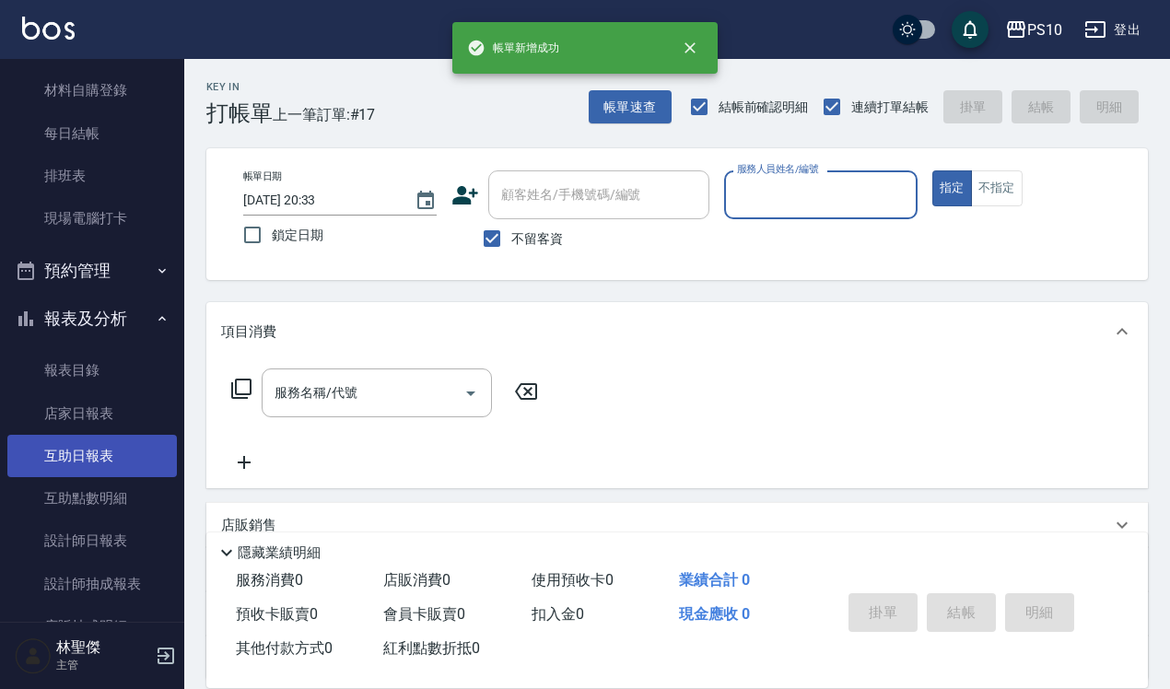
scroll to position [230, 0]
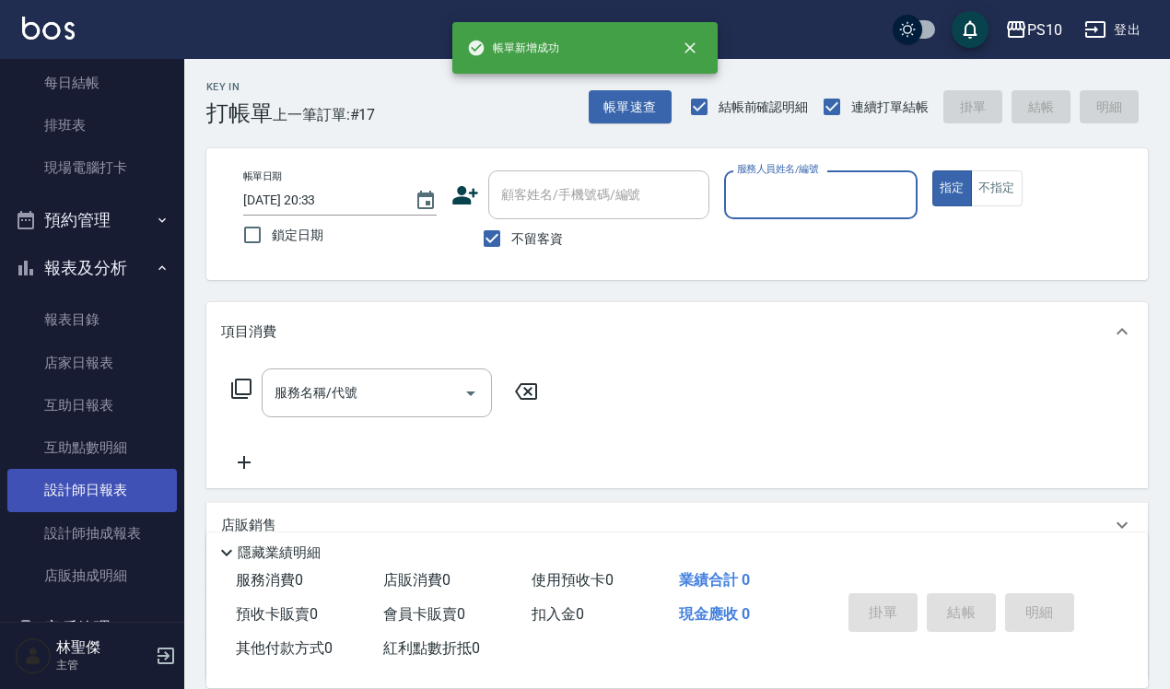
click at [122, 490] on link "設計師日報表" at bounding box center [92, 490] width 170 height 42
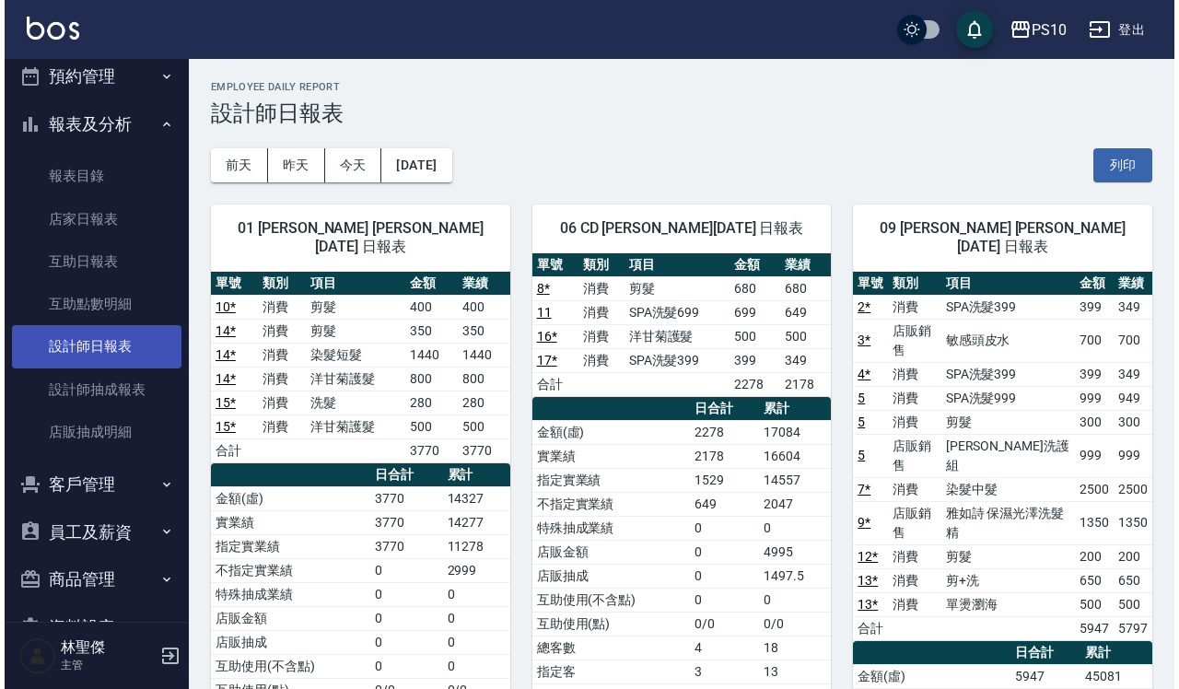
scroll to position [425, 0]
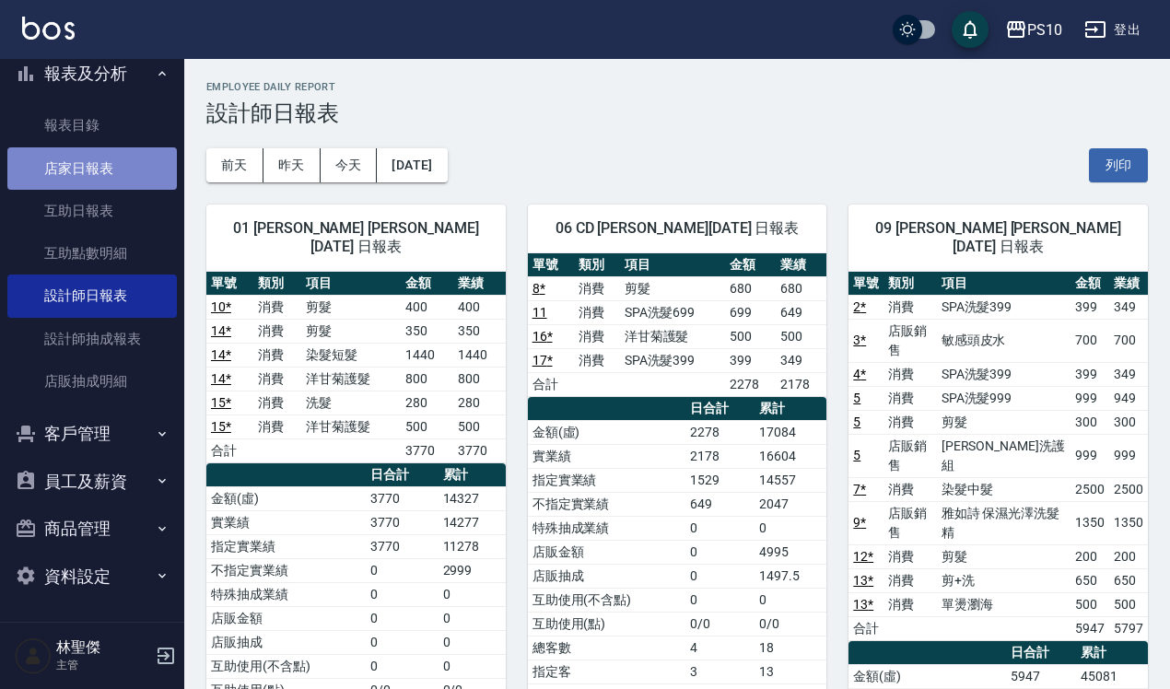
click at [126, 172] on link "店家日報表" at bounding box center [92, 168] width 170 height 42
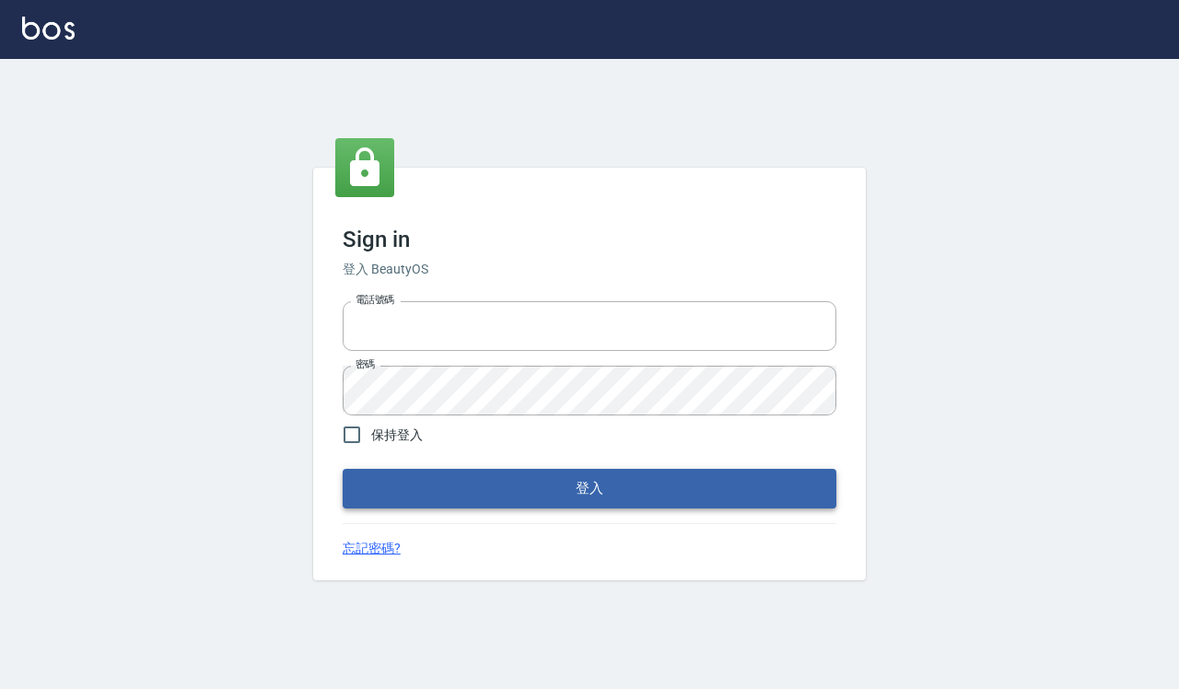
type input "0918733560"
click at [503, 484] on button "登入" at bounding box center [590, 488] width 494 height 39
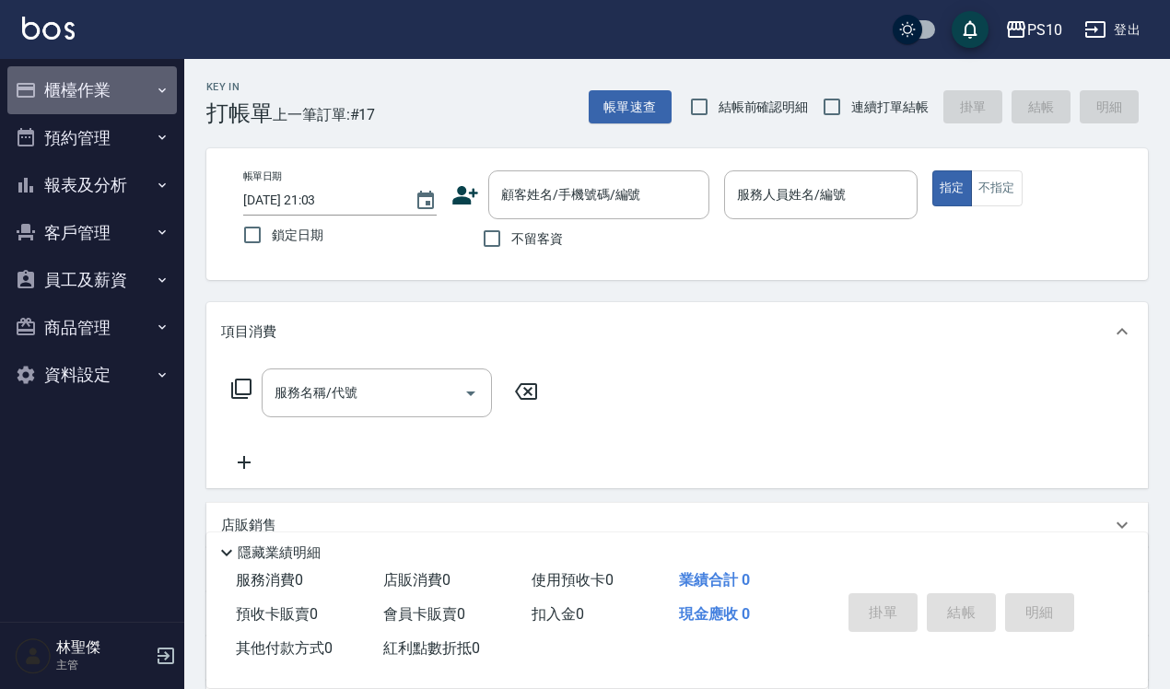
click at [129, 99] on button "櫃檯作業" at bounding box center [92, 90] width 170 height 48
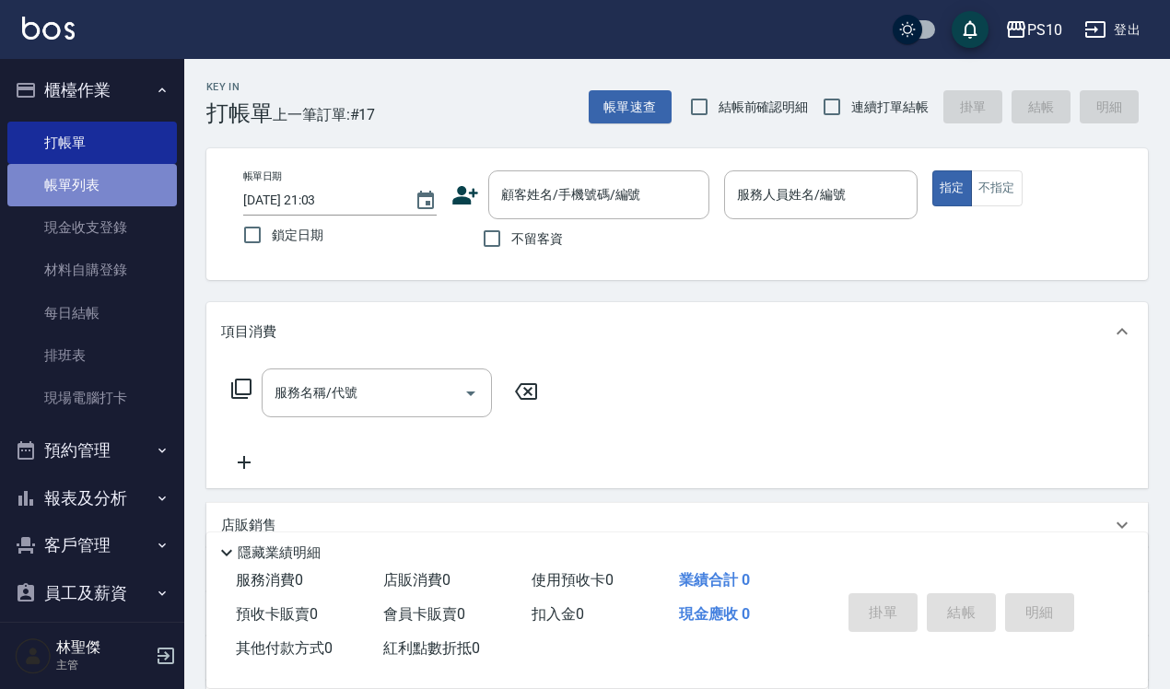
click at [129, 182] on link "帳單列表" at bounding box center [92, 185] width 170 height 42
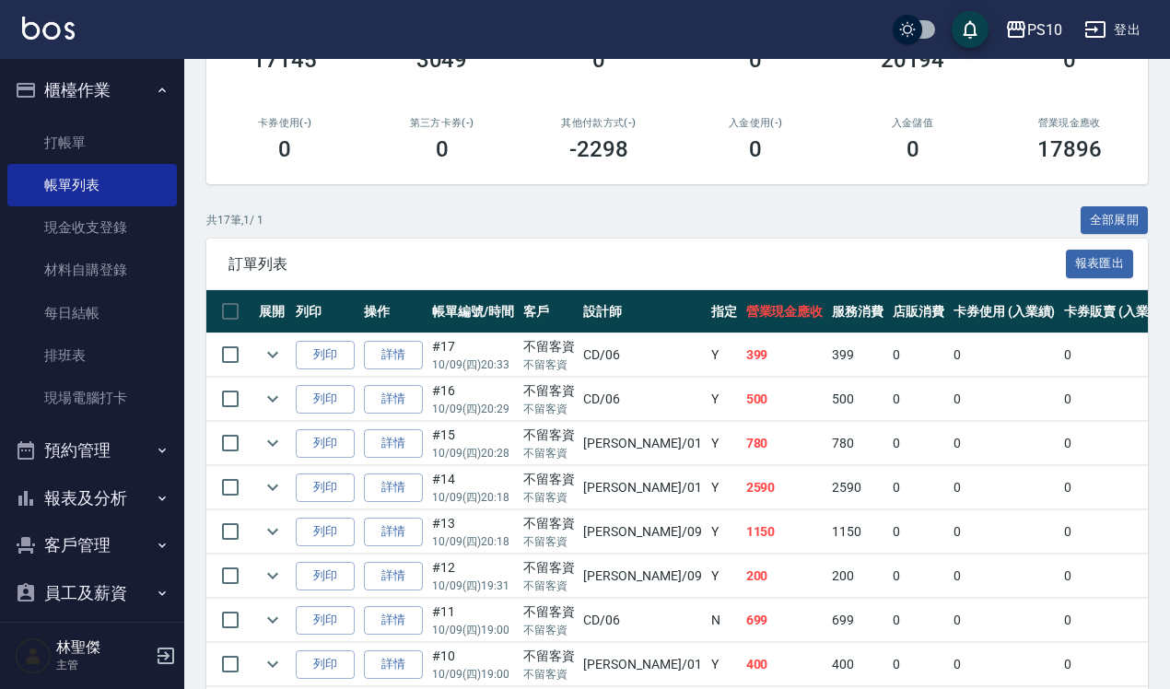
scroll to position [346, 0]
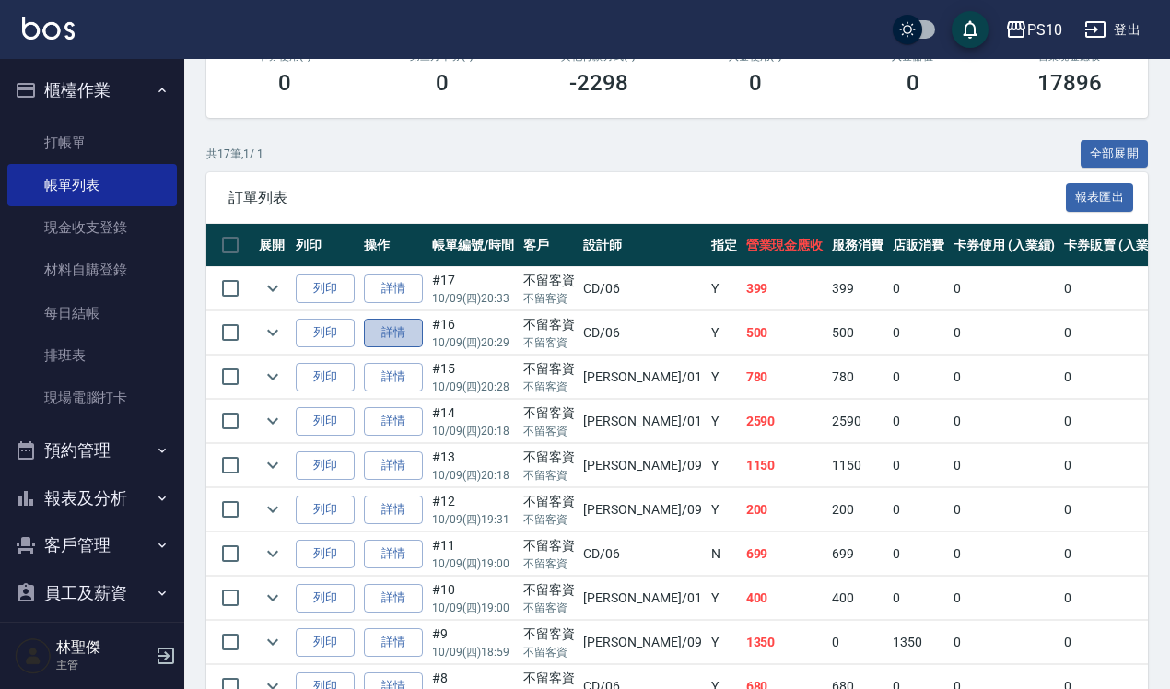
click at [408, 334] on link "詳情" at bounding box center [393, 333] width 59 height 29
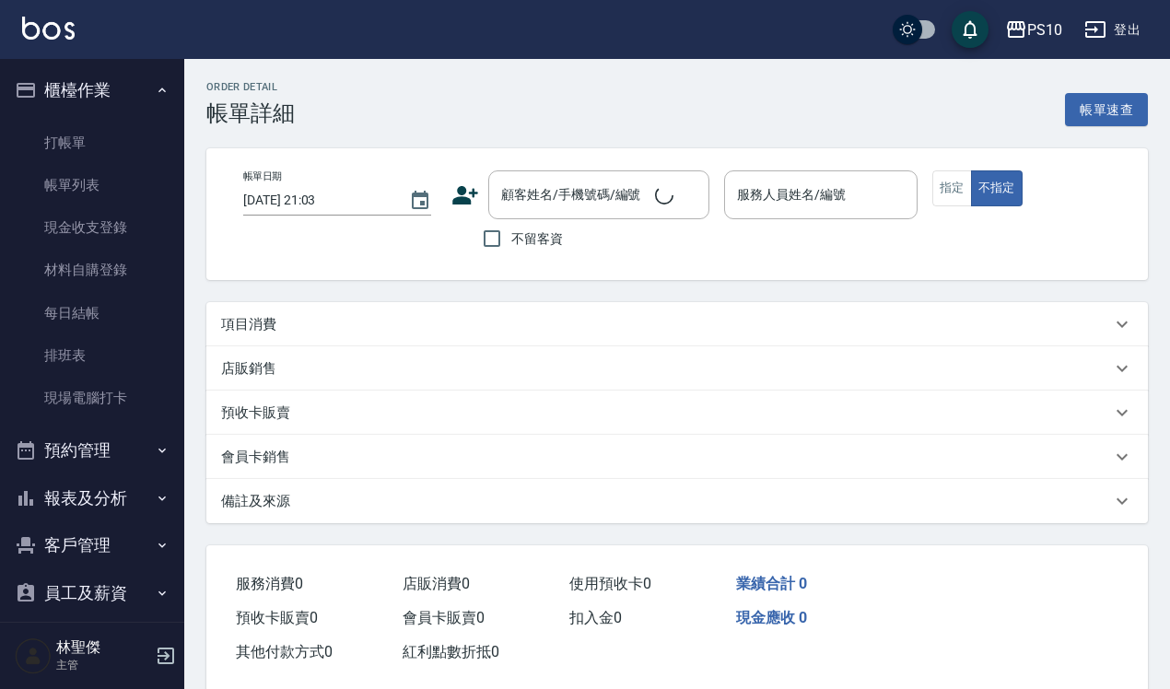
type input "[DATE] 20:29"
checkbox input "true"
type input "CD-06"
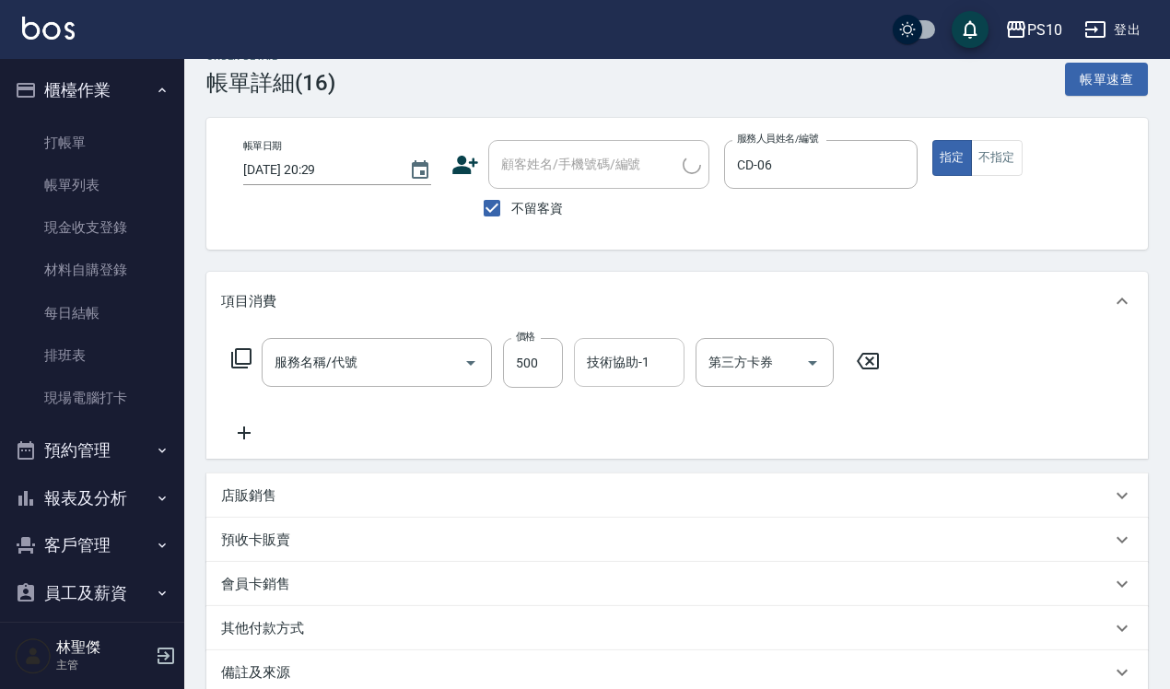
type input "洋甘菊護髮(502)"
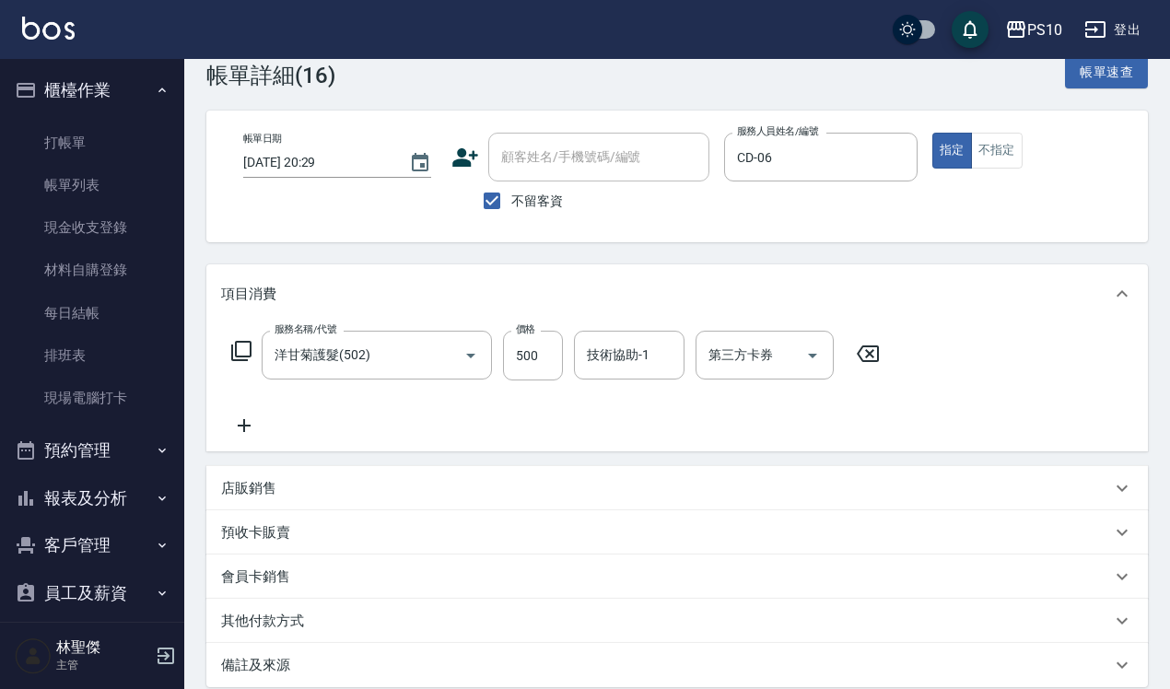
scroll to position [233, 0]
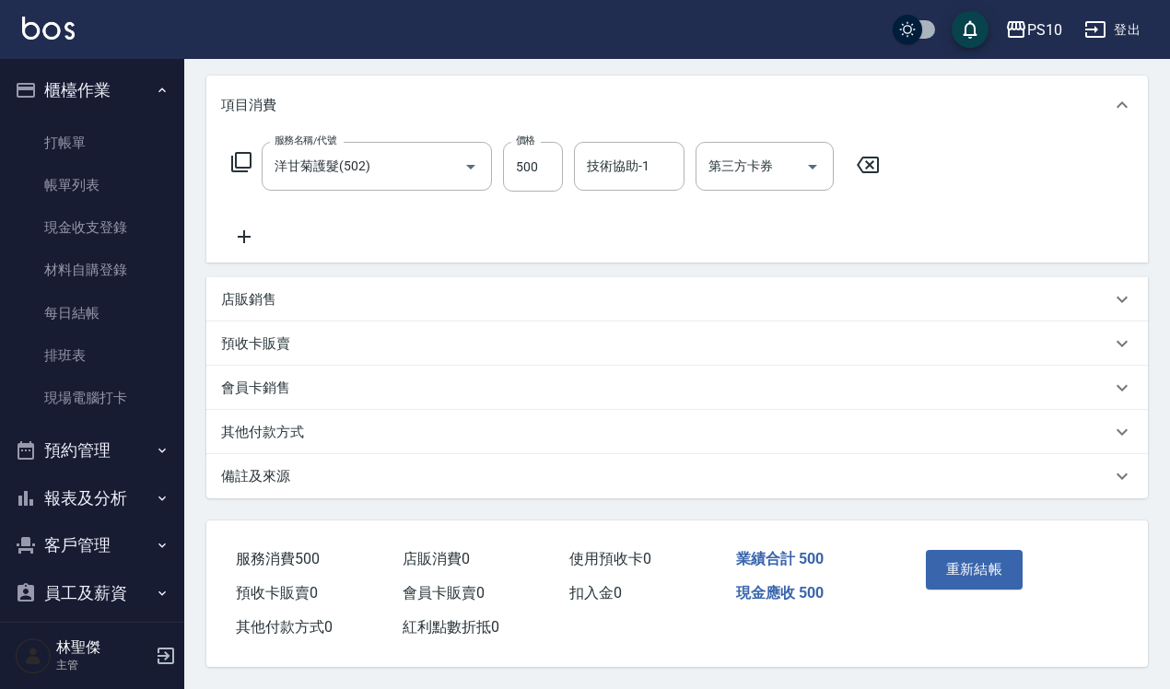
click at [307, 428] on div "其他付款方式" at bounding box center [666, 432] width 890 height 19
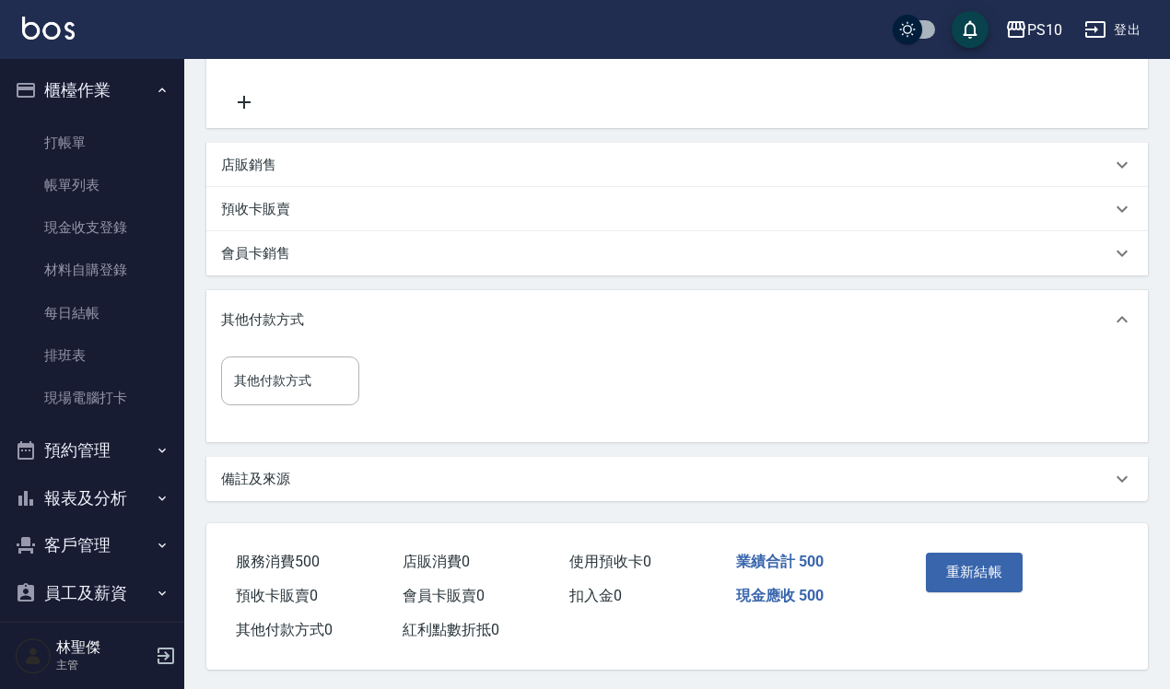
scroll to position [370, 0]
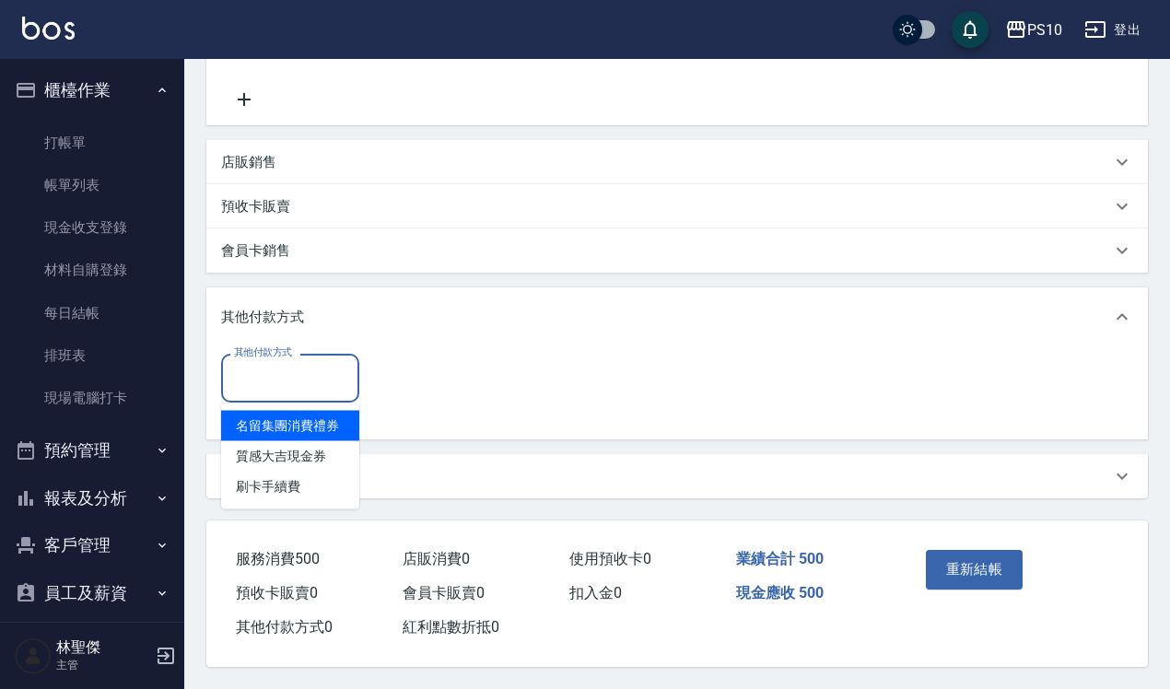
click at [293, 375] on input "其他付款方式" at bounding box center [290, 378] width 122 height 32
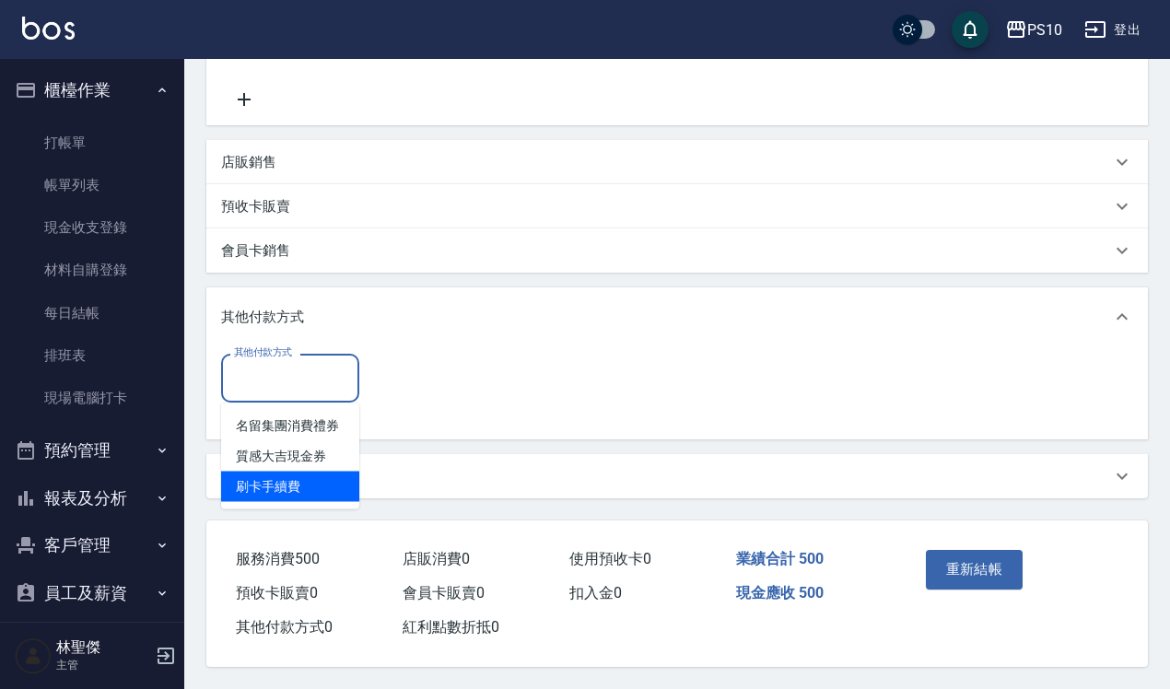
click at [291, 472] on span "刷卡手續費" at bounding box center [290, 487] width 138 height 30
type input "刷卡手續費"
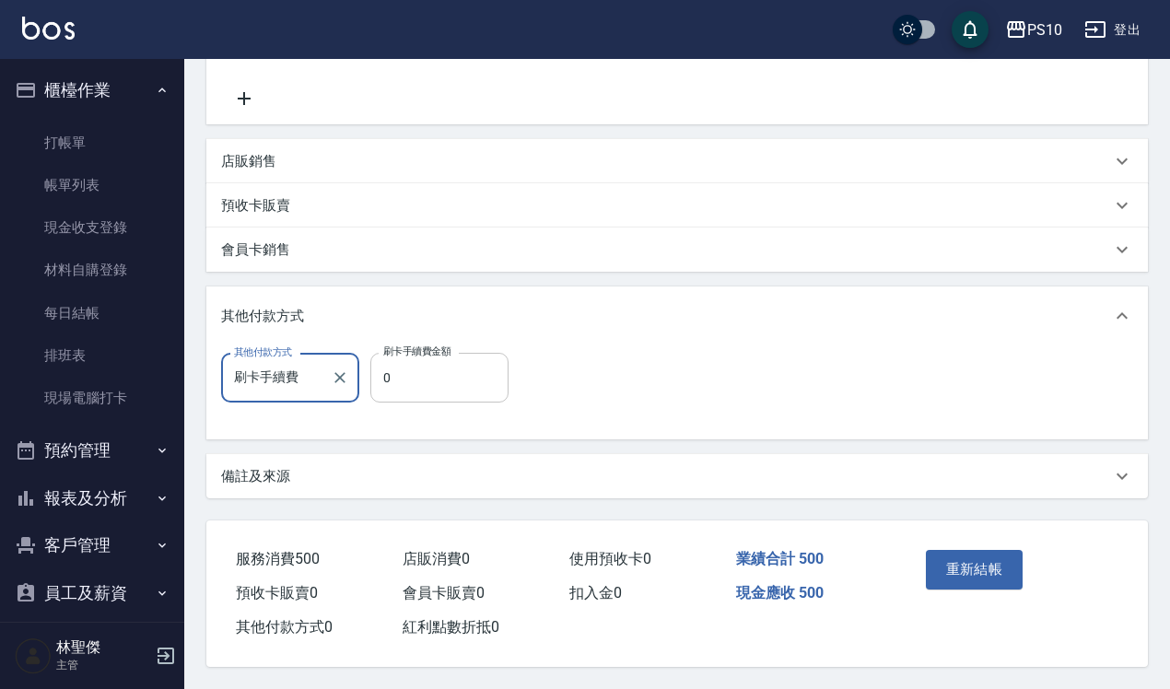
click at [373, 381] on input "0" at bounding box center [439, 378] width 138 height 50
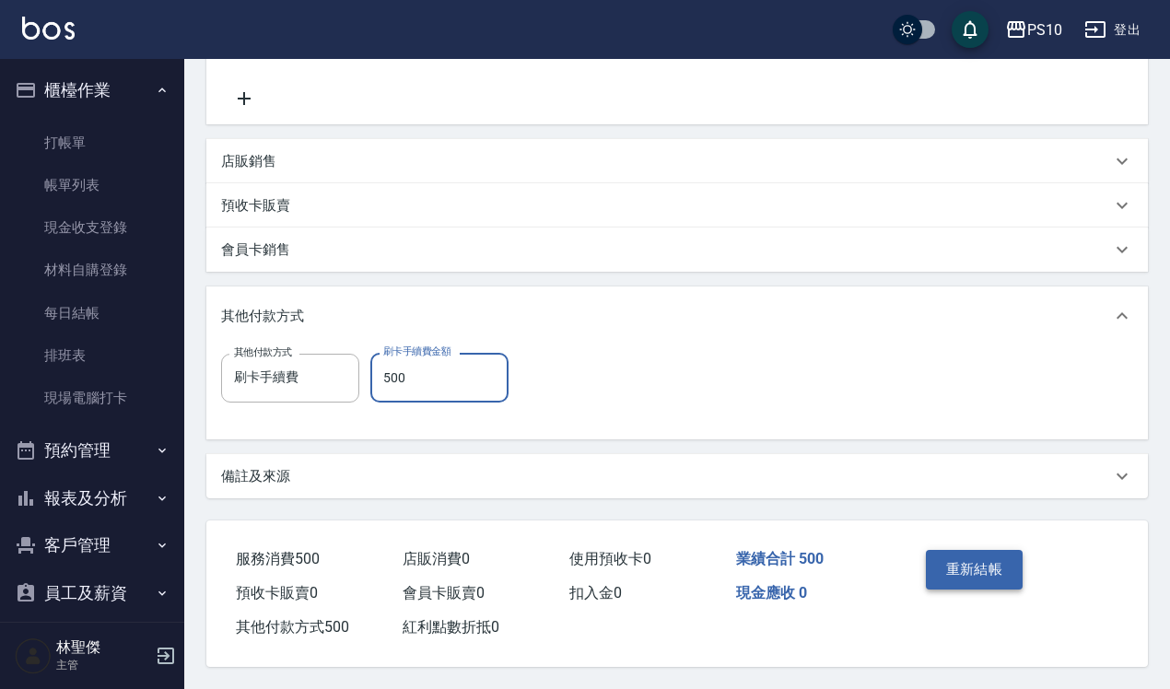
type input "500"
click at [973, 558] on button "重新結帳" at bounding box center [975, 569] width 98 height 39
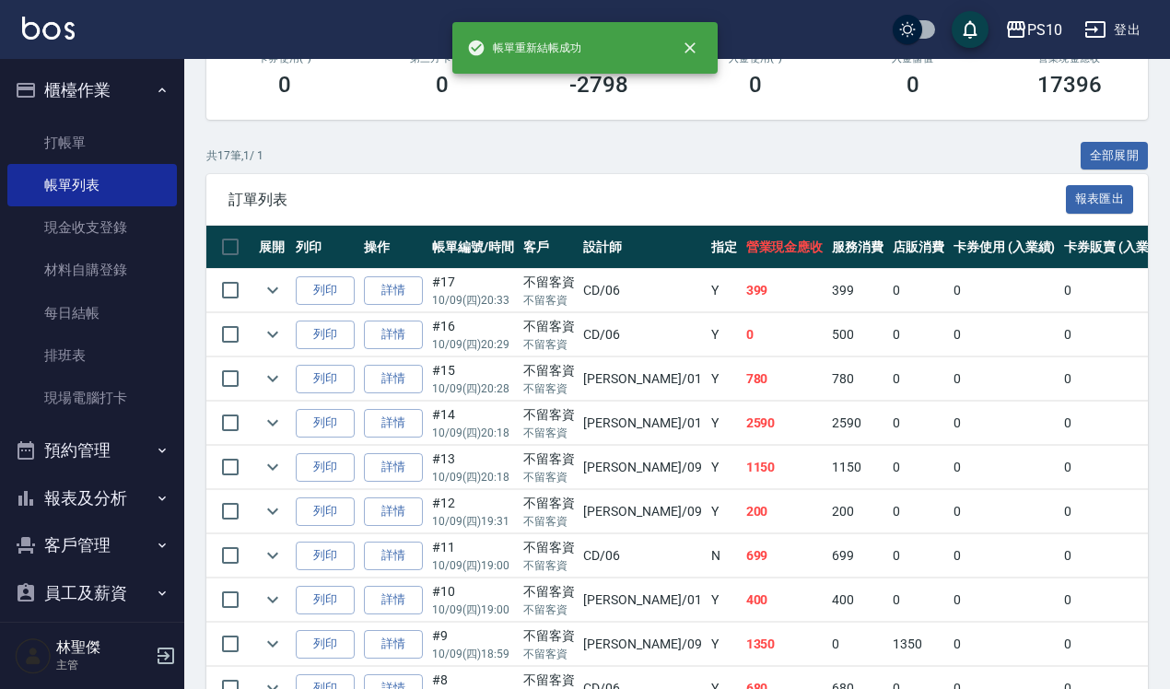
scroll to position [346, 0]
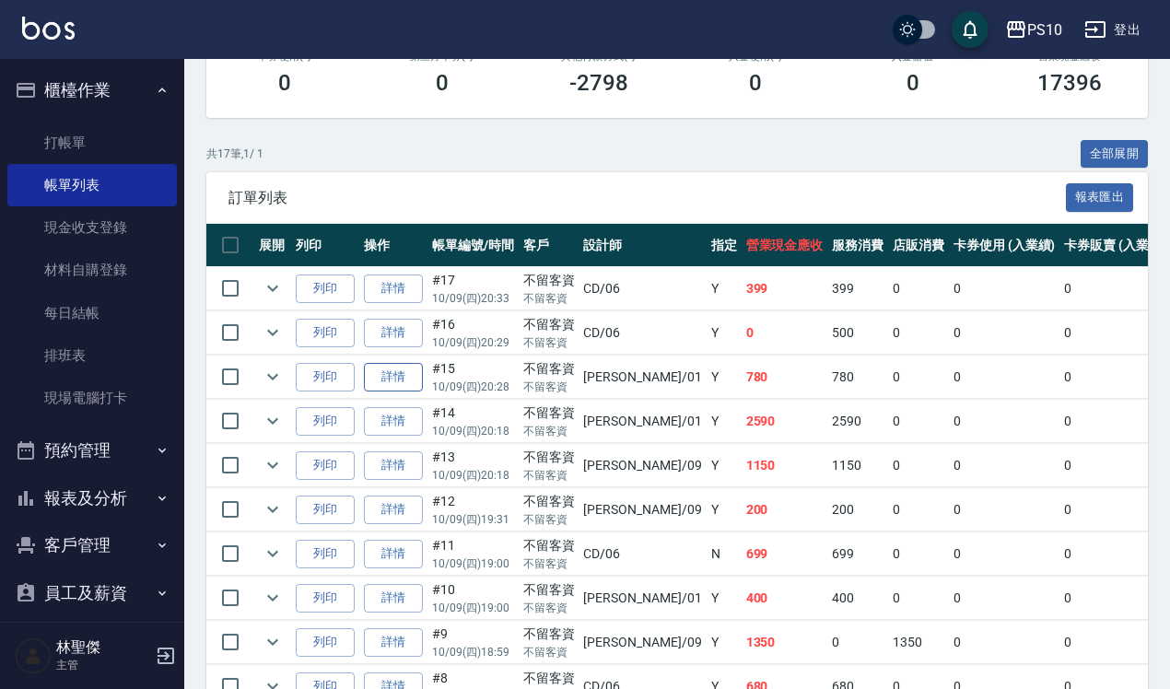
click at [398, 379] on link "詳情" at bounding box center [393, 377] width 59 height 29
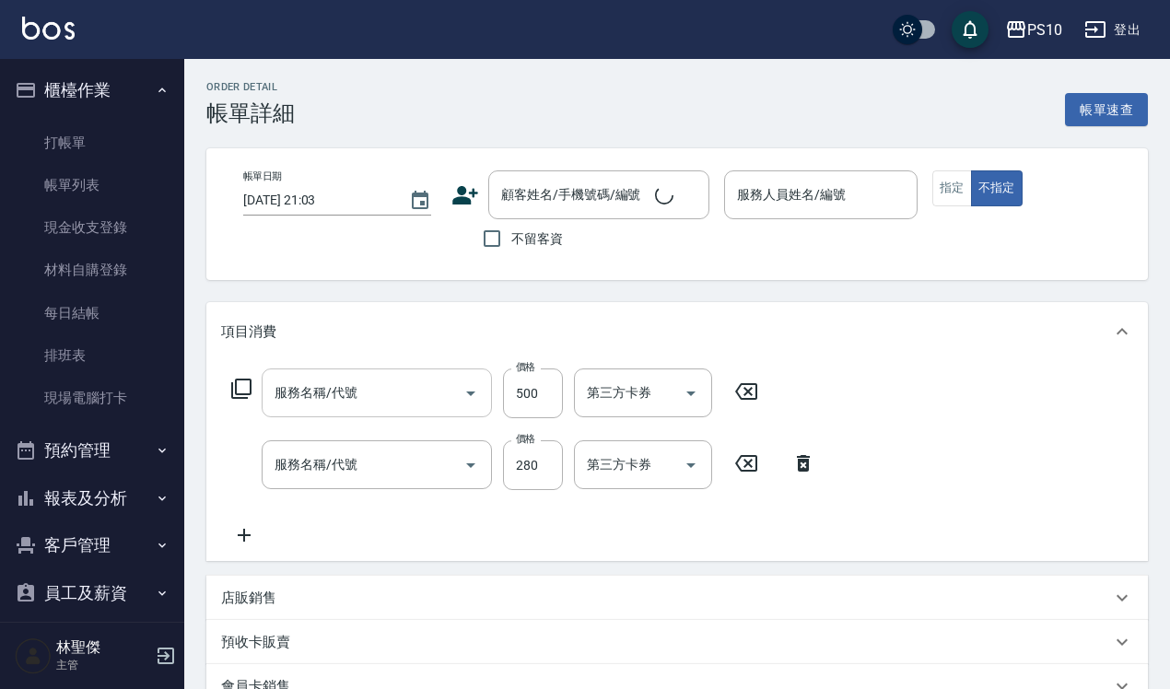
type input "[DATE] 20:28"
checkbox input "true"
type input "[PERSON_NAME]-01"
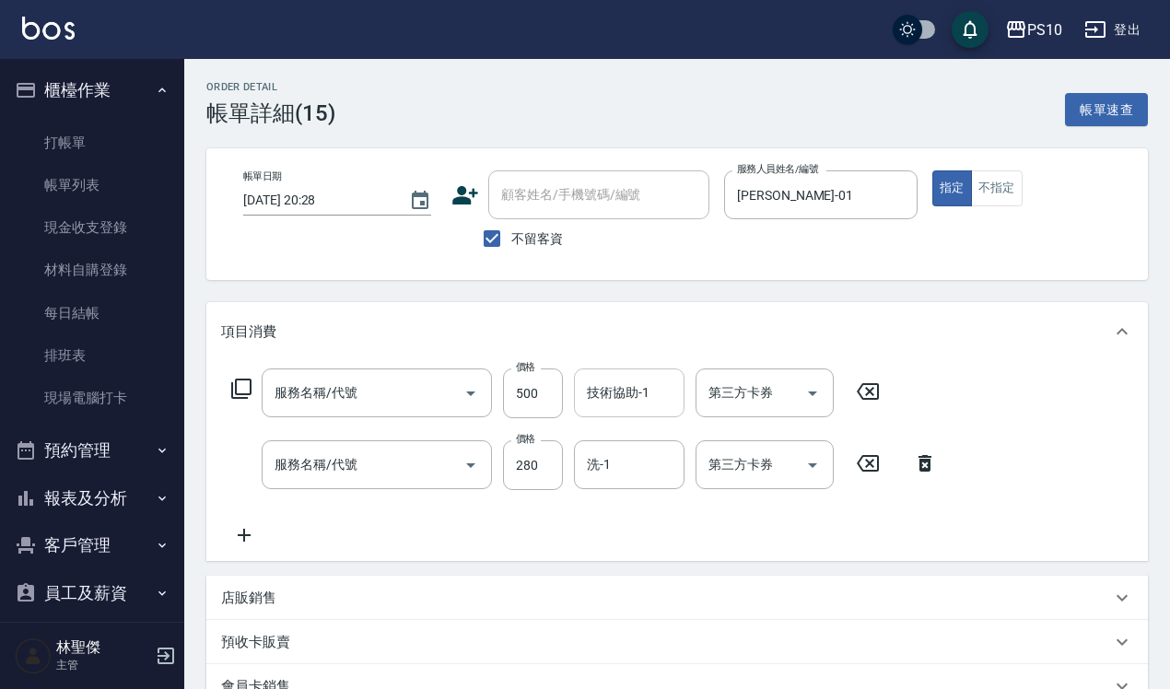
type input "洋甘菊護髮(502)"
type input "洗髮(101)"
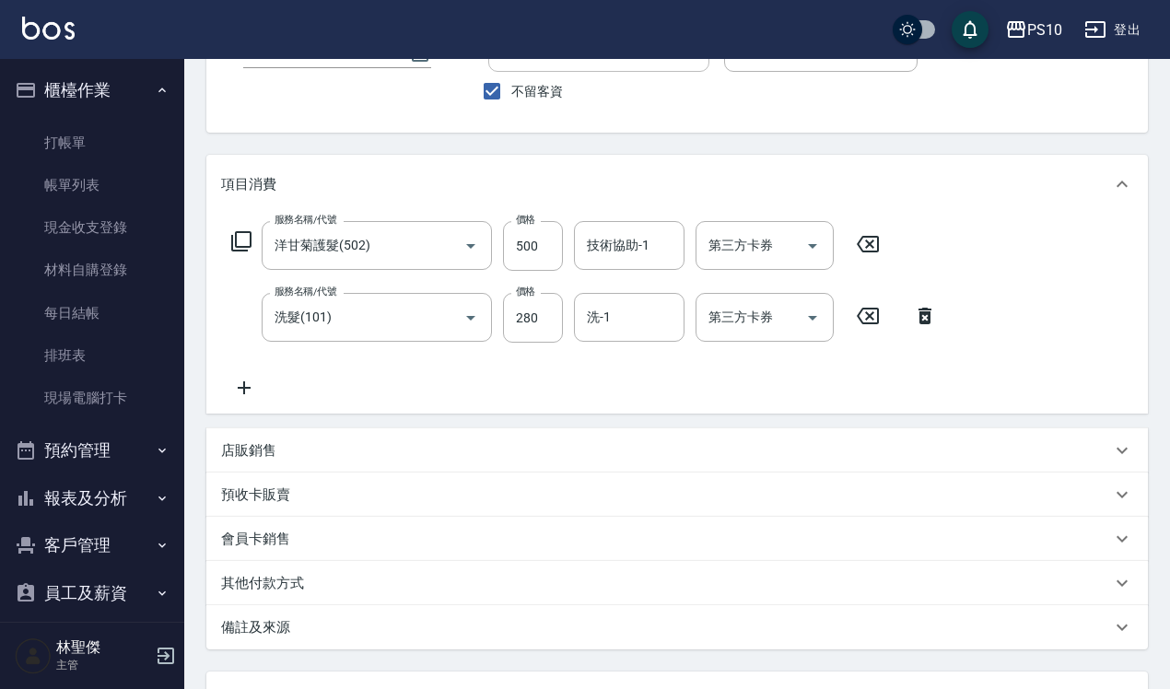
scroll to position [305, 0]
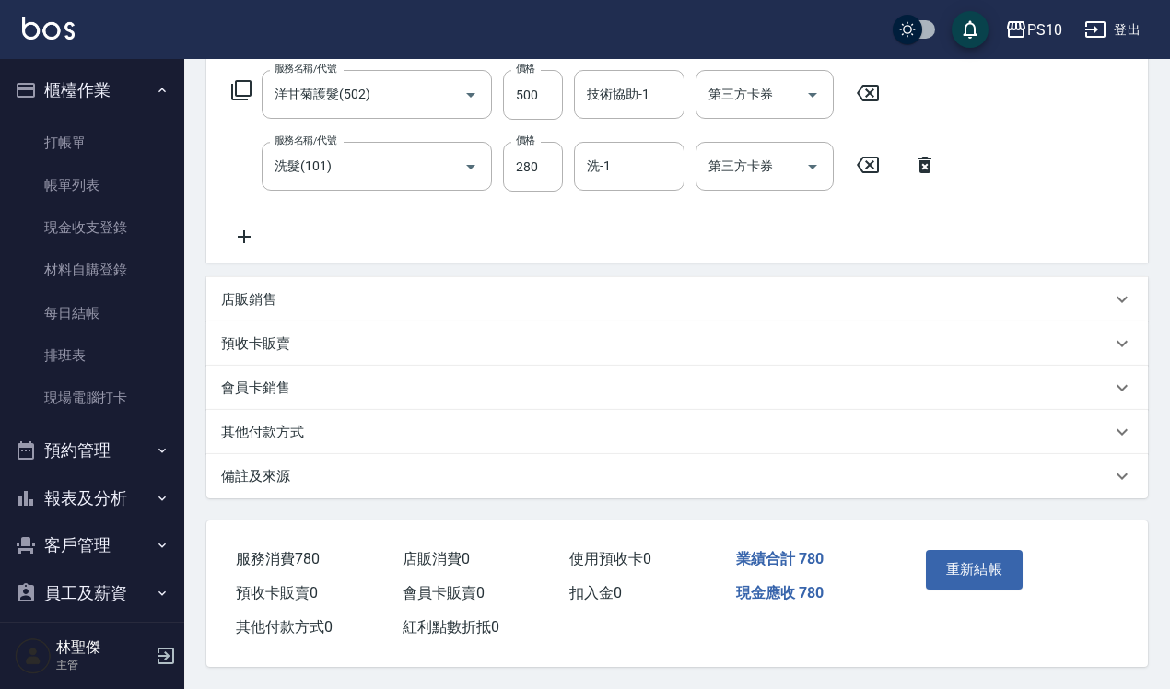
click at [290, 426] on p "其他付款方式" at bounding box center [262, 432] width 83 height 19
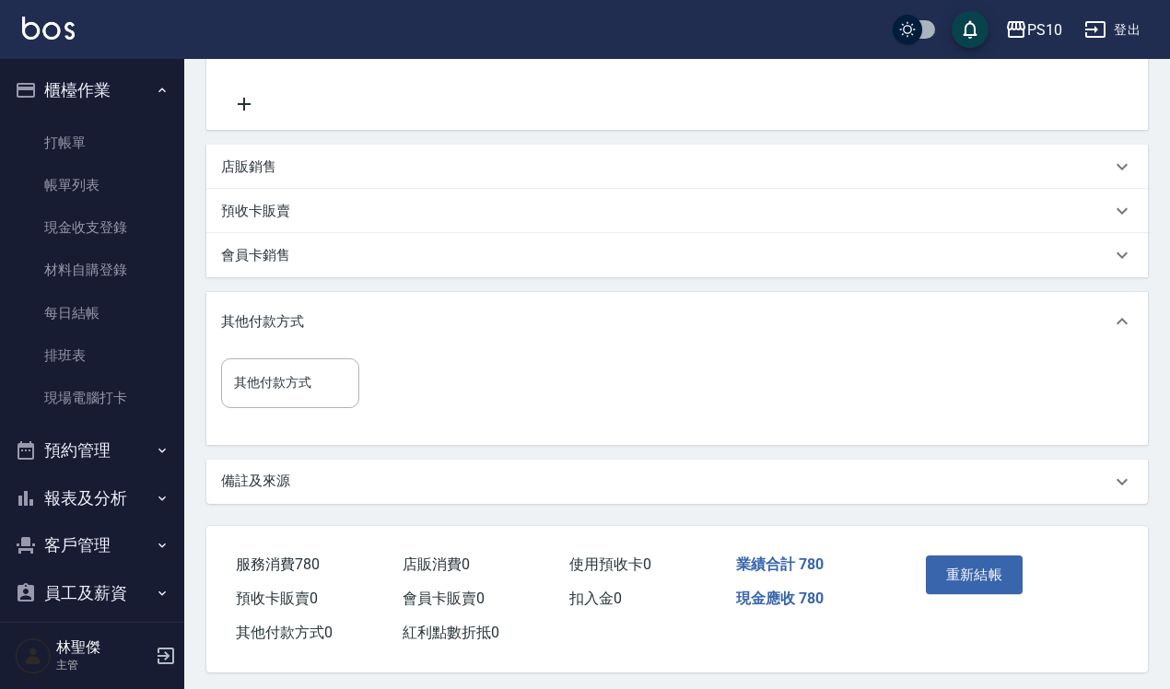
scroll to position [442, 0]
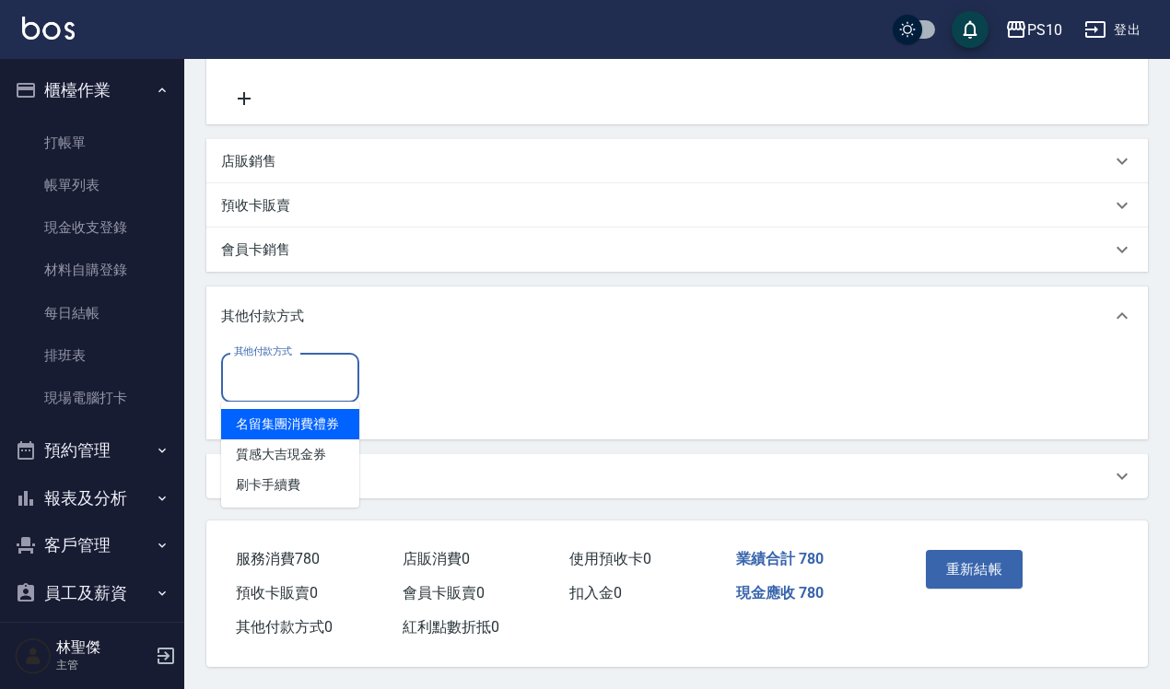
click at [309, 384] on input "其他付款方式" at bounding box center [290, 377] width 122 height 32
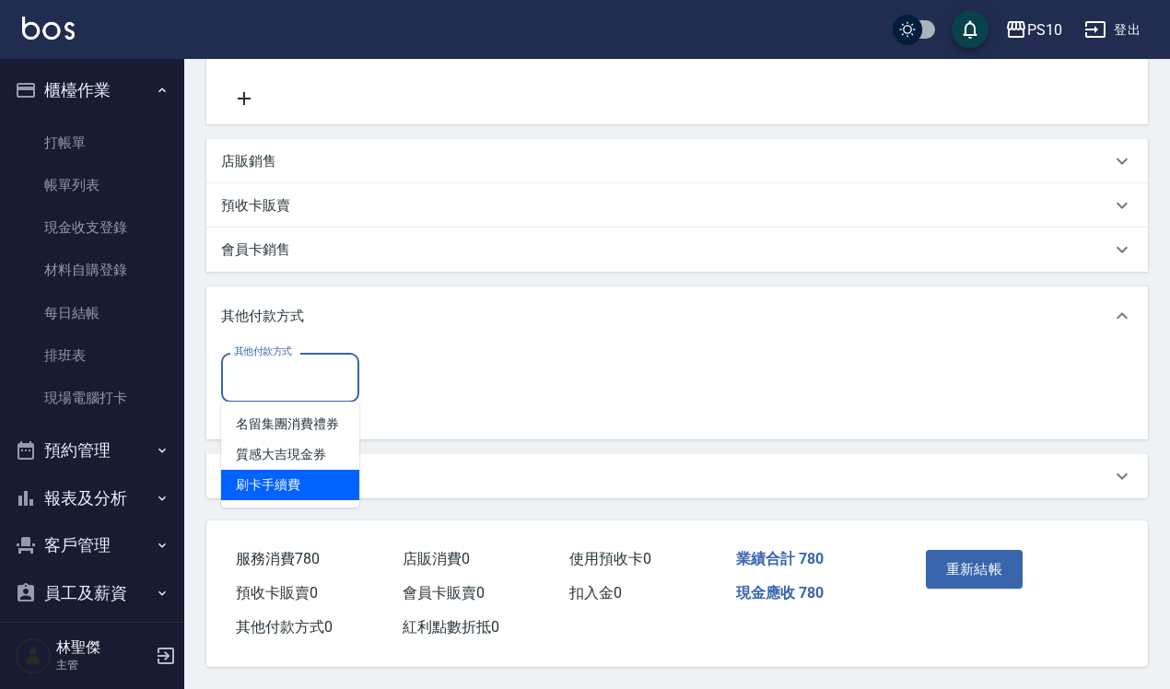
click at [301, 473] on span "刷卡手續費" at bounding box center [290, 485] width 138 height 30
type input "刷卡手續費"
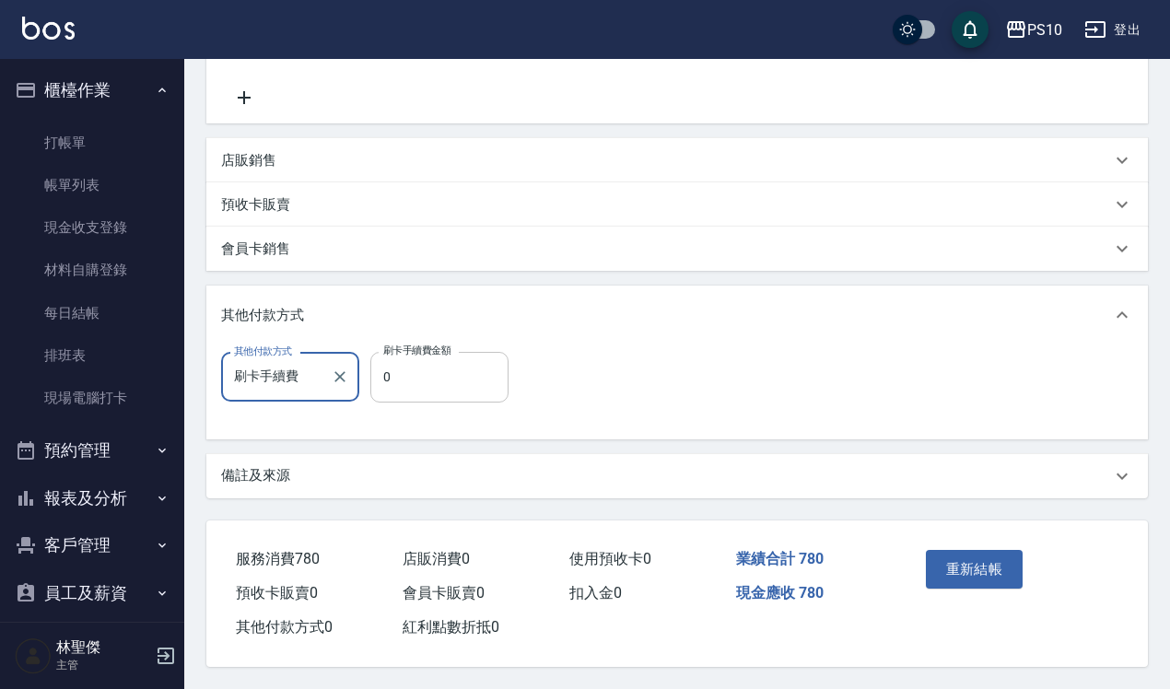
click at [375, 380] on input "0" at bounding box center [439, 377] width 138 height 50
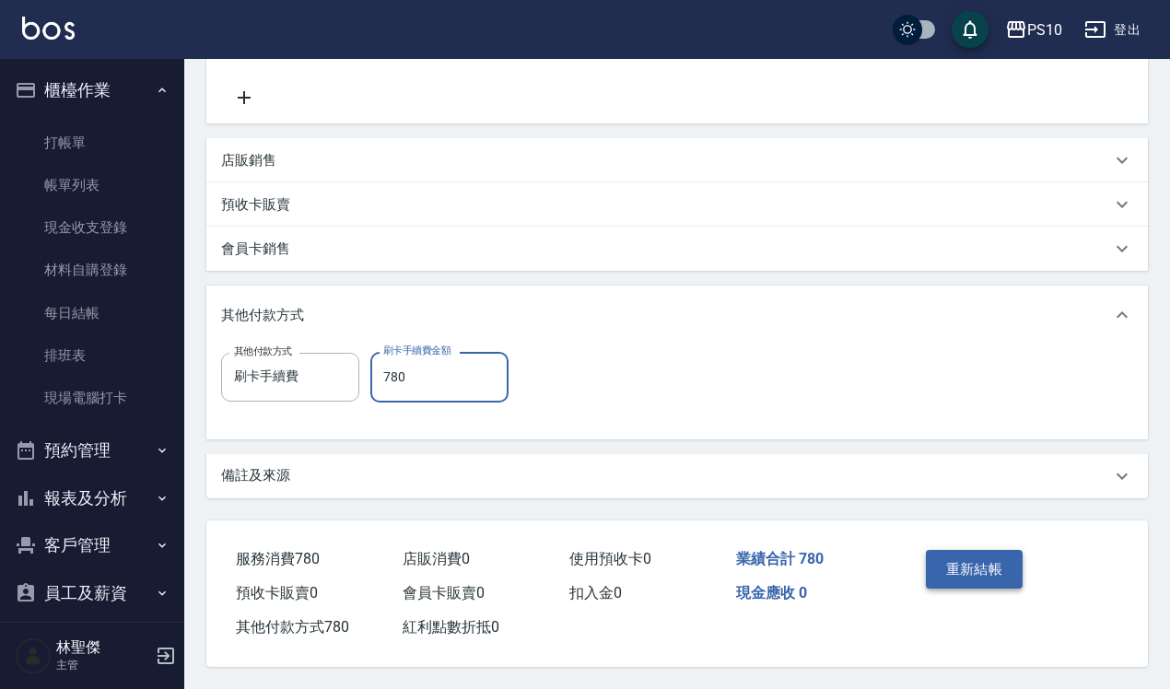
type input "780"
click at [968, 555] on button "重新結帳" at bounding box center [975, 569] width 98 height 39
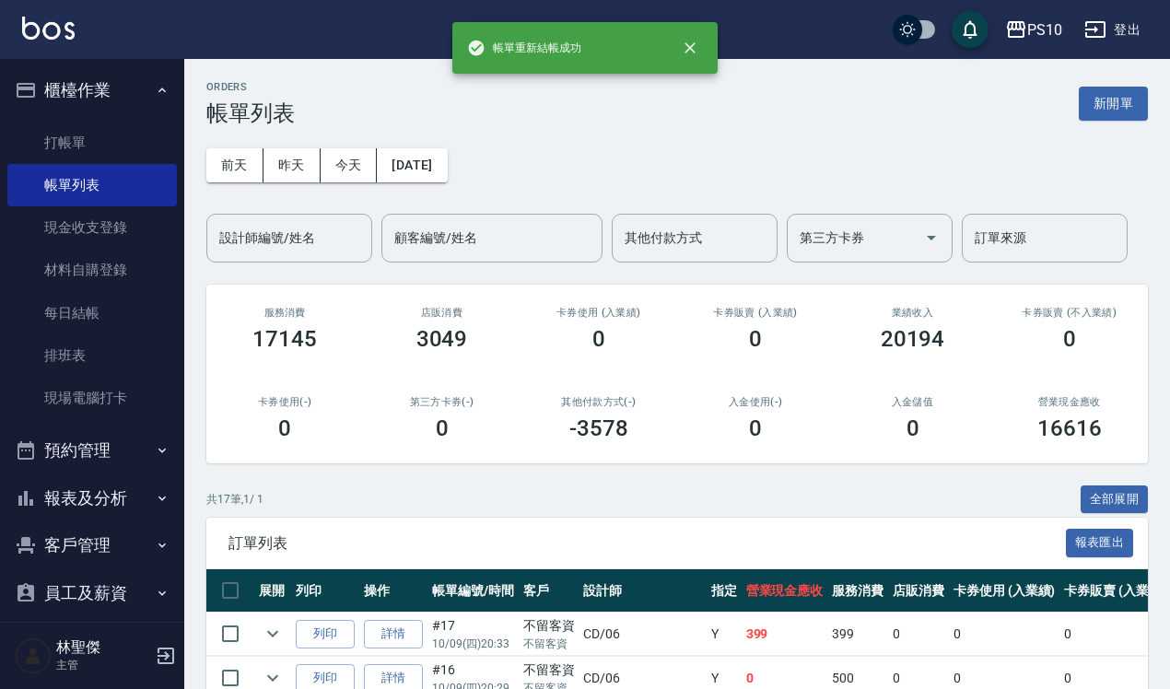
scroll to position [111, 0]
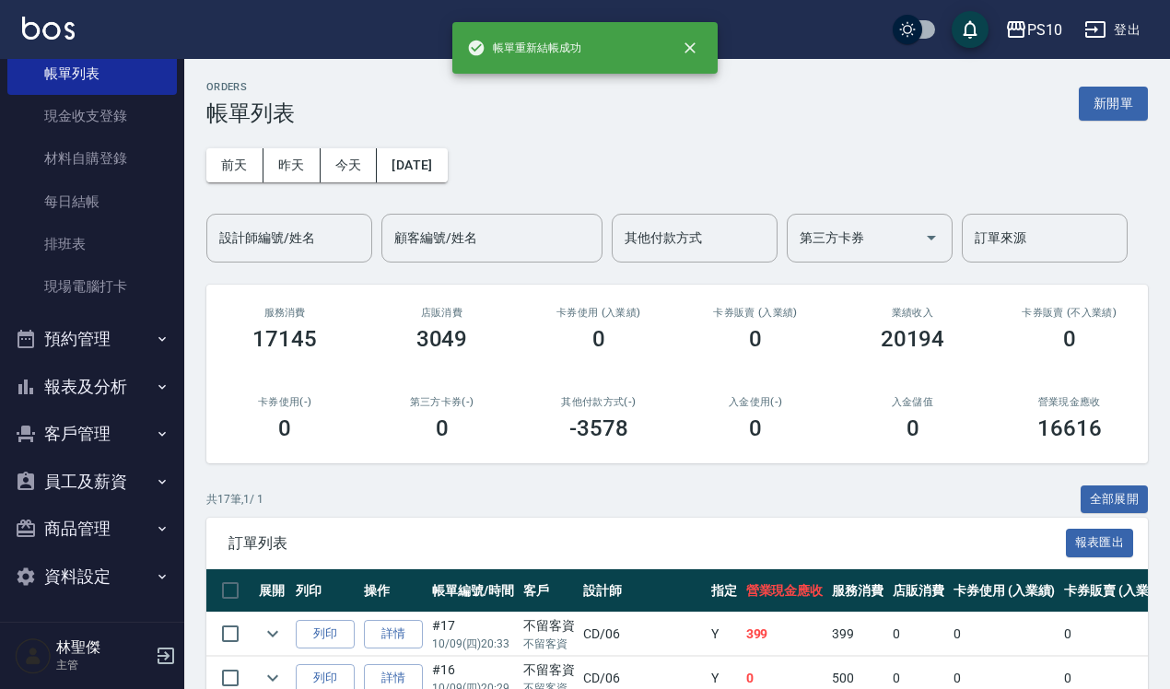
click at [127, 381] on button "報表及分析" at bounding box center [92, 387] width 170 height 48
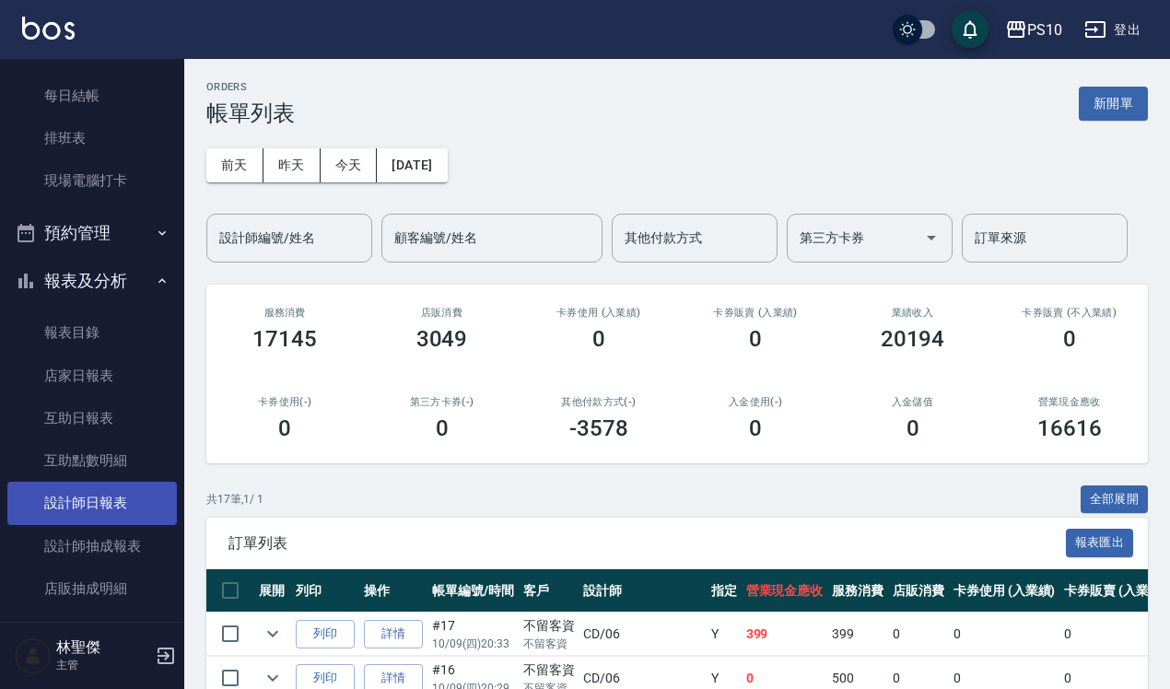
scroll to position [342, 0]
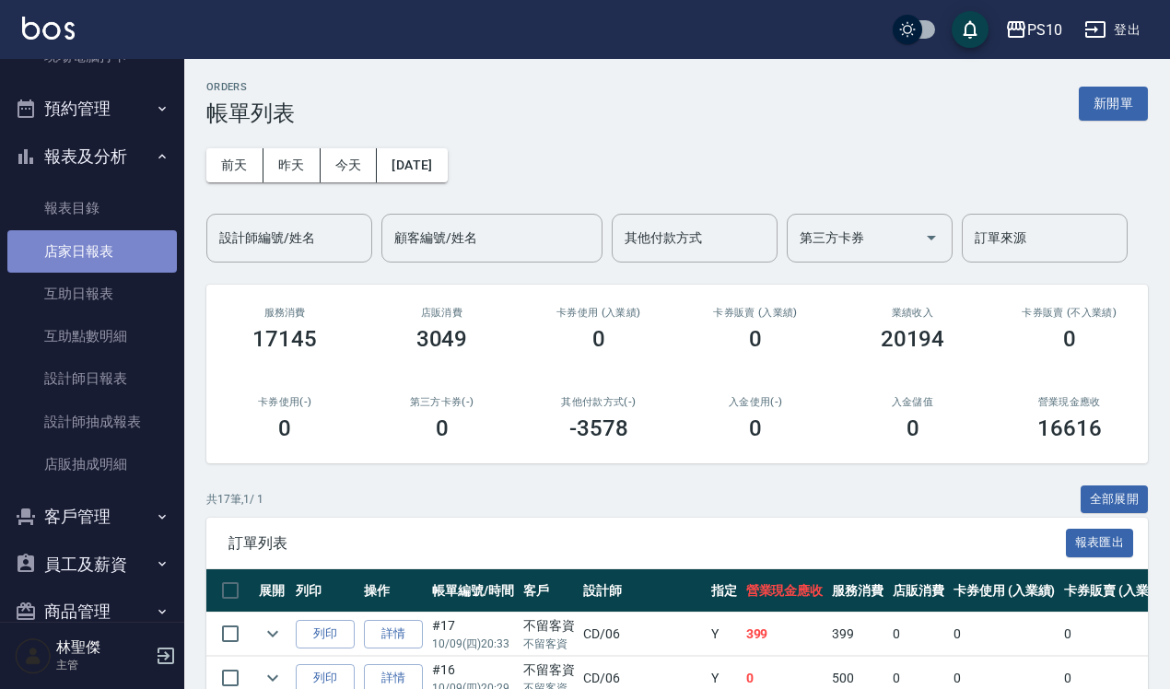
click at [103, 255] on link "店家日報表" at bounding box center [92, 251] width 170 height 42
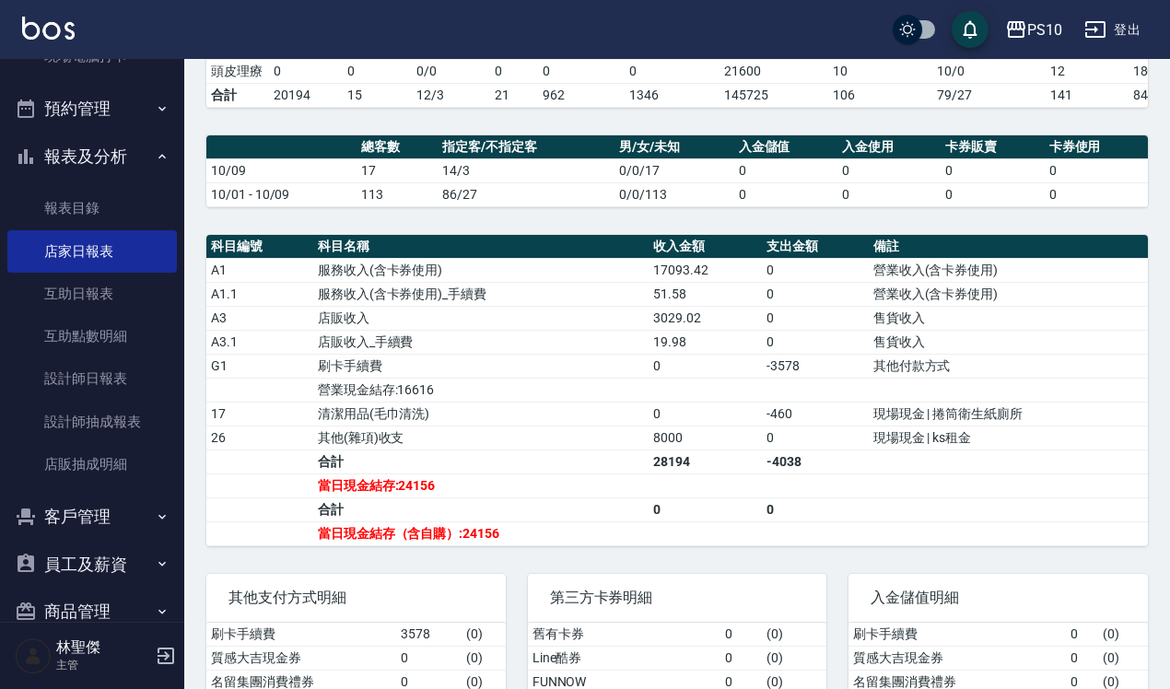
scroll to position [461, 0]
